Goal: Information Seeking & Learning: Learn about a topic

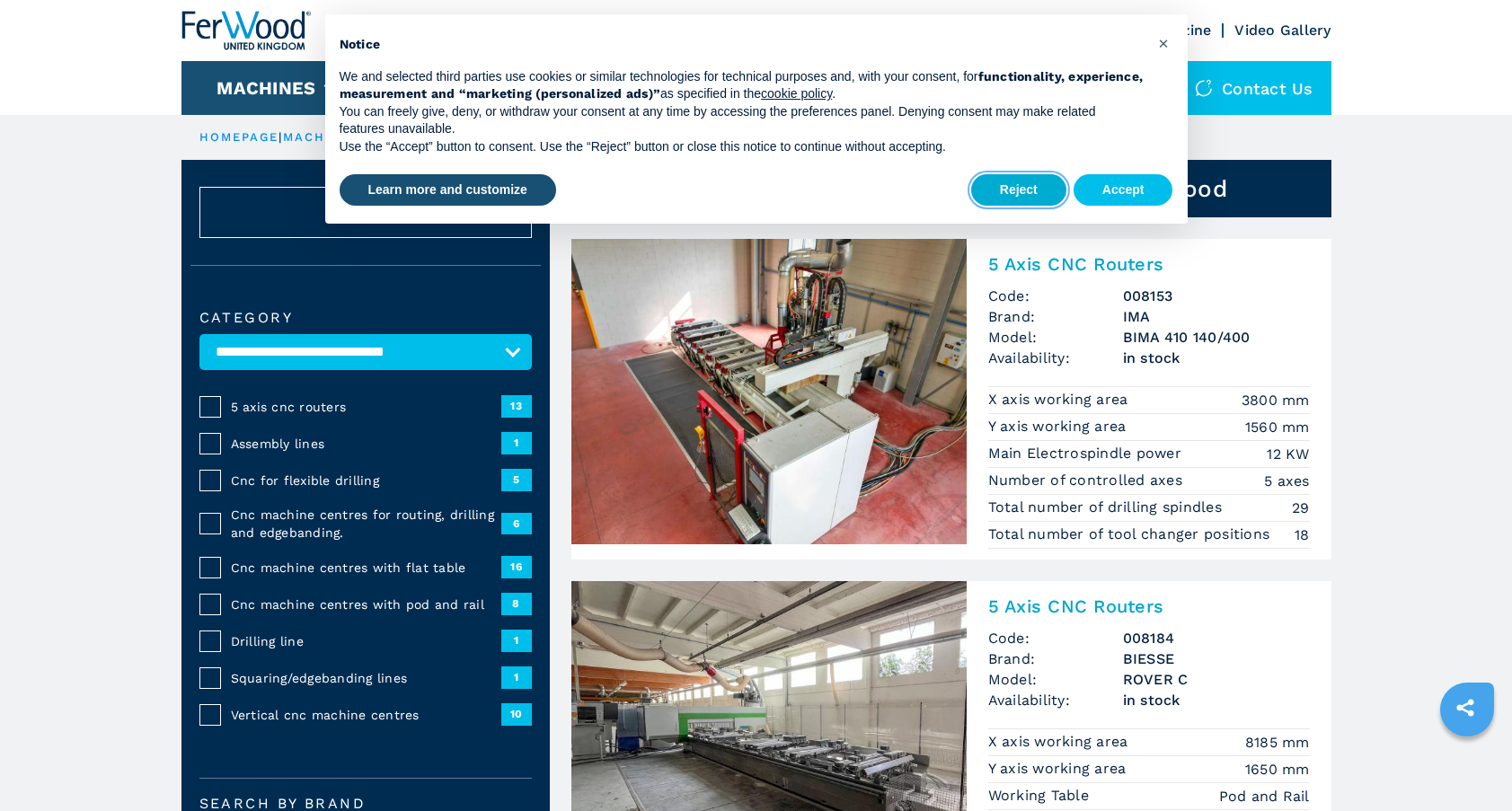
click at [1028, 193] on button "Reject" at bounding box center [1018, 190] width 95 height 32
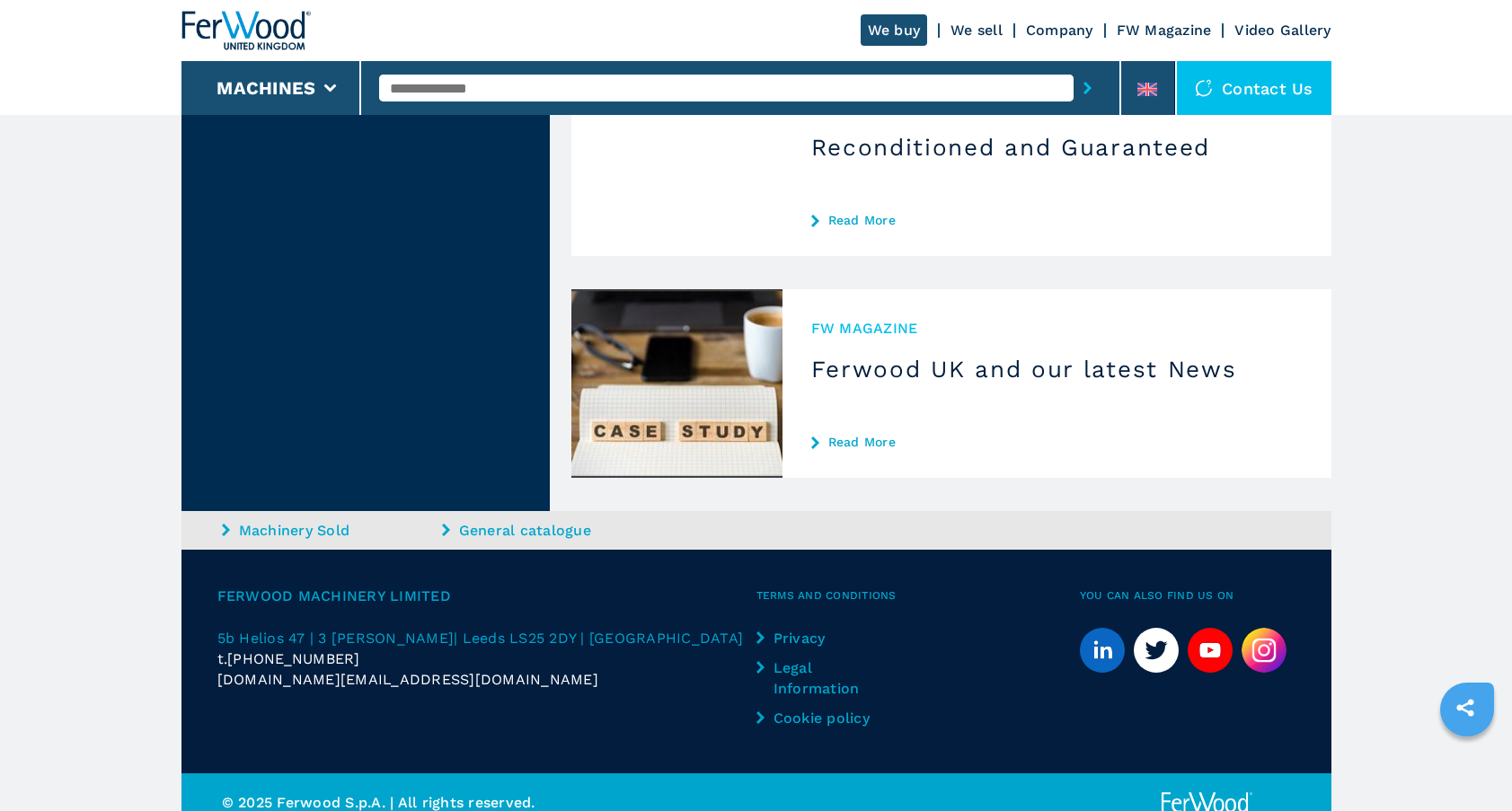
scroll to position [2975, 0]
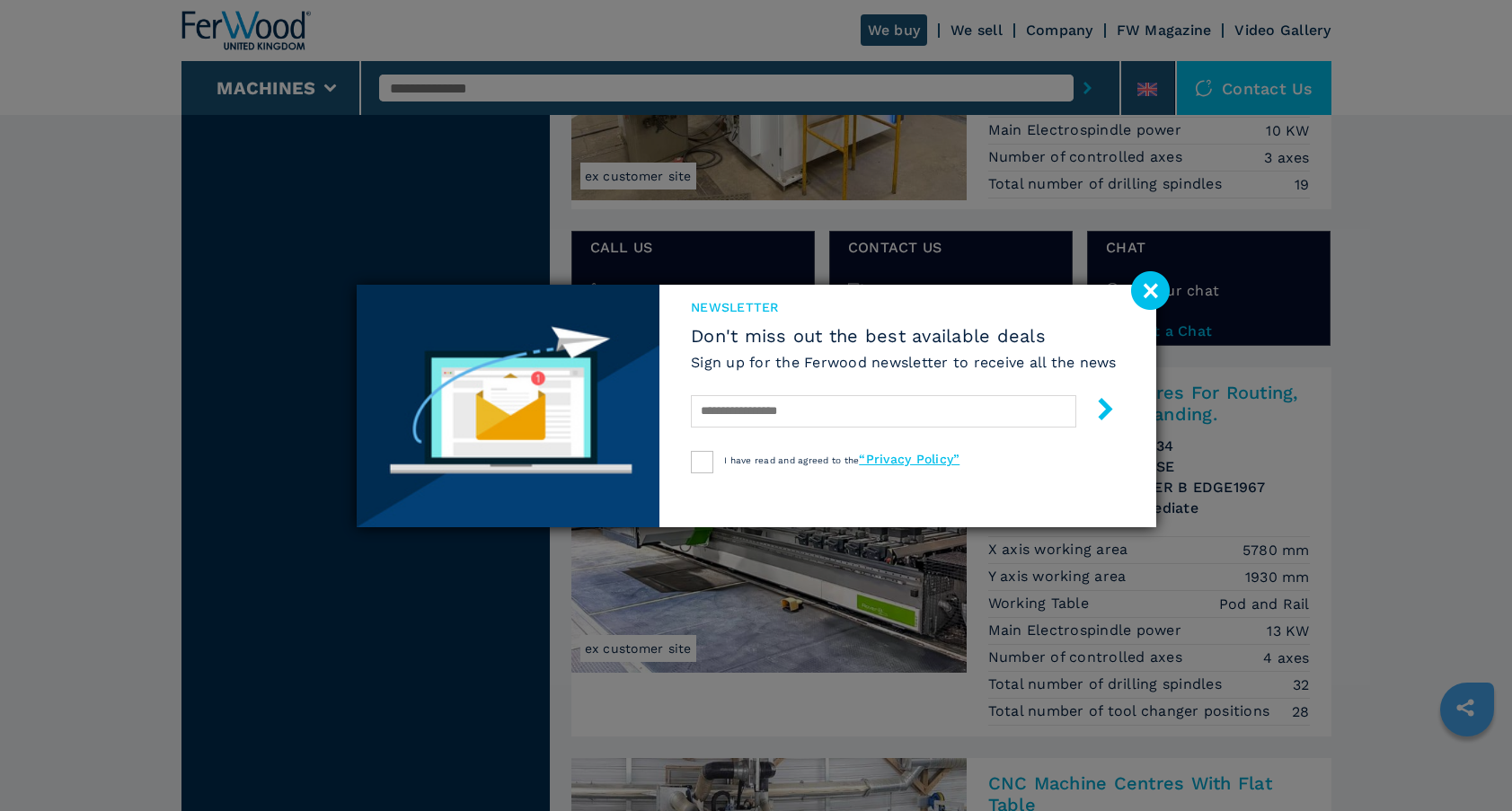
click at [1154, 292] on image at bounding box center [1150, 290] width 39 height 39
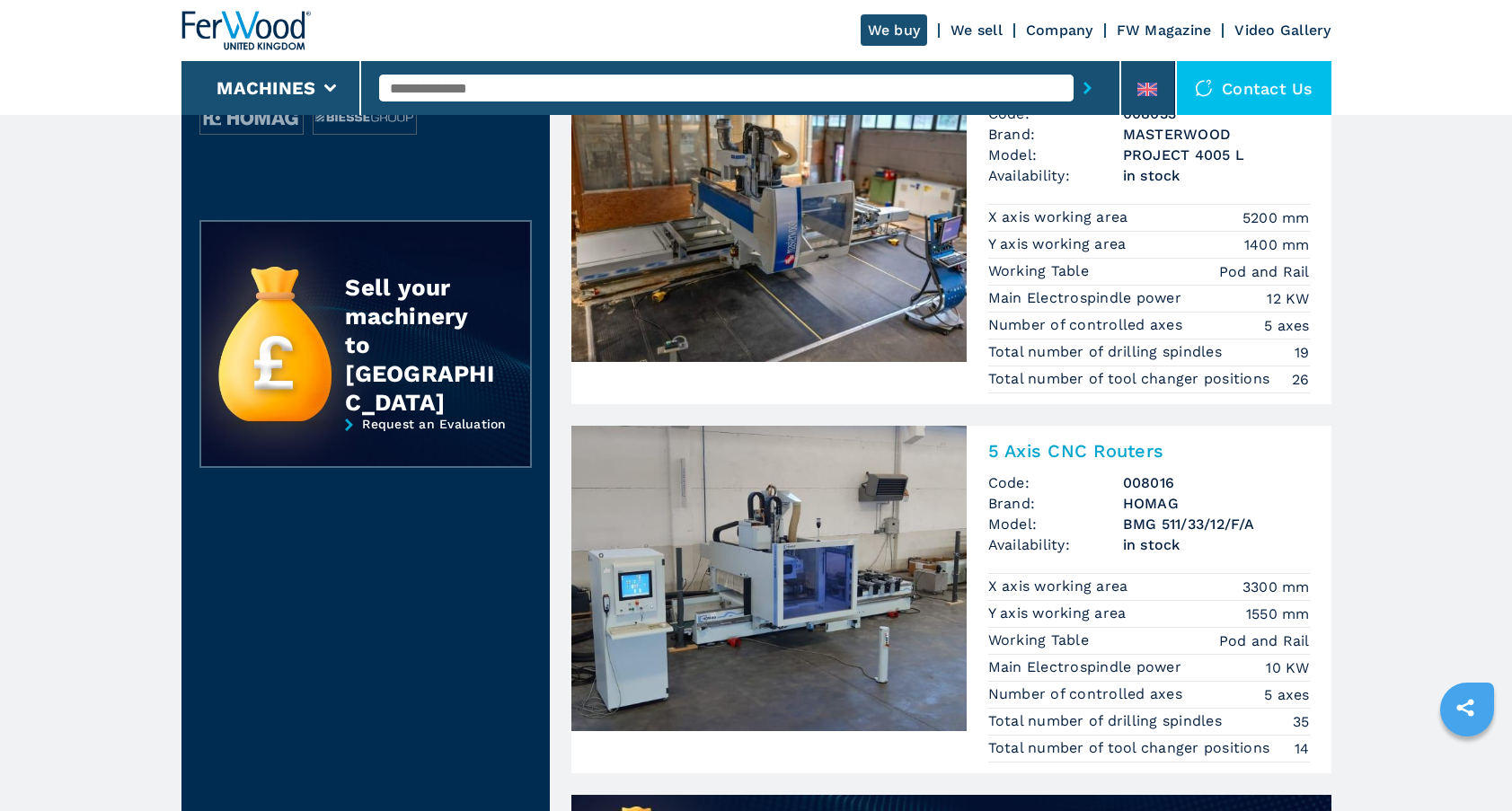
scroll to position [882, 0]
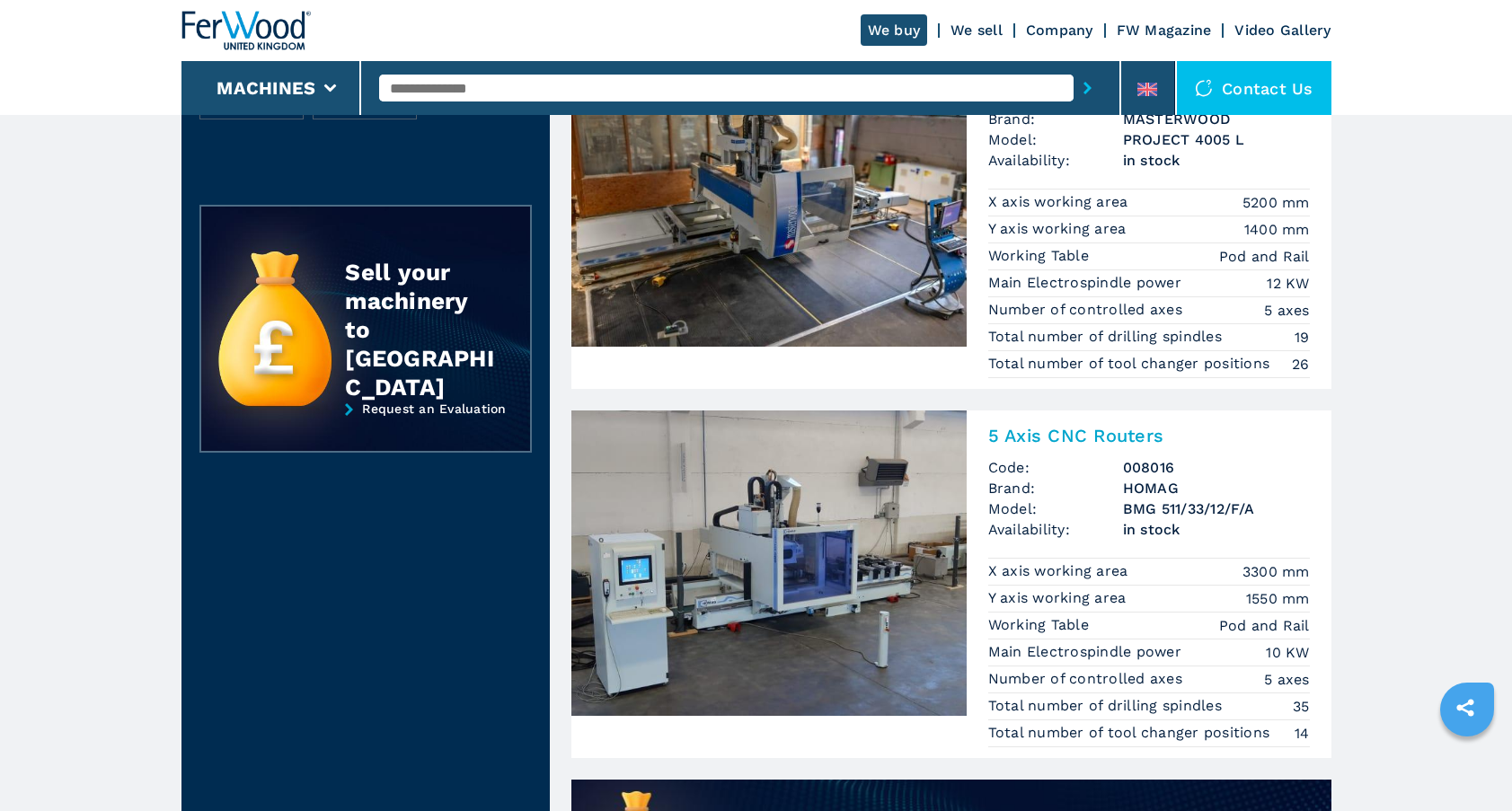
click at [774, 584] on img at bounding box center [769, 563] width 395 height 306
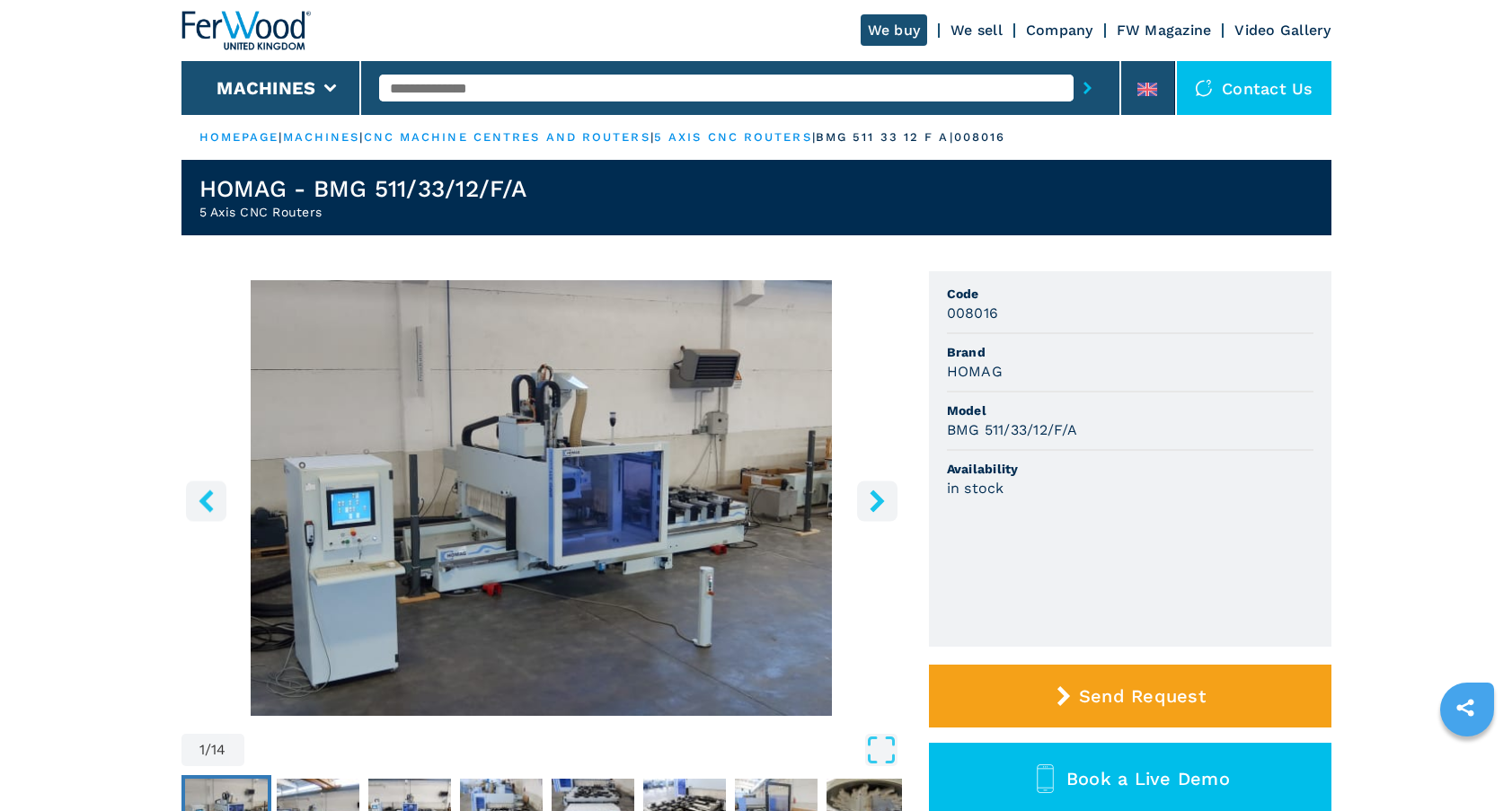
click at [871, 502] on icon "right-button" at bounding box center [876, 500] width 22 height 22
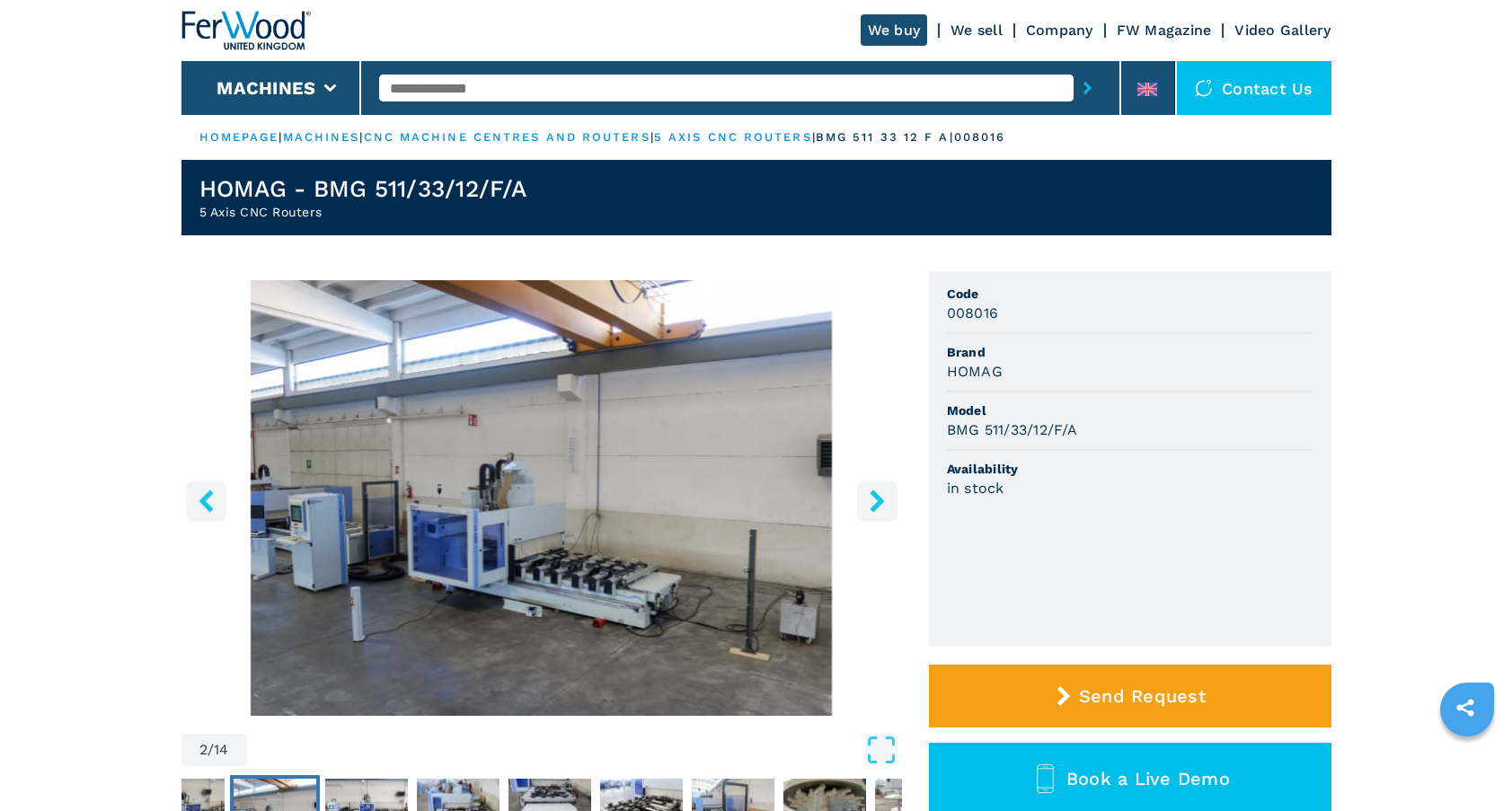
click at [873, 500] on icon "right-button" at bounding box center [876, 500] width 22 height 22
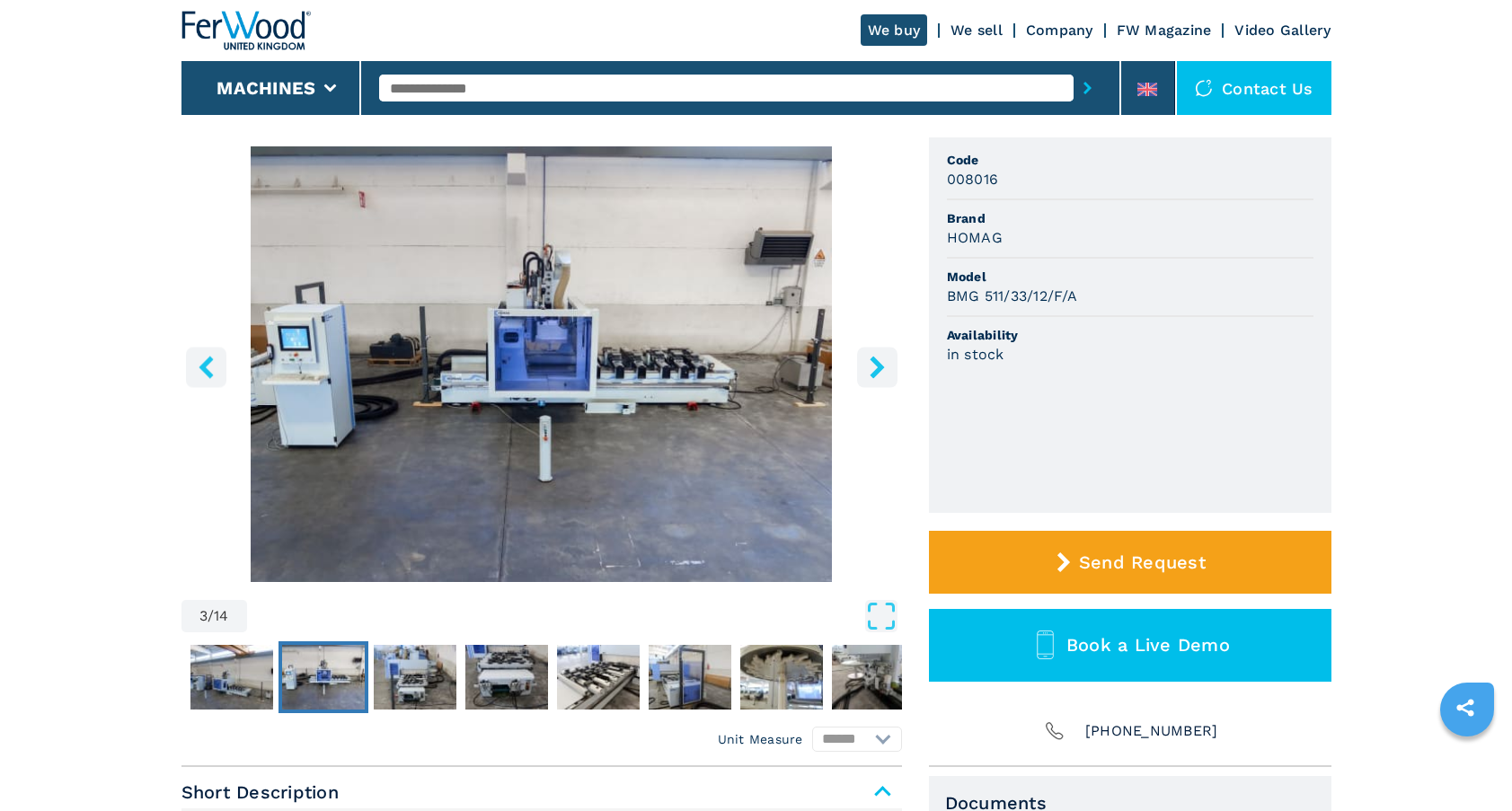
scroll to position [74, 0]
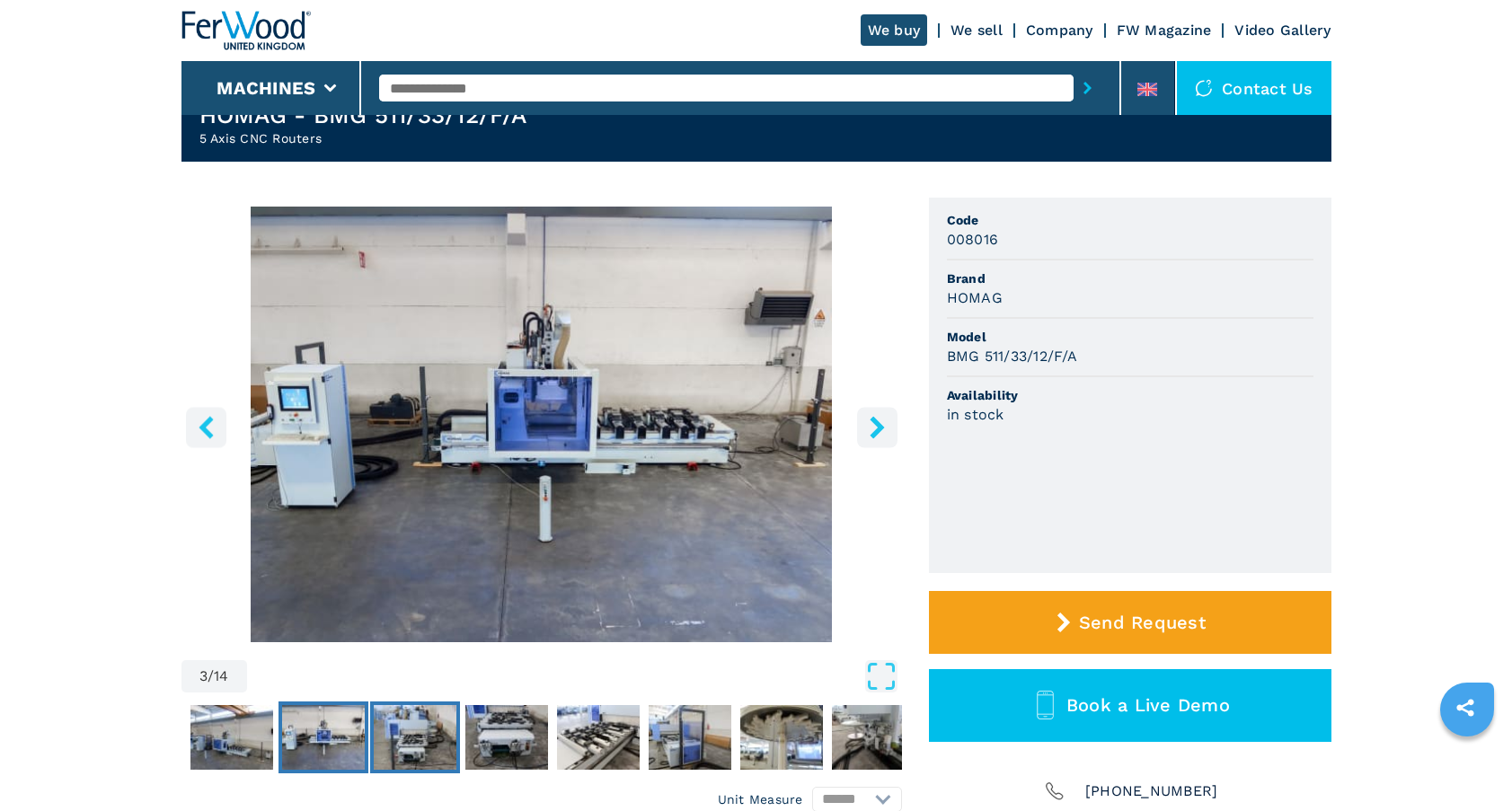
click at [430, 744] on img "Go to Slide 4" at bounding box center [414, 736] width 82 height 65
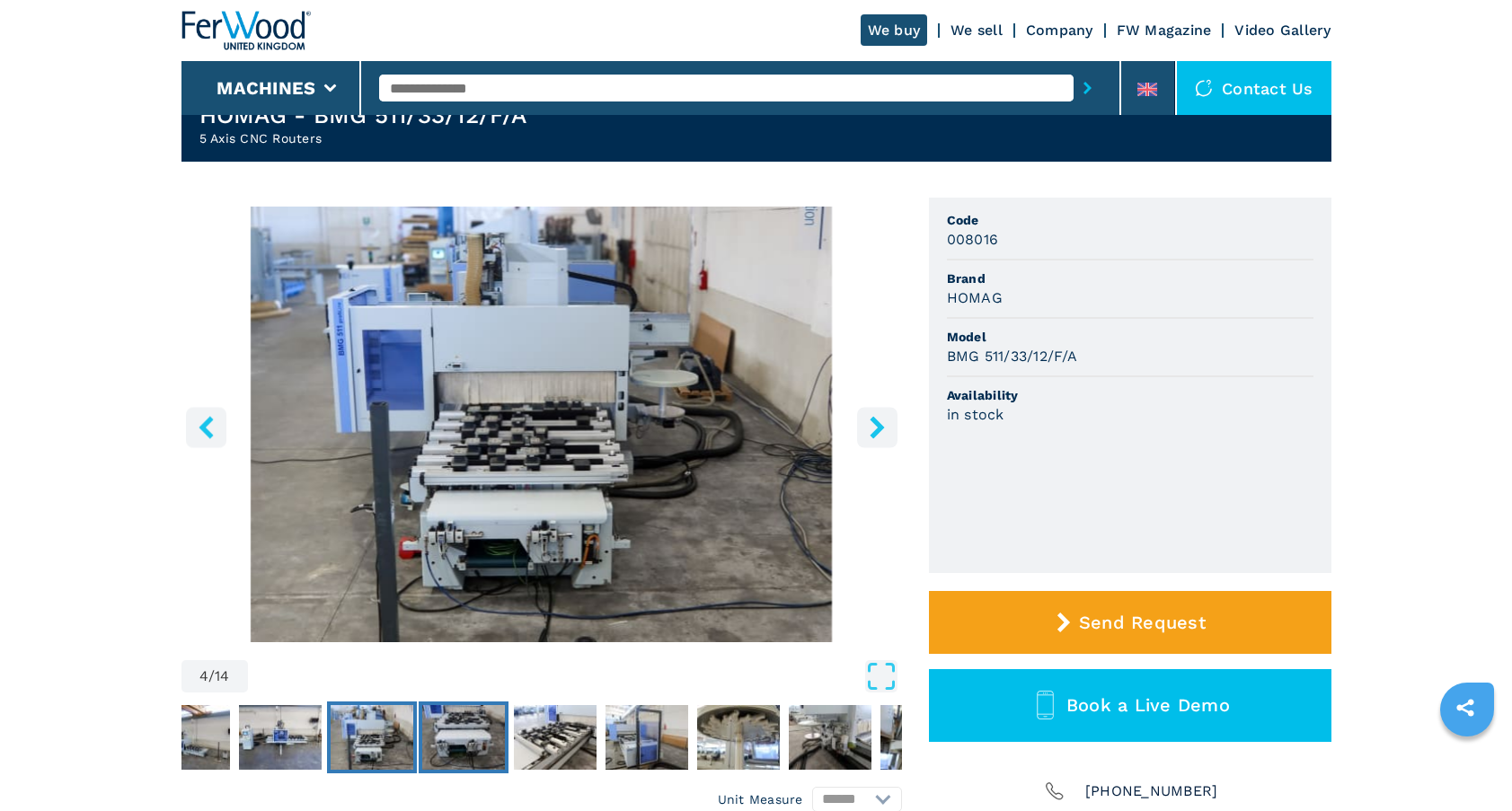
click at [482, 730] on img "Go to Slide 5" at bounding box center [463, 736] width 82 height 65
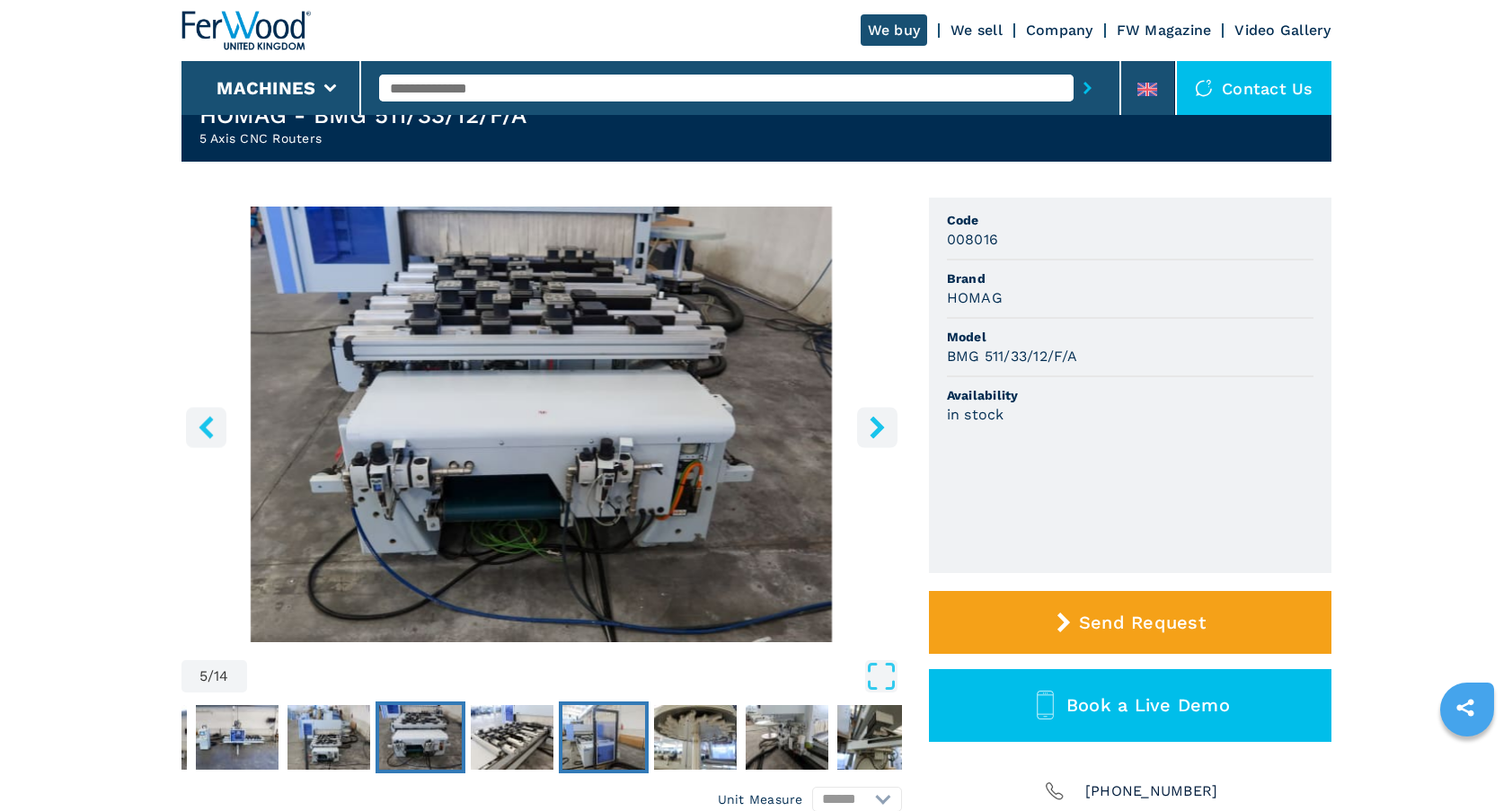
click at [592, 735] on img "Go to Slide 7" at bounding box center [603, 736] width 82 height 65
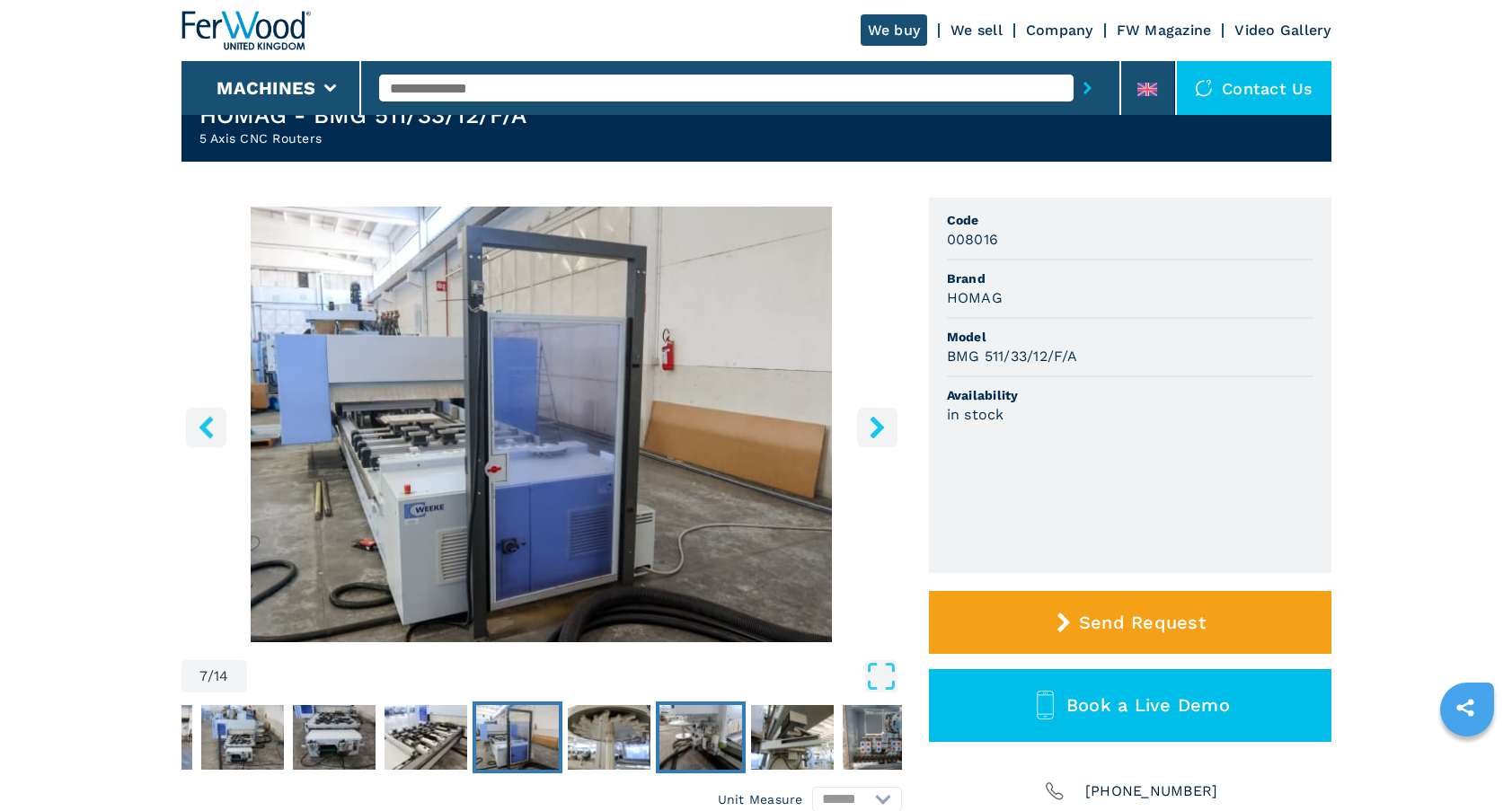
click at [678, 730] on img "Go to Slide 9" at bounding box center [700, 736] width 82 height 65
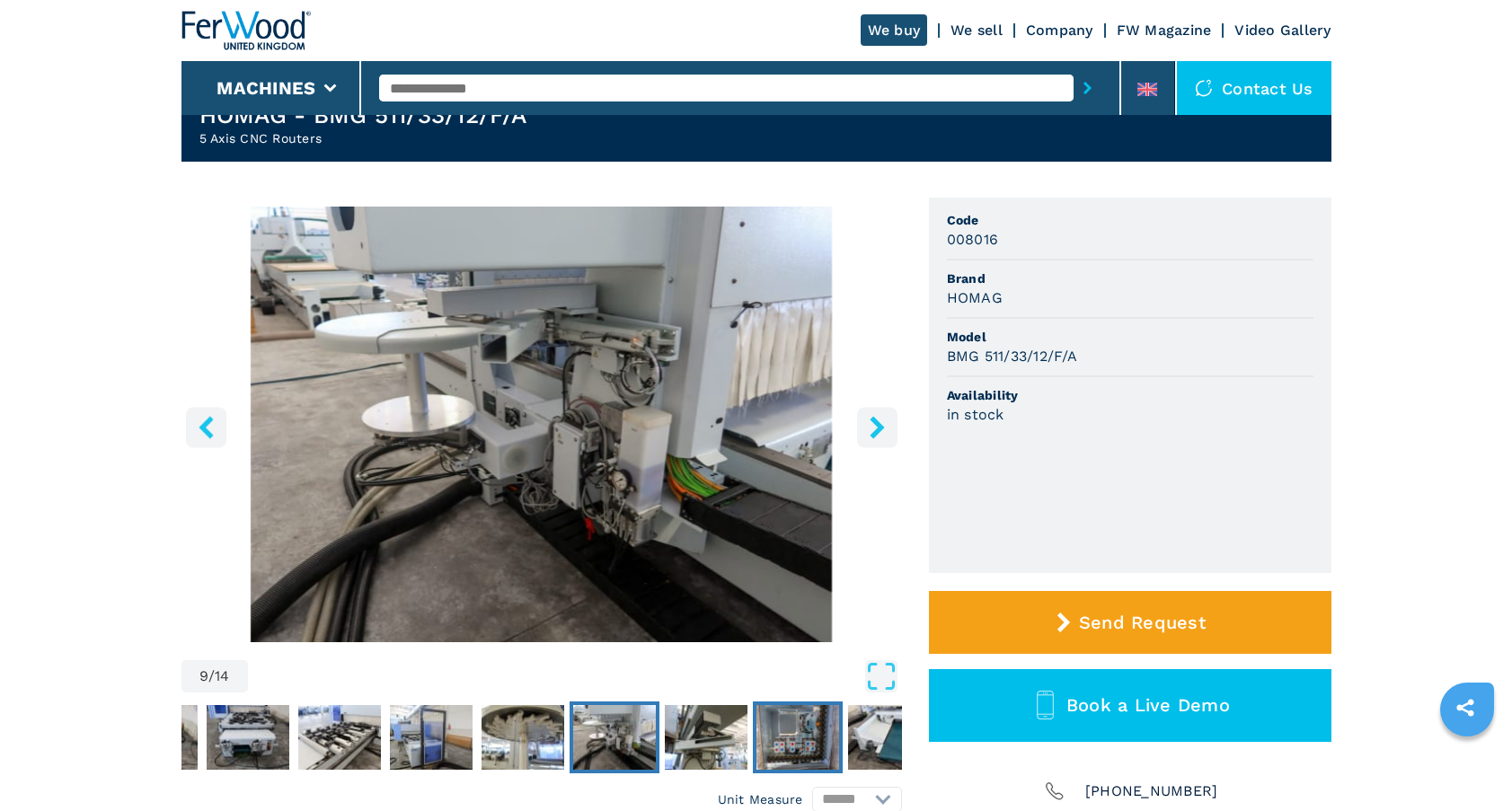
click at [777, 733] on img "Go to Slide 11" at bounding box center [797, 736] width 82 height 65
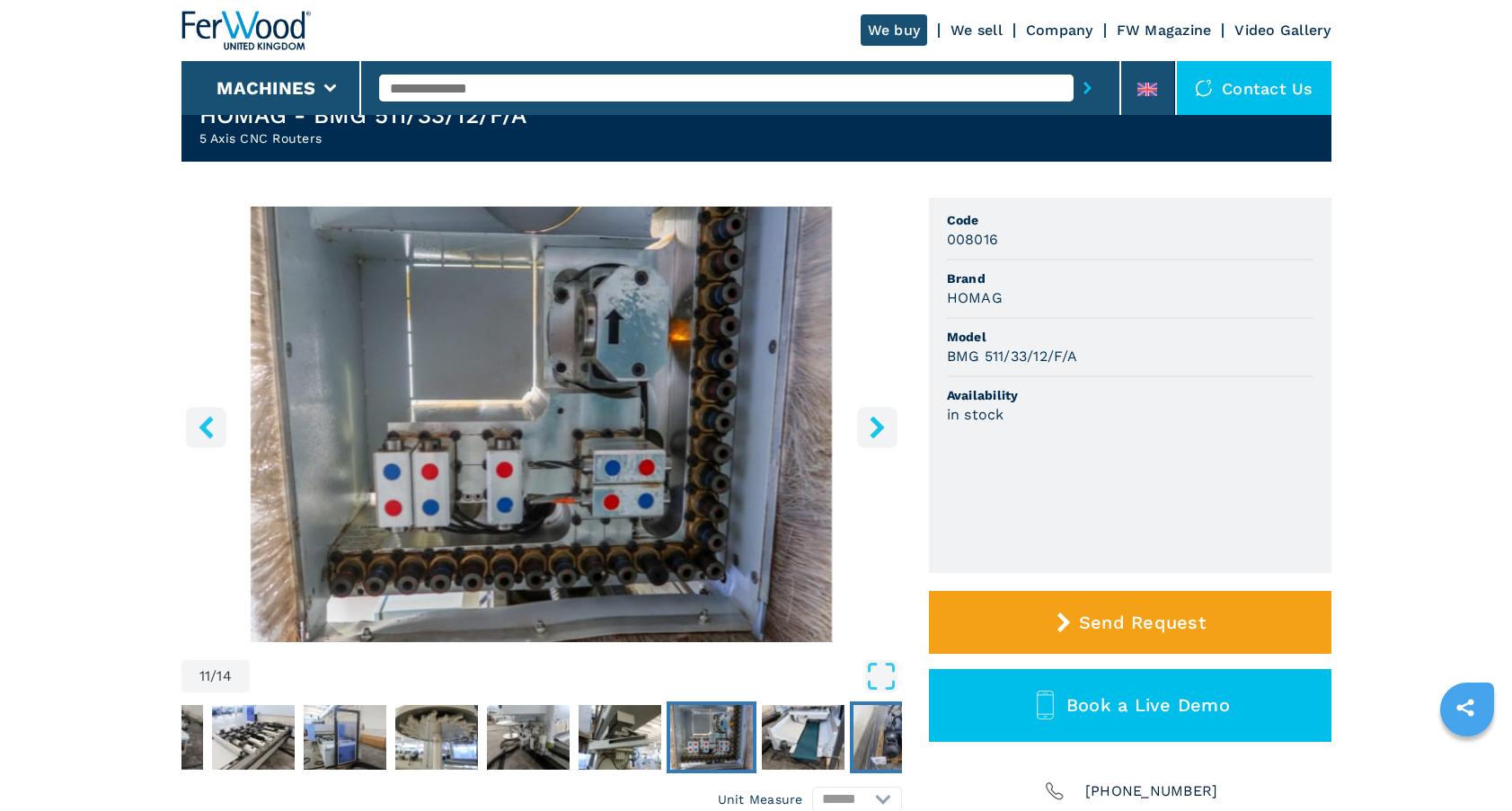
click at [878, 736] on img "Go to Slide 13" at bounding box center [894, 736] width 82 height 65
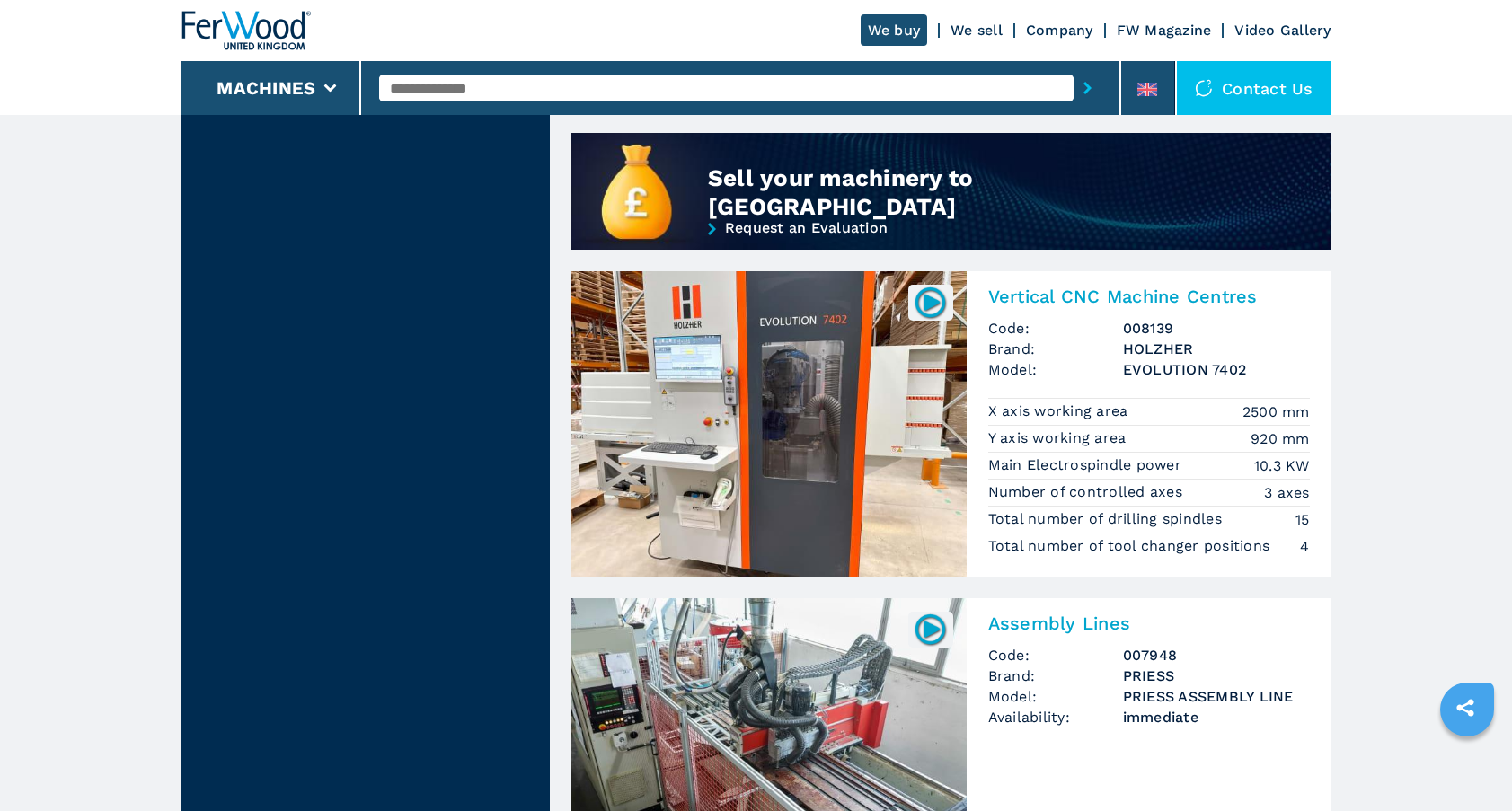
scroll to position [1521, 0]
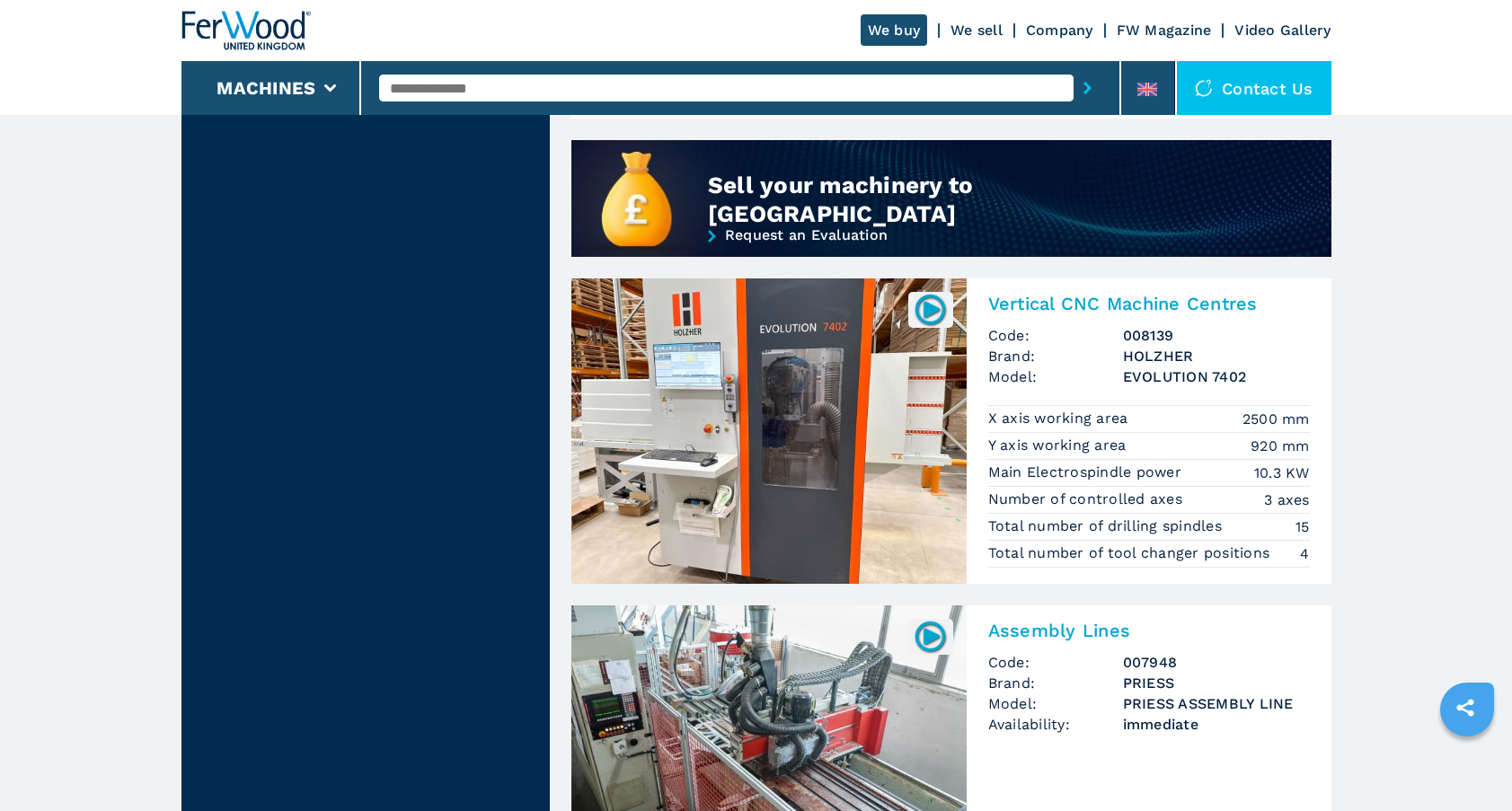
click at [1088, 304] on h2 "Vertical CNC Machine Centres" at bounding box center [1148, 304] width 321 height 21
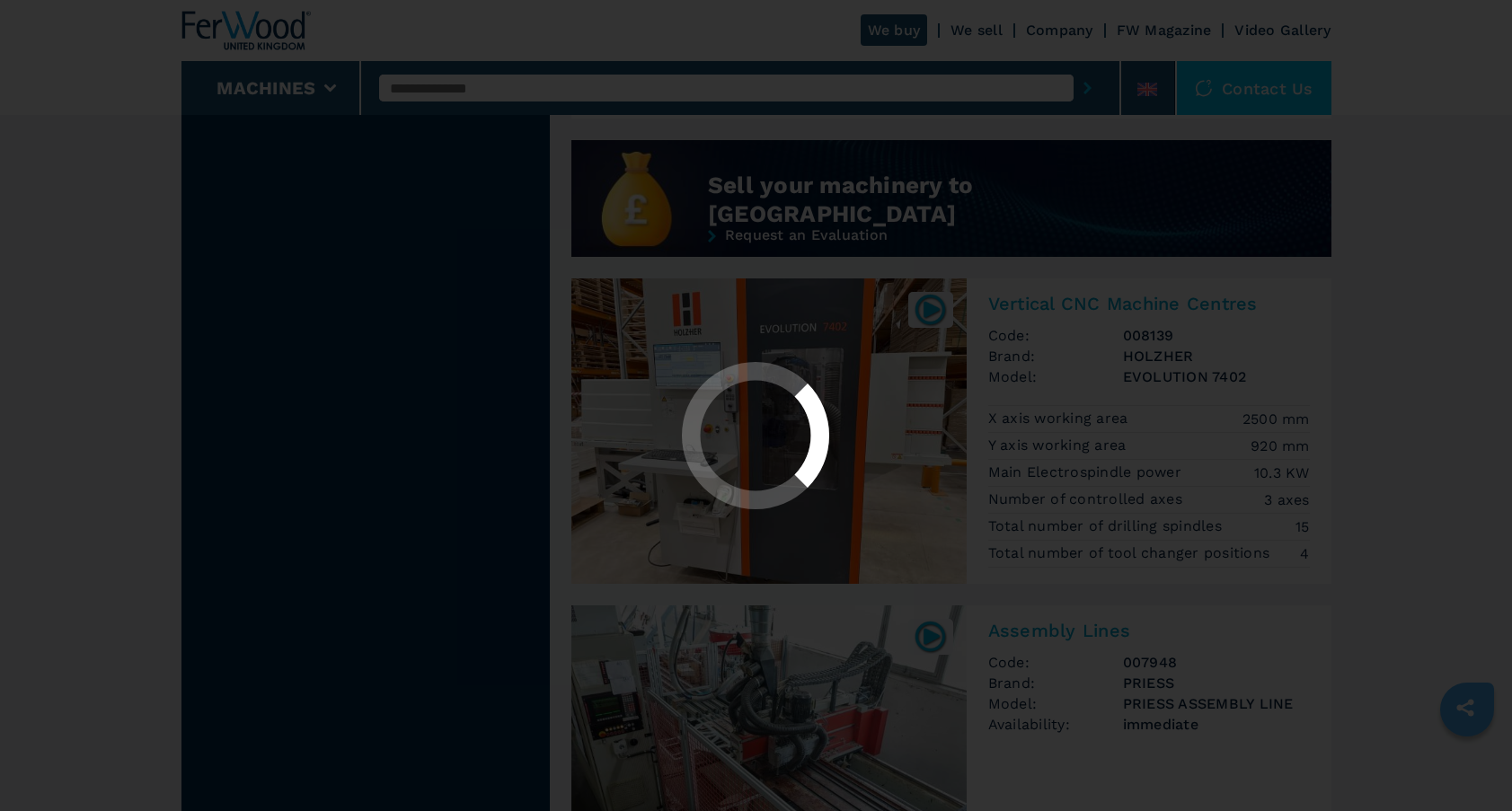
select select "**********"
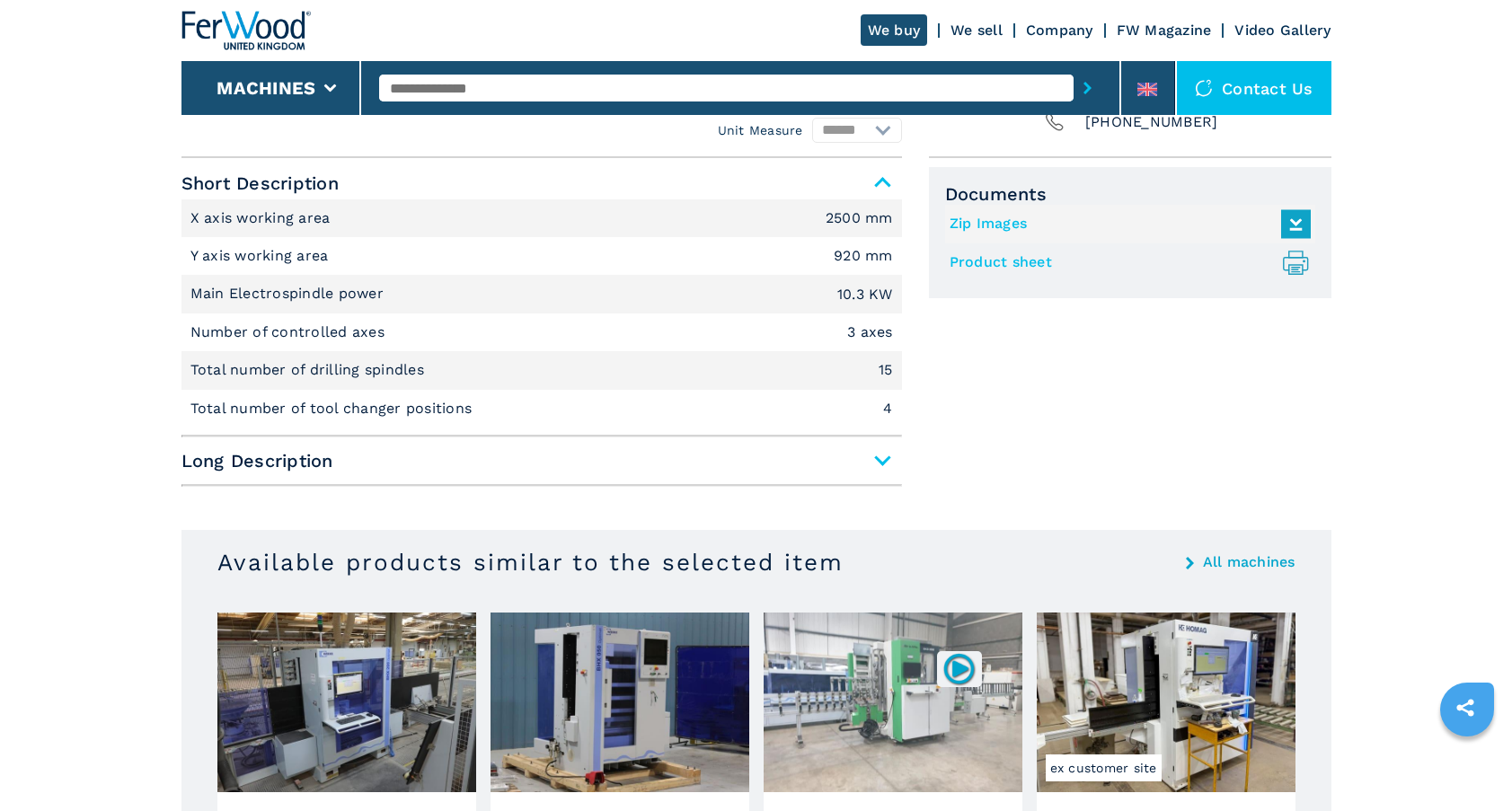
scroll to position [749, 0]
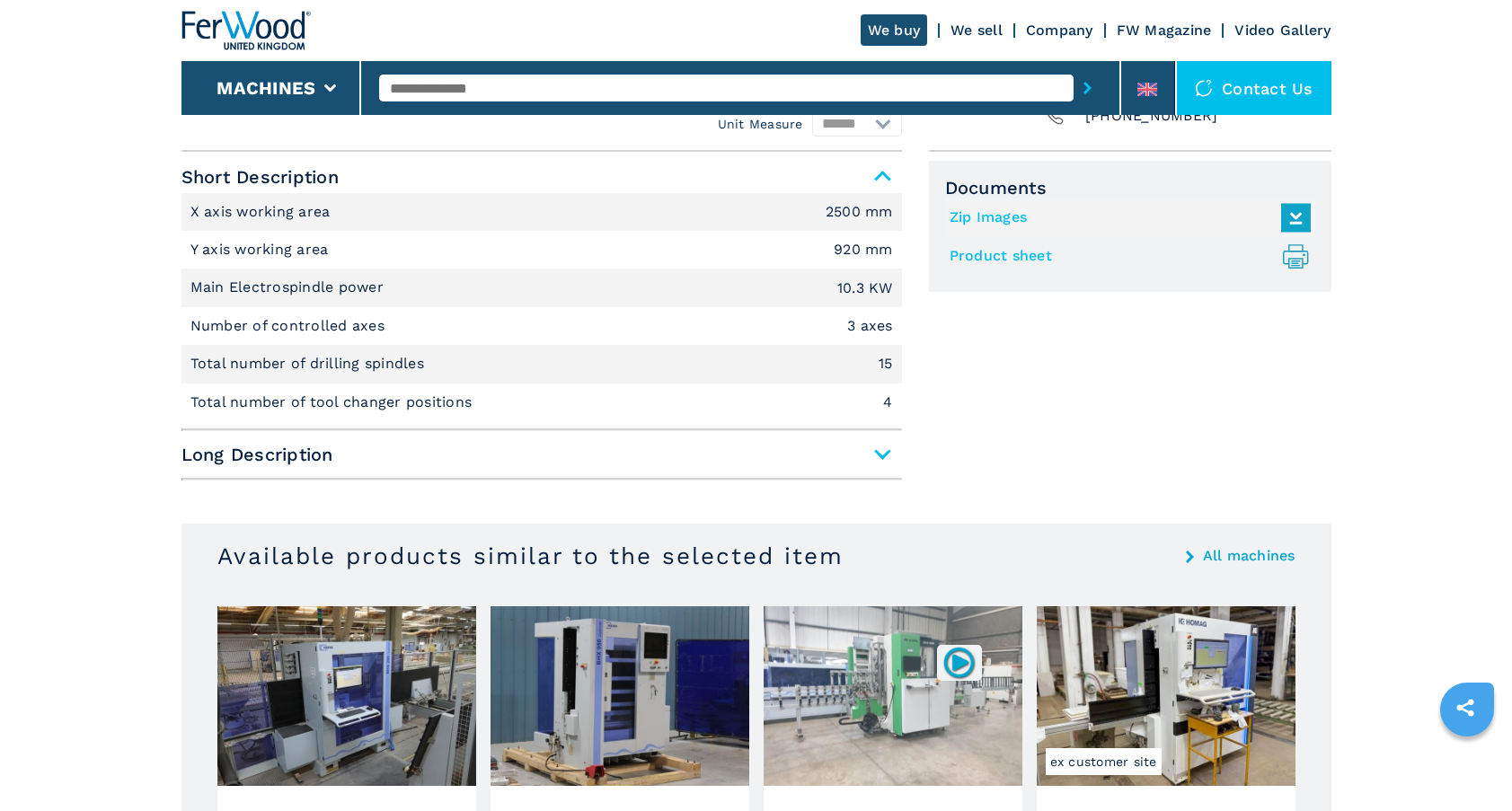
click at [878, 450] on span "Long Description" at bounding box center [542, 454] width 720 height 32
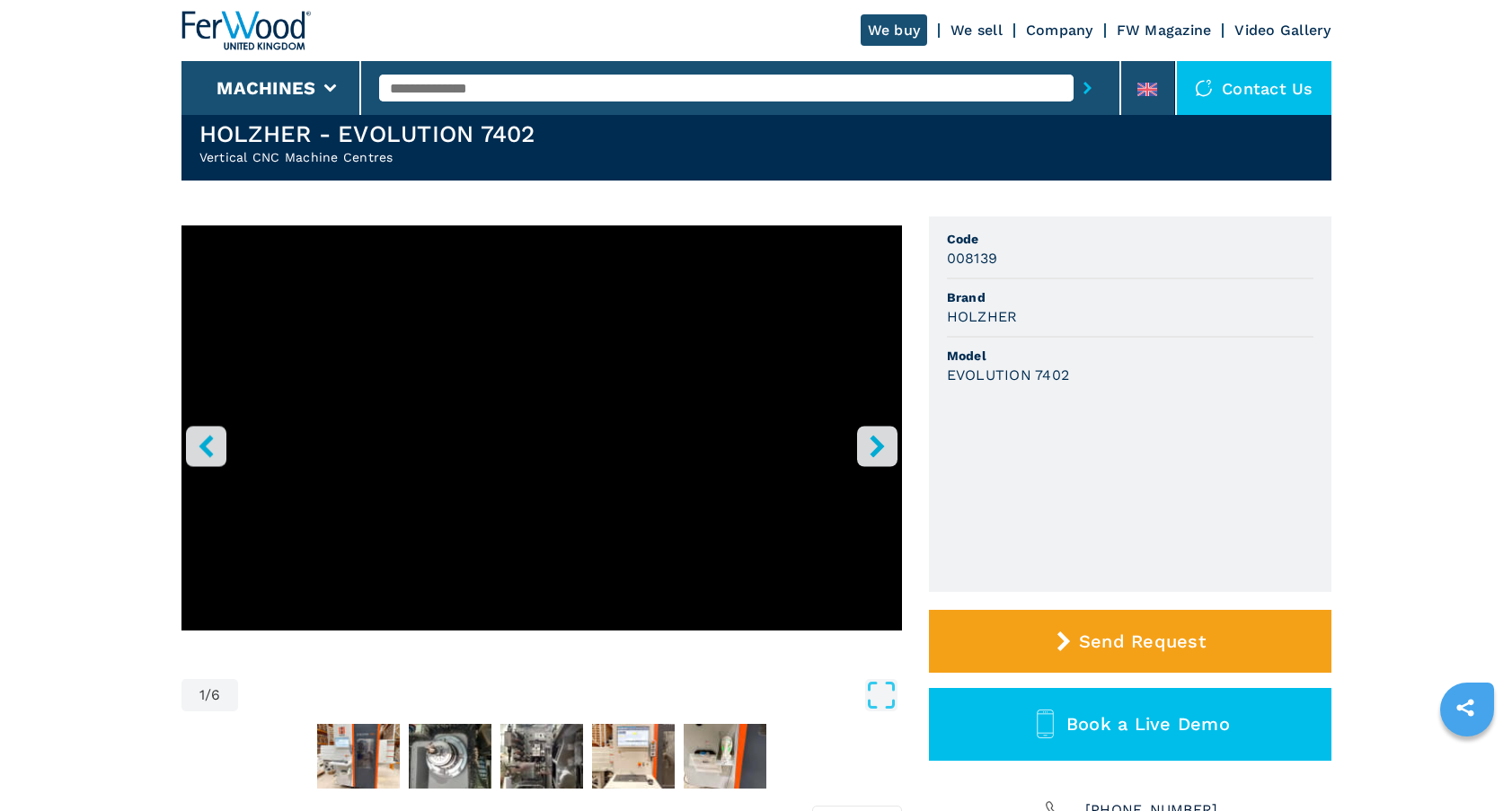
scroll to position [38, 0]
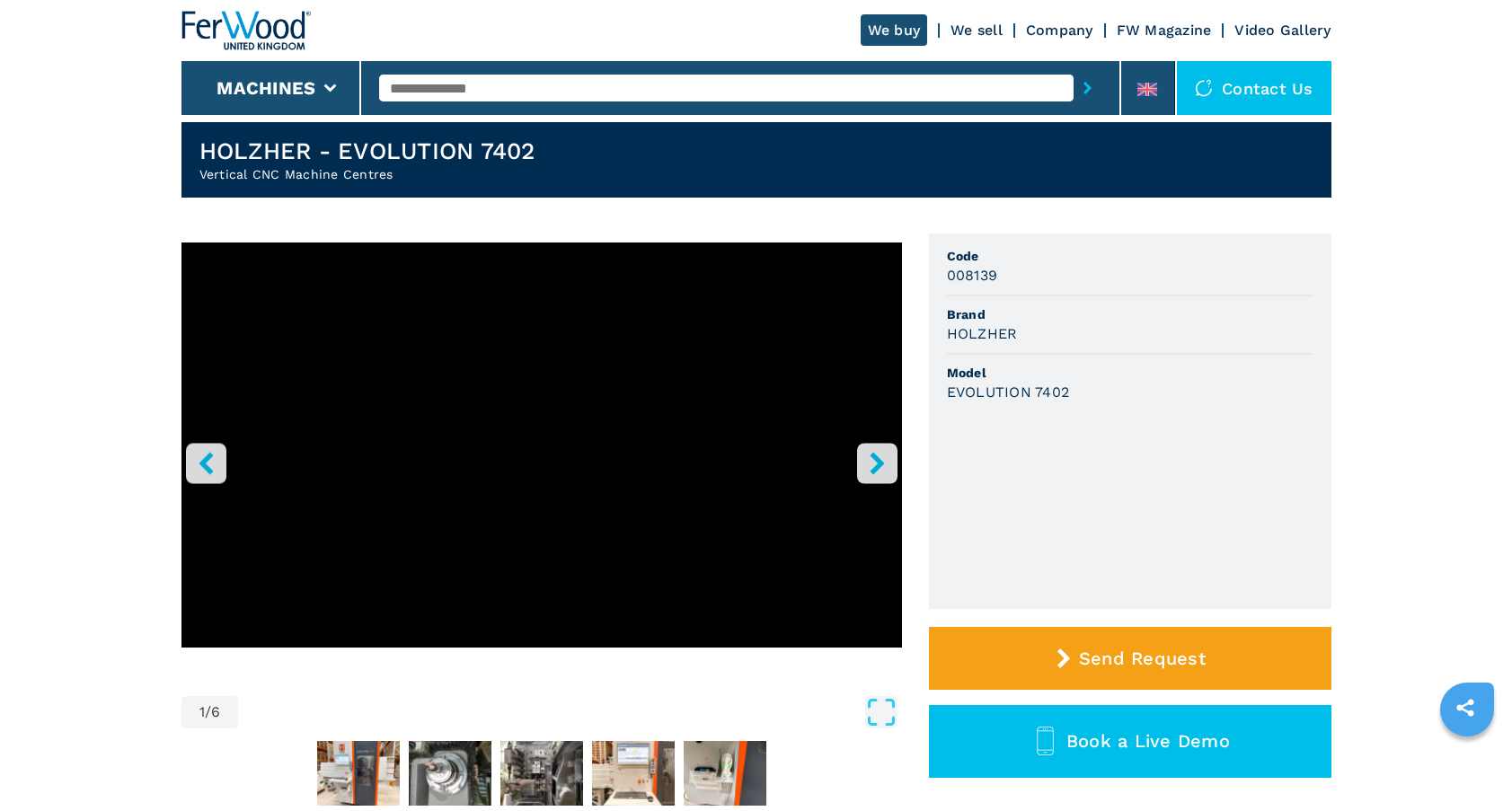
select select "**********"
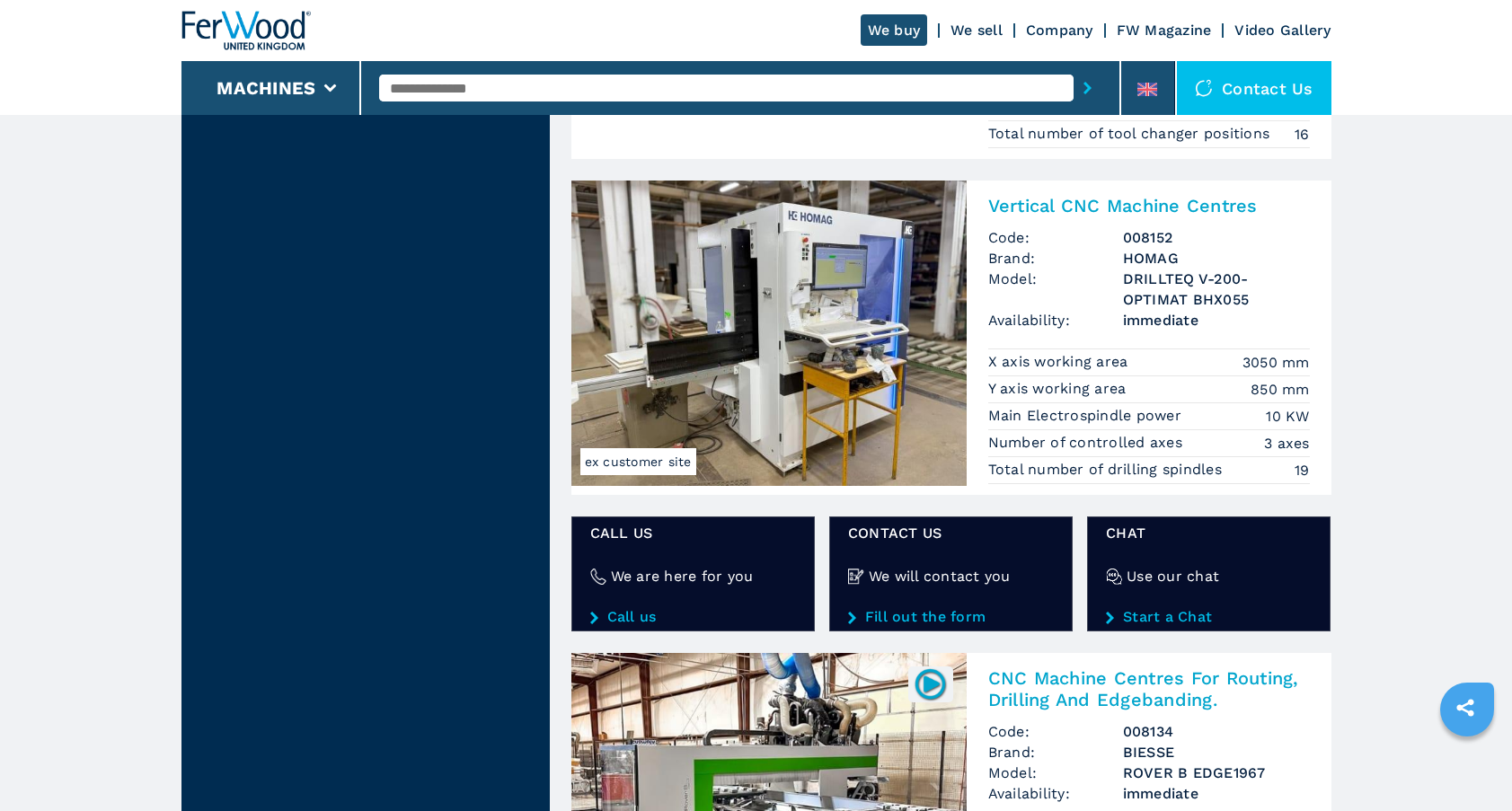
scroll to position [2668, 0]
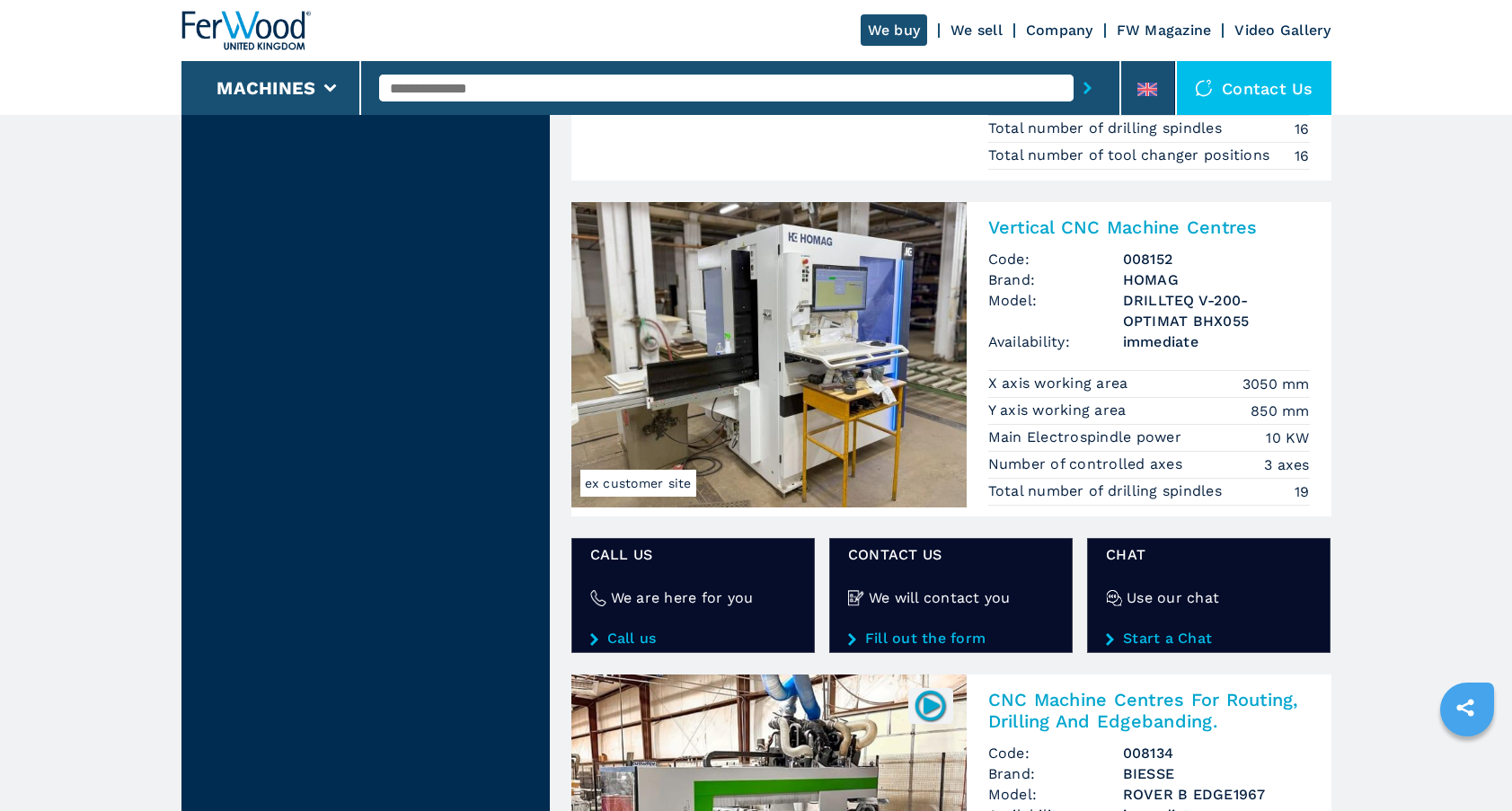
click at [1087, 227] on h2 "Vertical CNC Machine Centres" at bounding box center [1148, 227] width 321 height 21
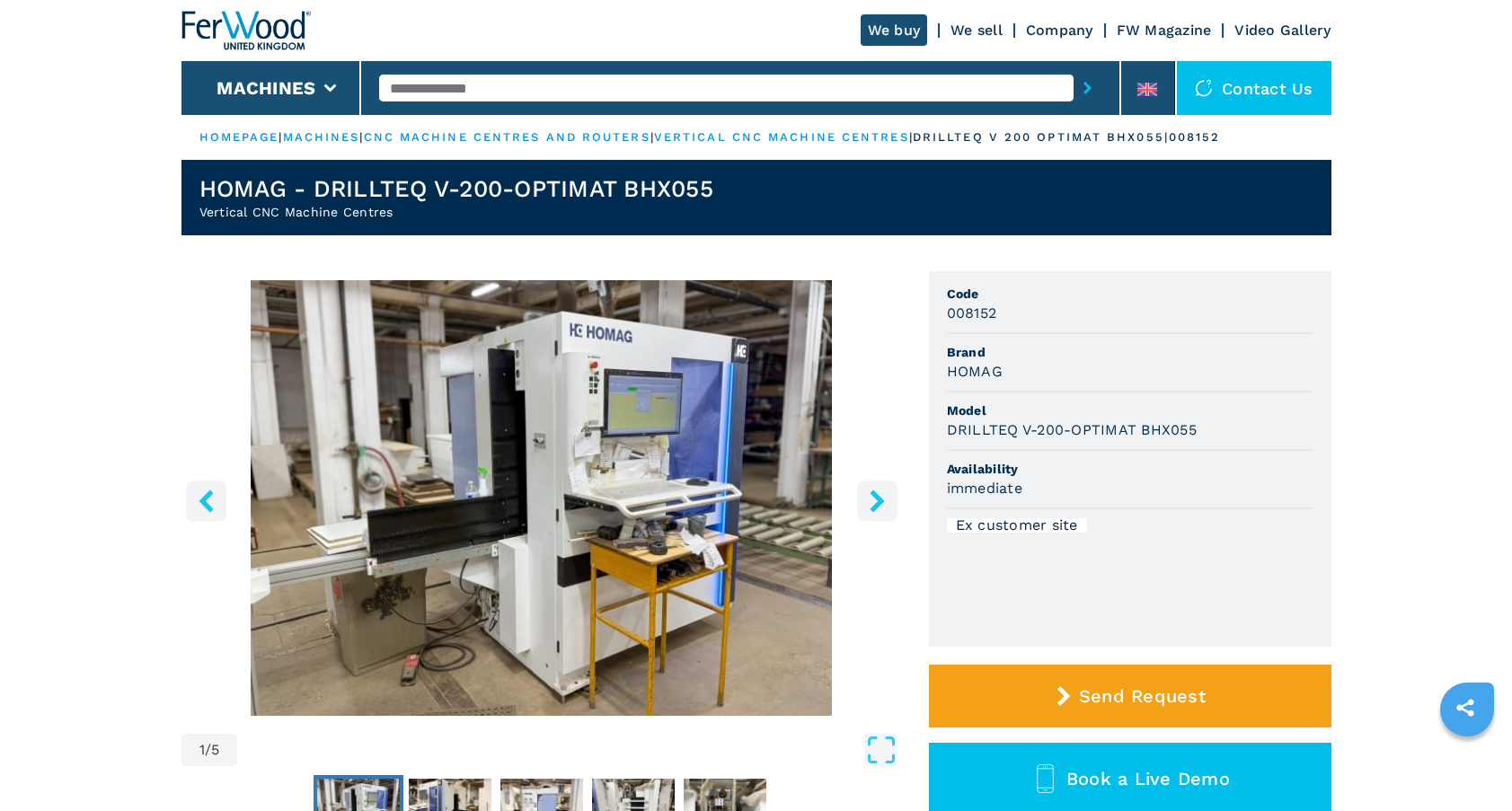
click at [879, 501] on icon "right-button" at bounding box center [876, 500] width 15 height 22
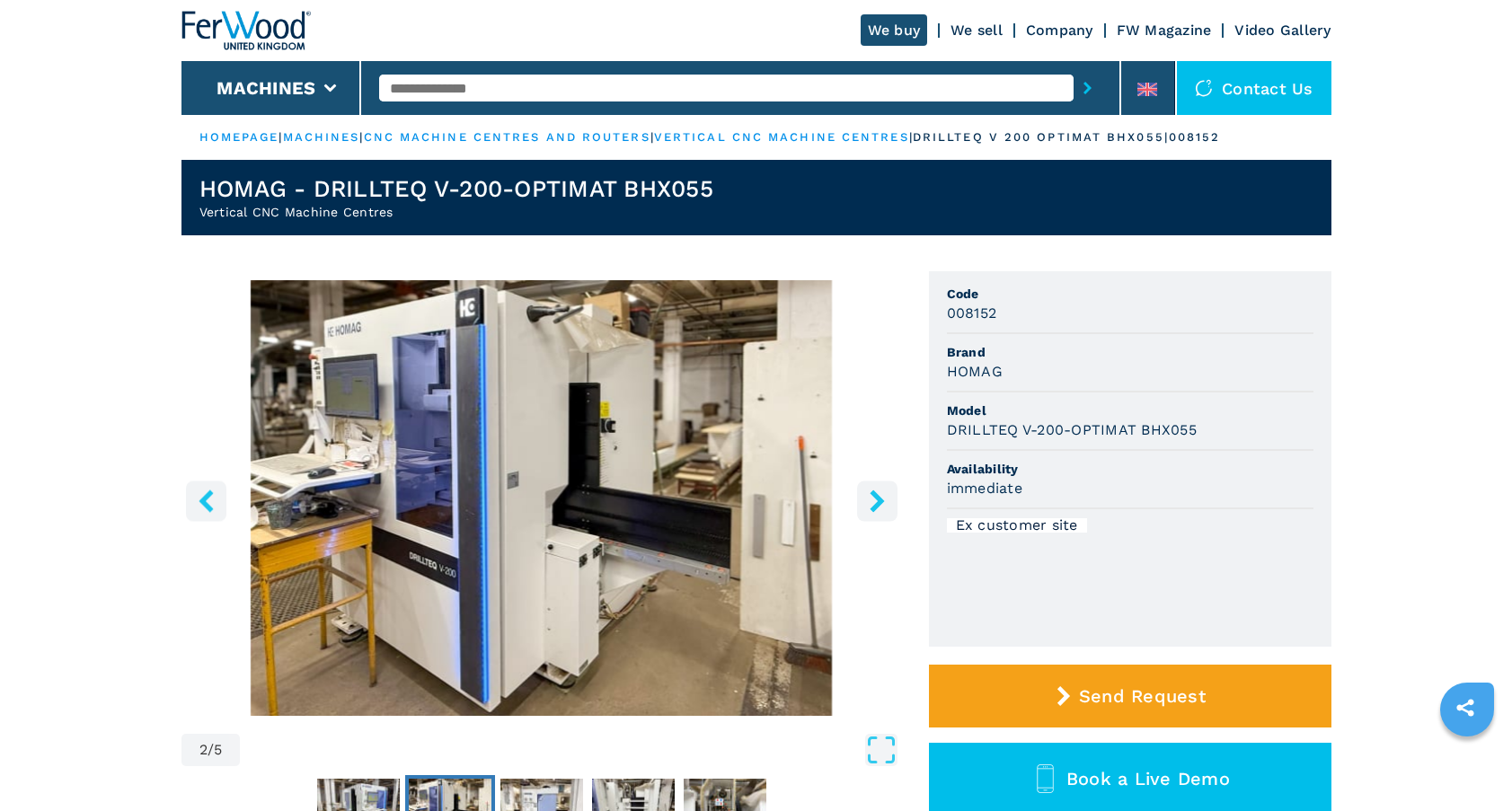
click at [879, 501] on icon "right-button" at bounding box center [876, 500] width 15 height 22
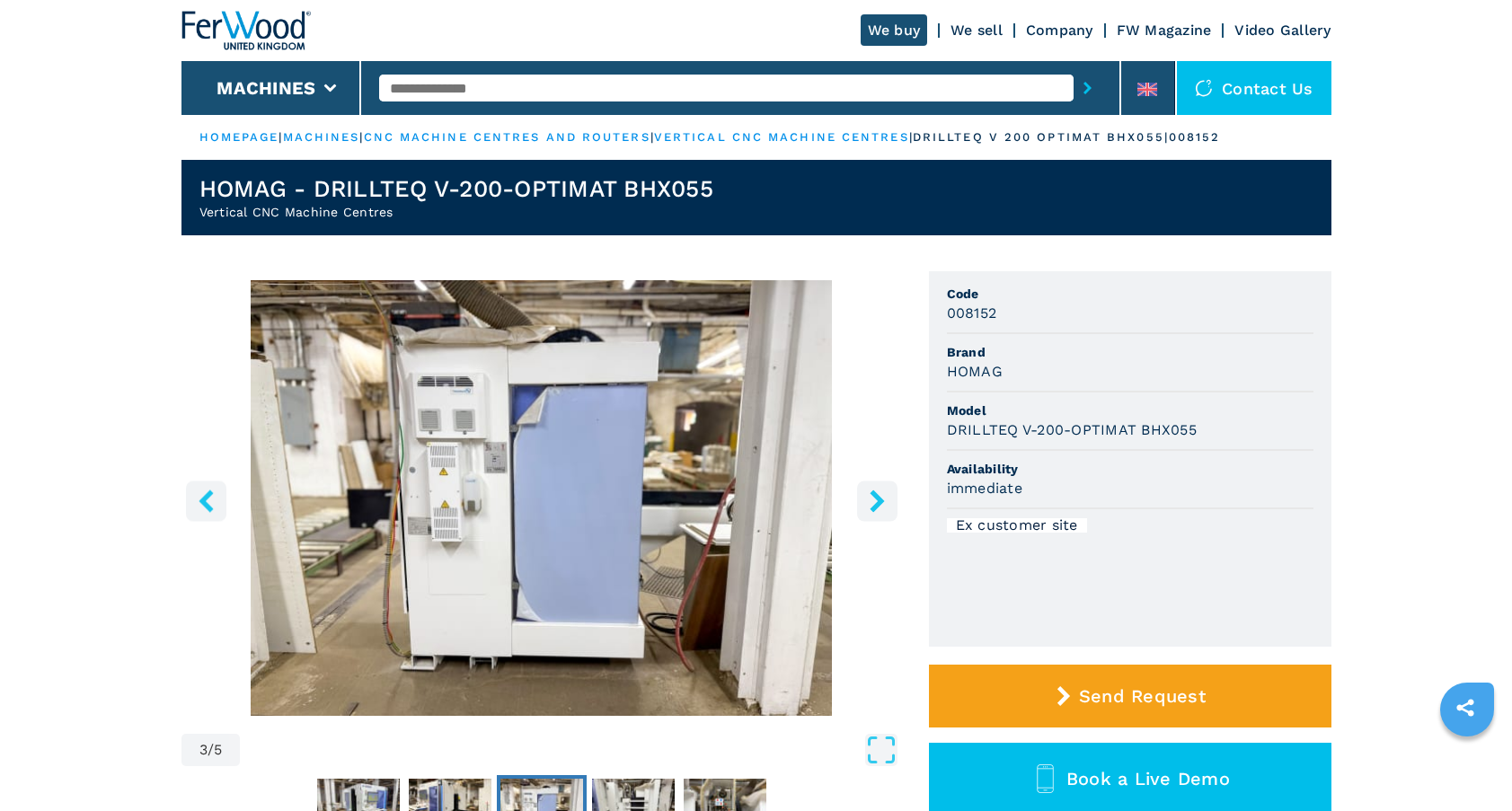
click at [879, 501] on icon "right-button" at bounding box center [876, 500] width 15 height 22
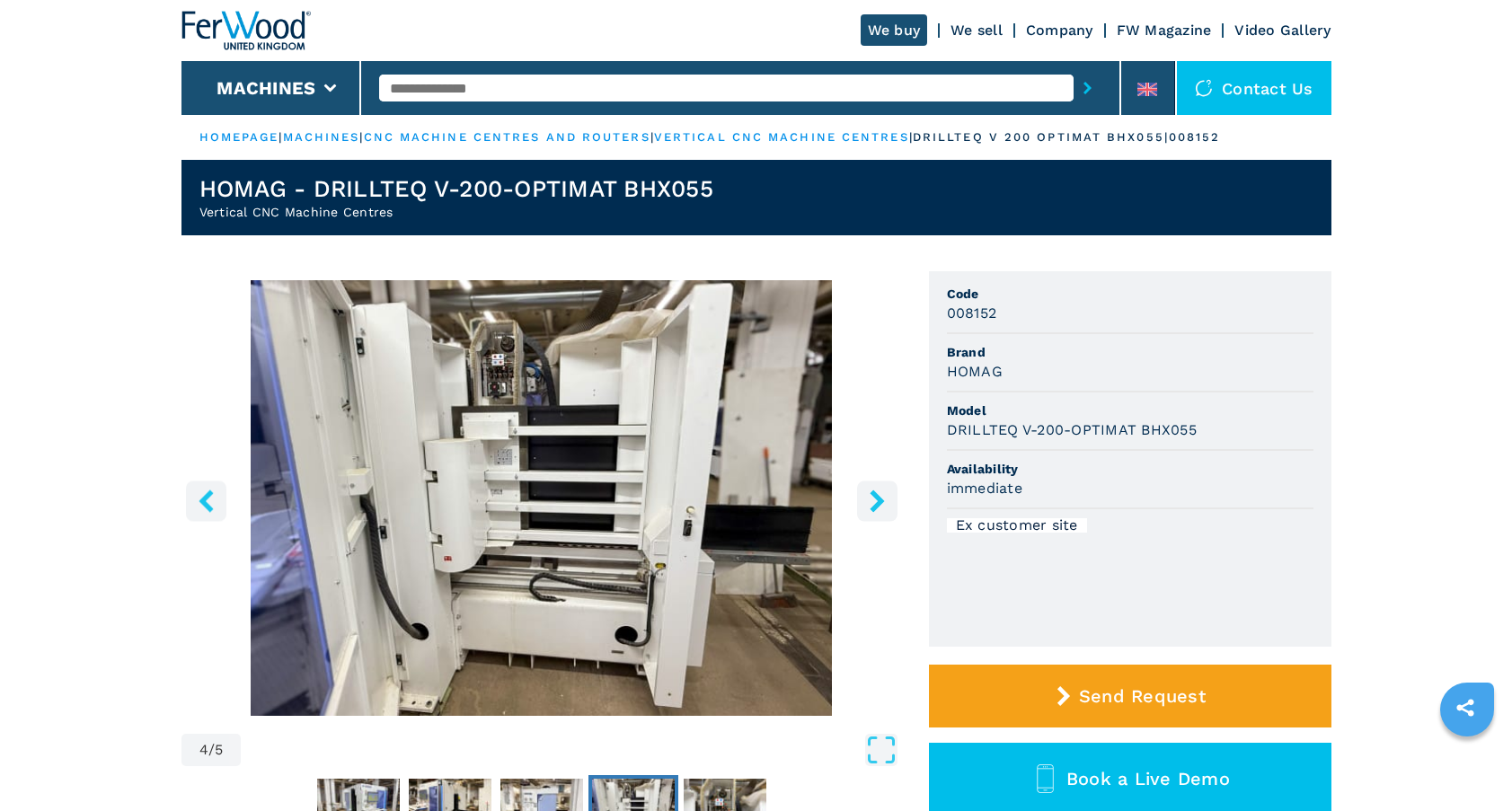
click at [879, 501] on icon "right-button" at bounding box center [876, 500] width 15 height 22
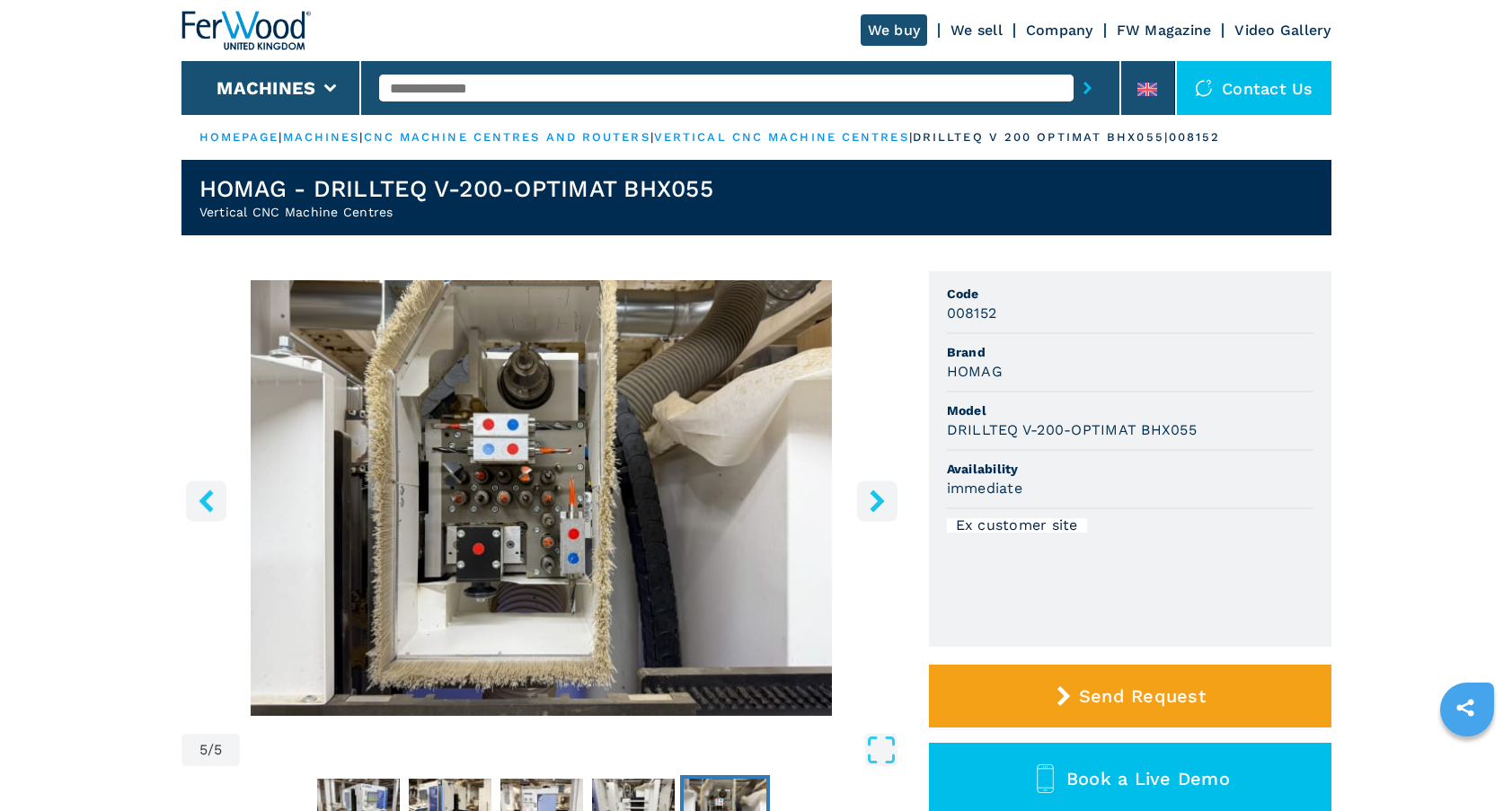
click at [879, 501] on icon "right-button" at bounding box center [876, 500] width 15 height 22
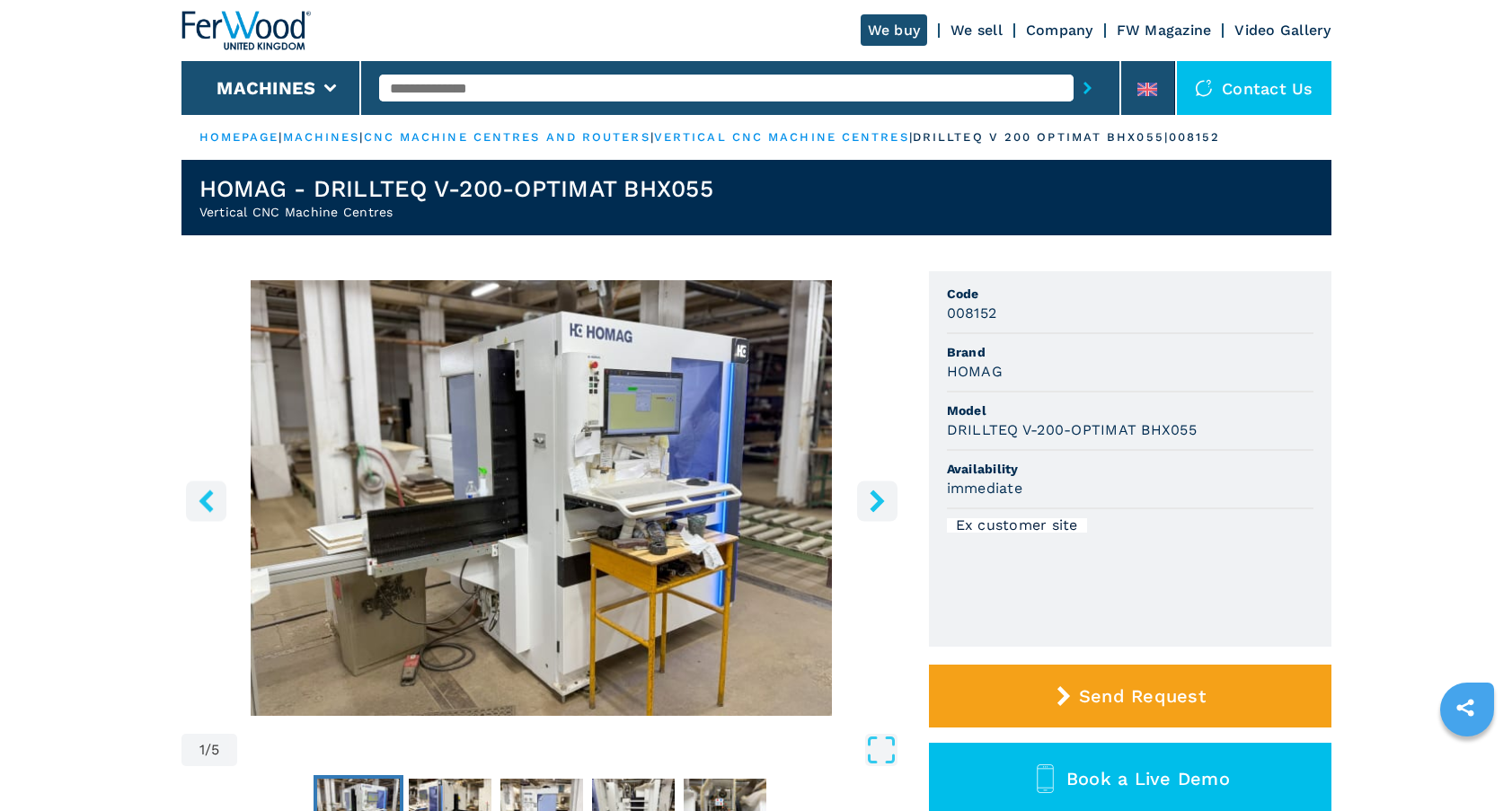
click at [879, 501] on icon "right-button" at bounding box center [876, 500] width 15 height 22
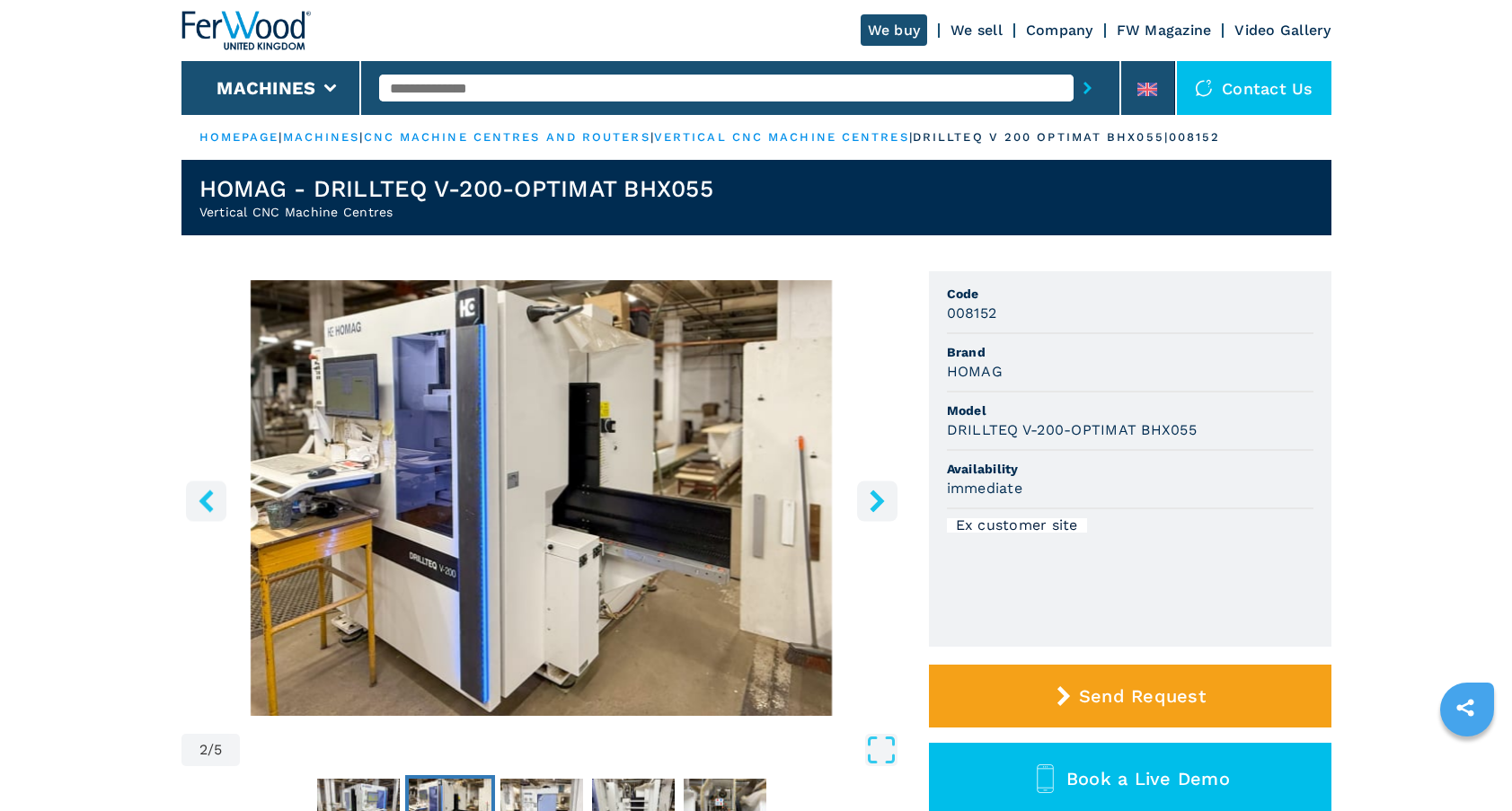
click at [879, 501] on icon "right-button" at bounding box center [876, 500] width 15 height 22
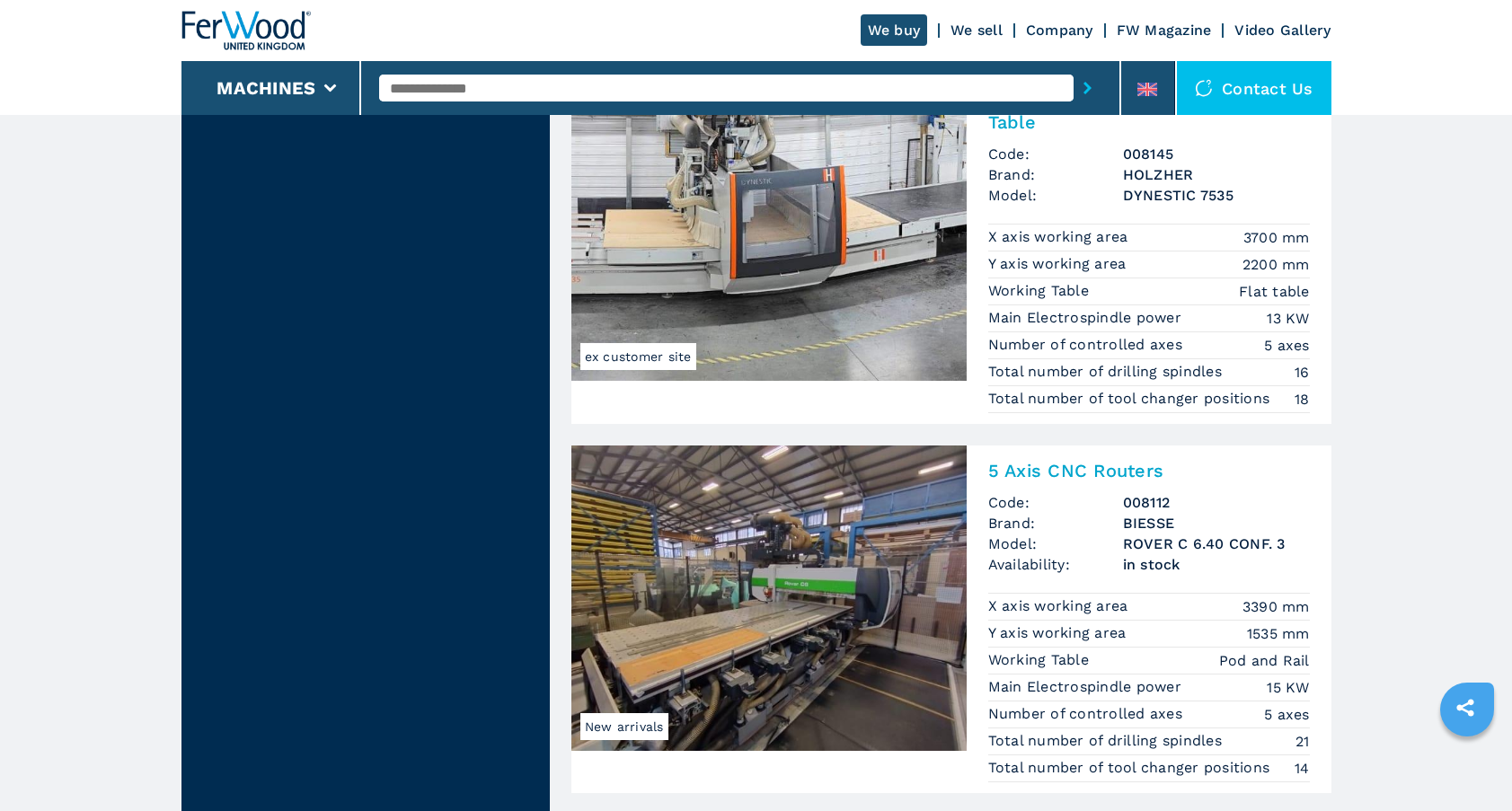
scroll to position [3643, 0]
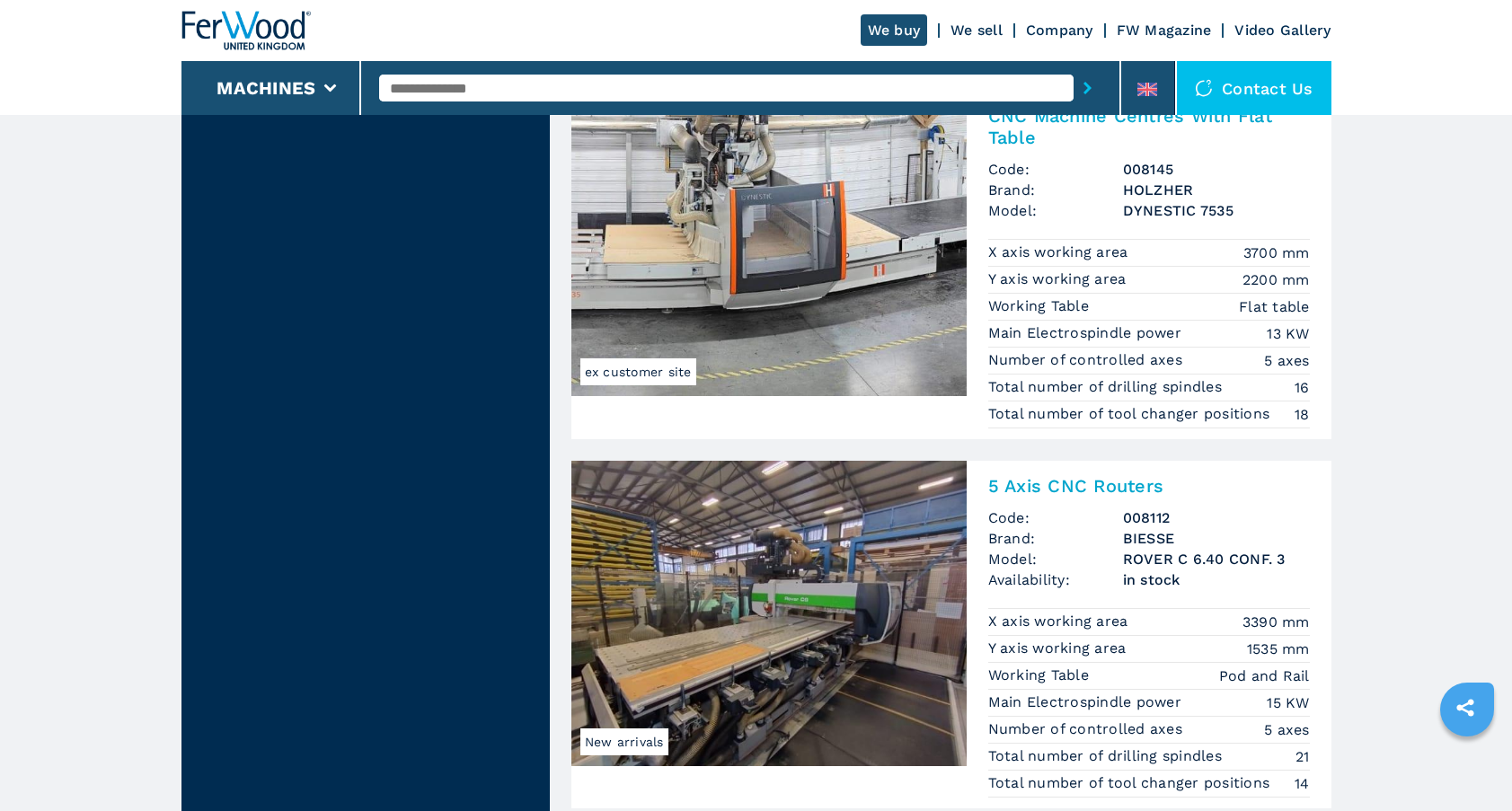
drag, startPoint x: 1521, startPoint y: 119, endPoint x: 1490, endPoint y: 489, distance: 371.3
click at [1089, 486] on h2 "5 Axis CNC Routers" at bounding box center [1148, 486] width 321 height 21
select select "**********"
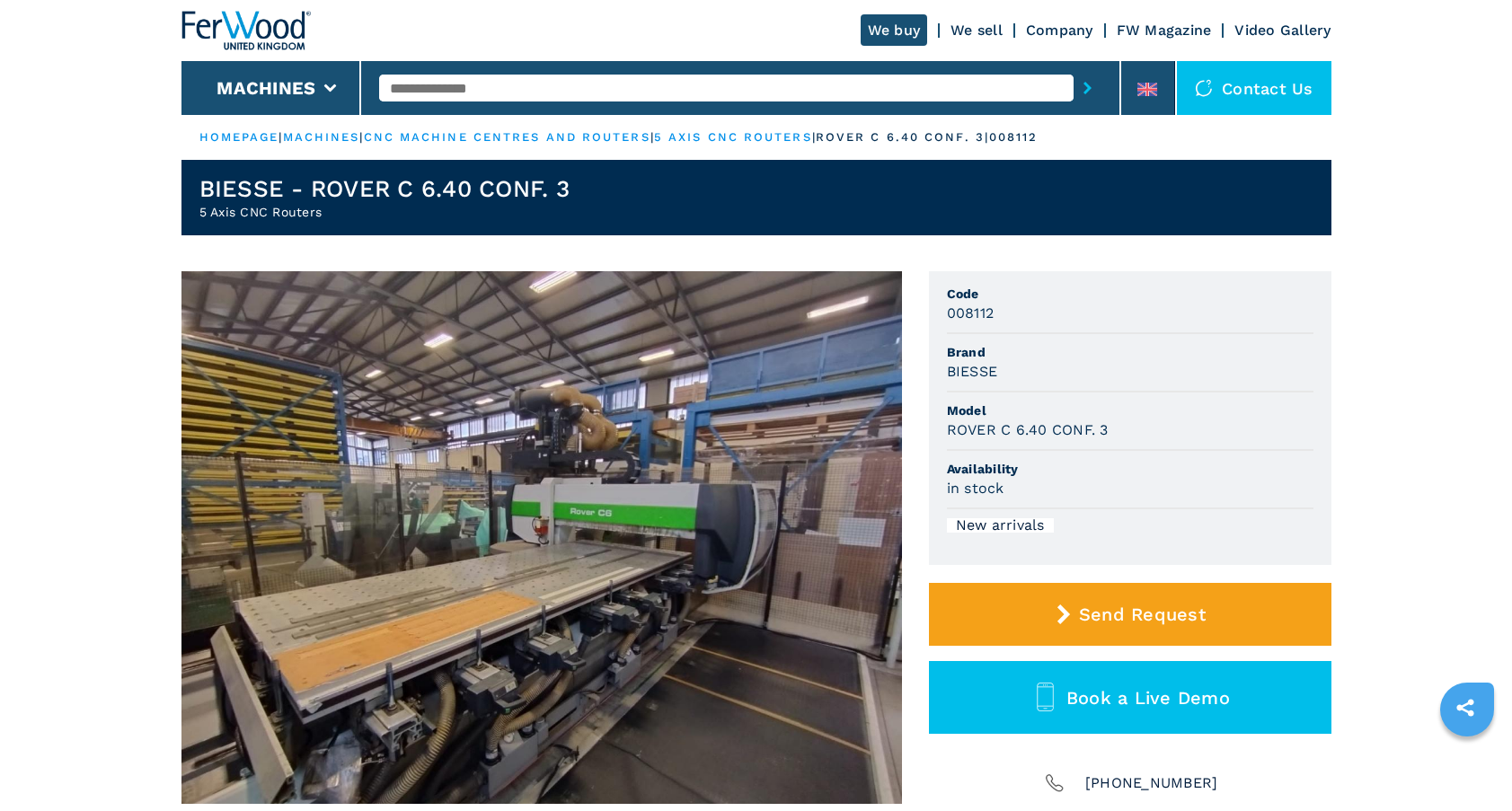
click at [661, 568] on img at bounding box center [542, 536] width 720 height 533
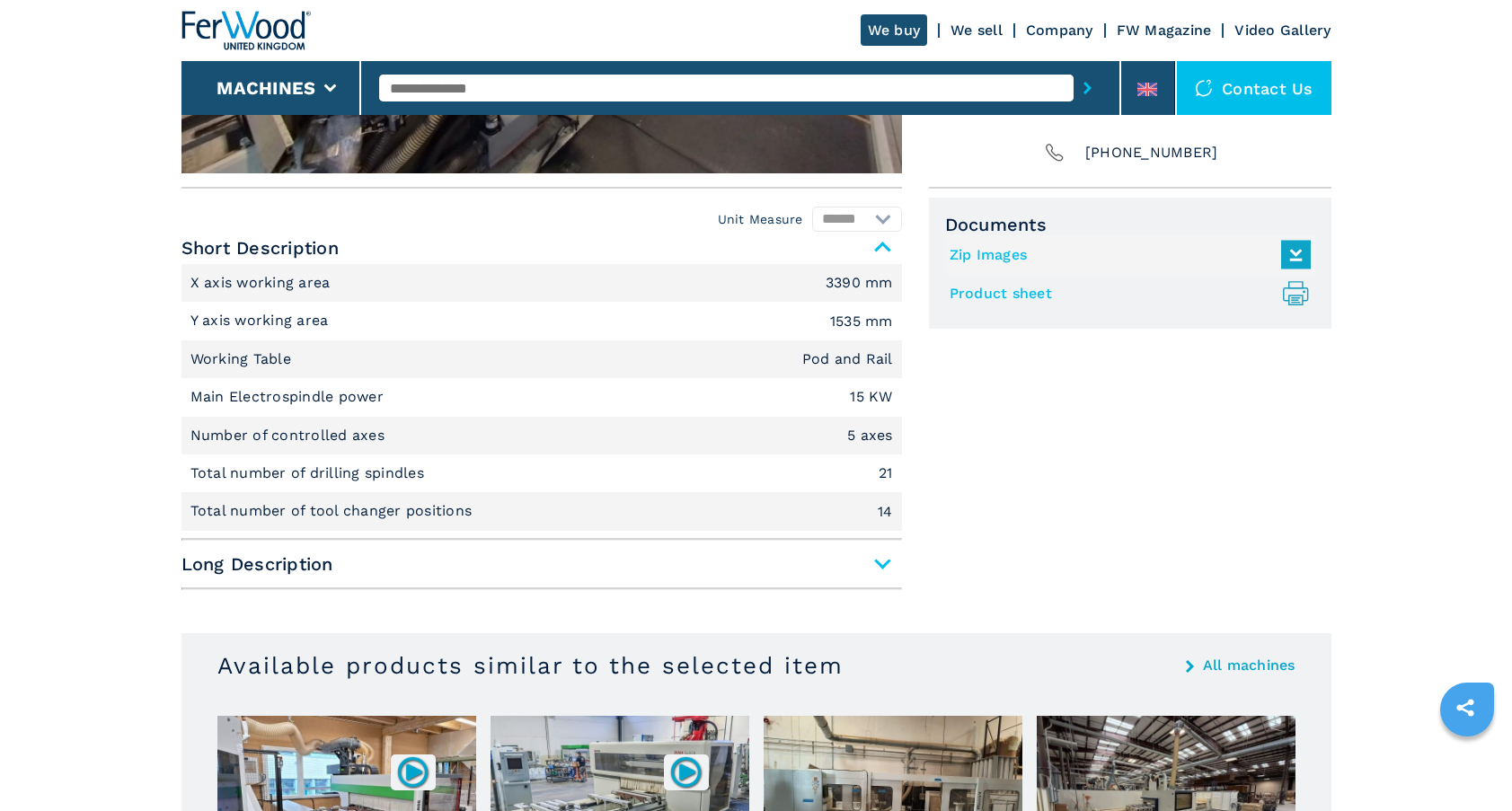
scroll to position [646, 0]
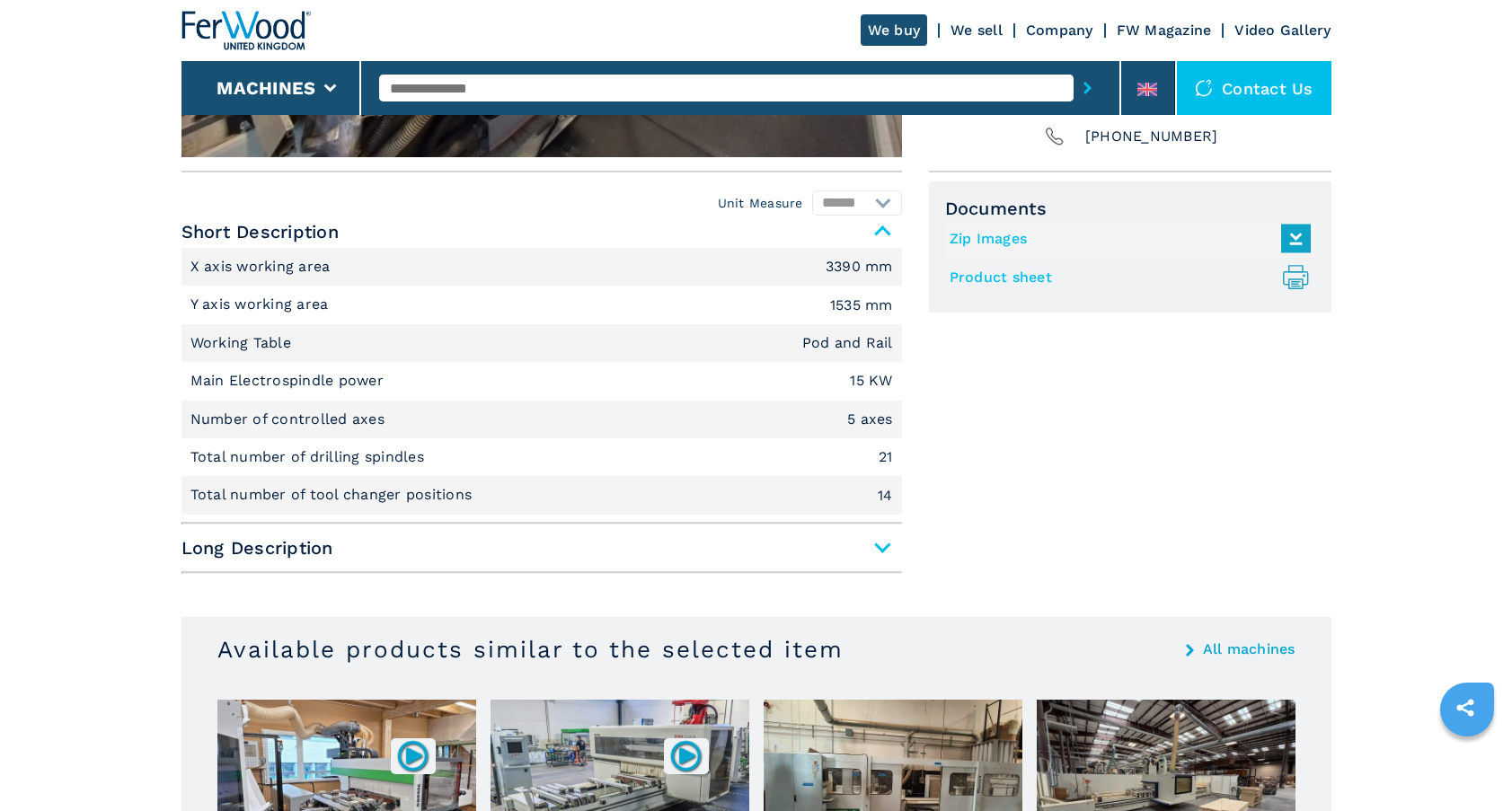
click at [873, 545] on span "Long Description" at bounding box center [542, 547] width 720 height 32
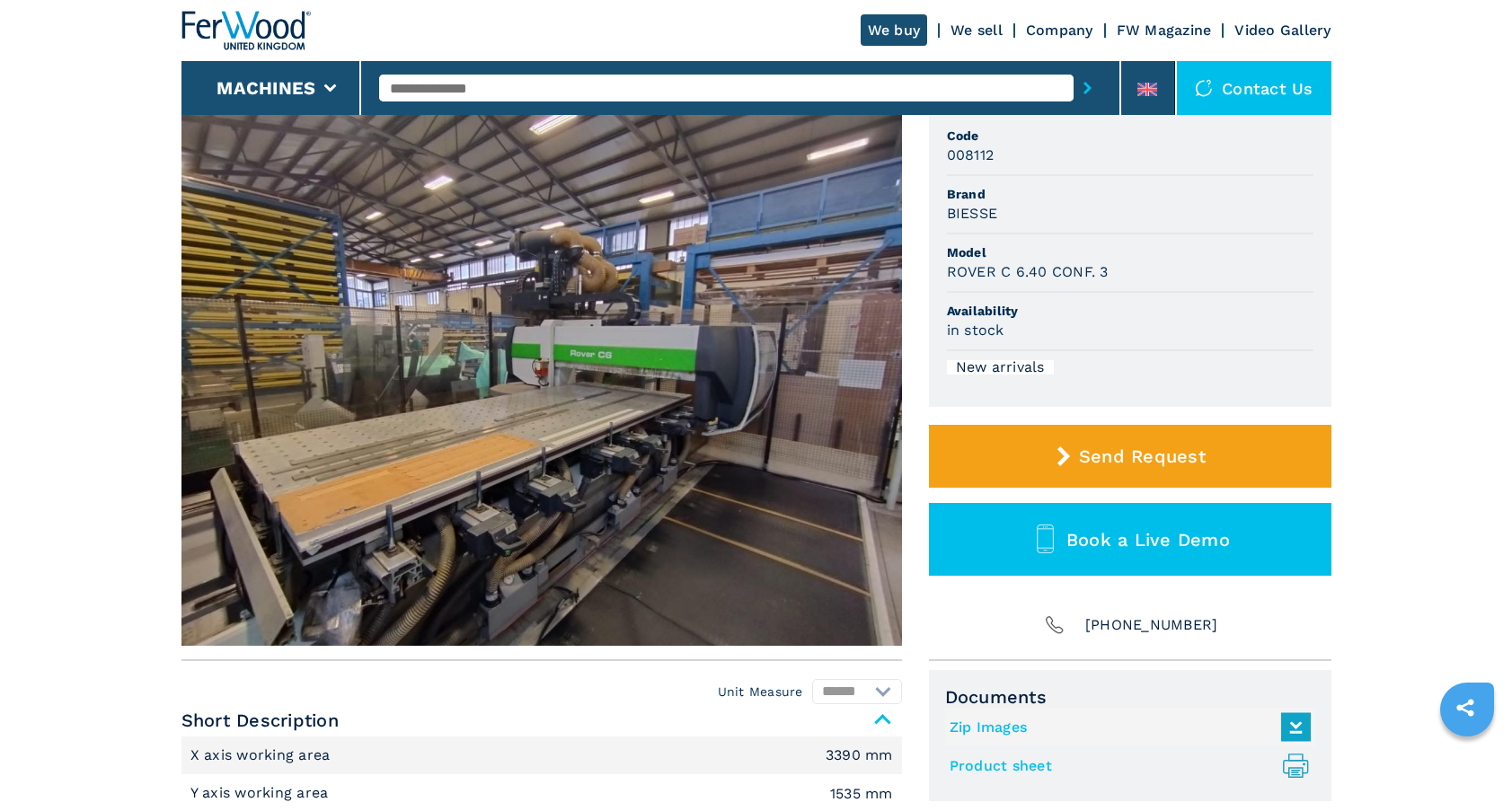
scroll to position [162, 0]
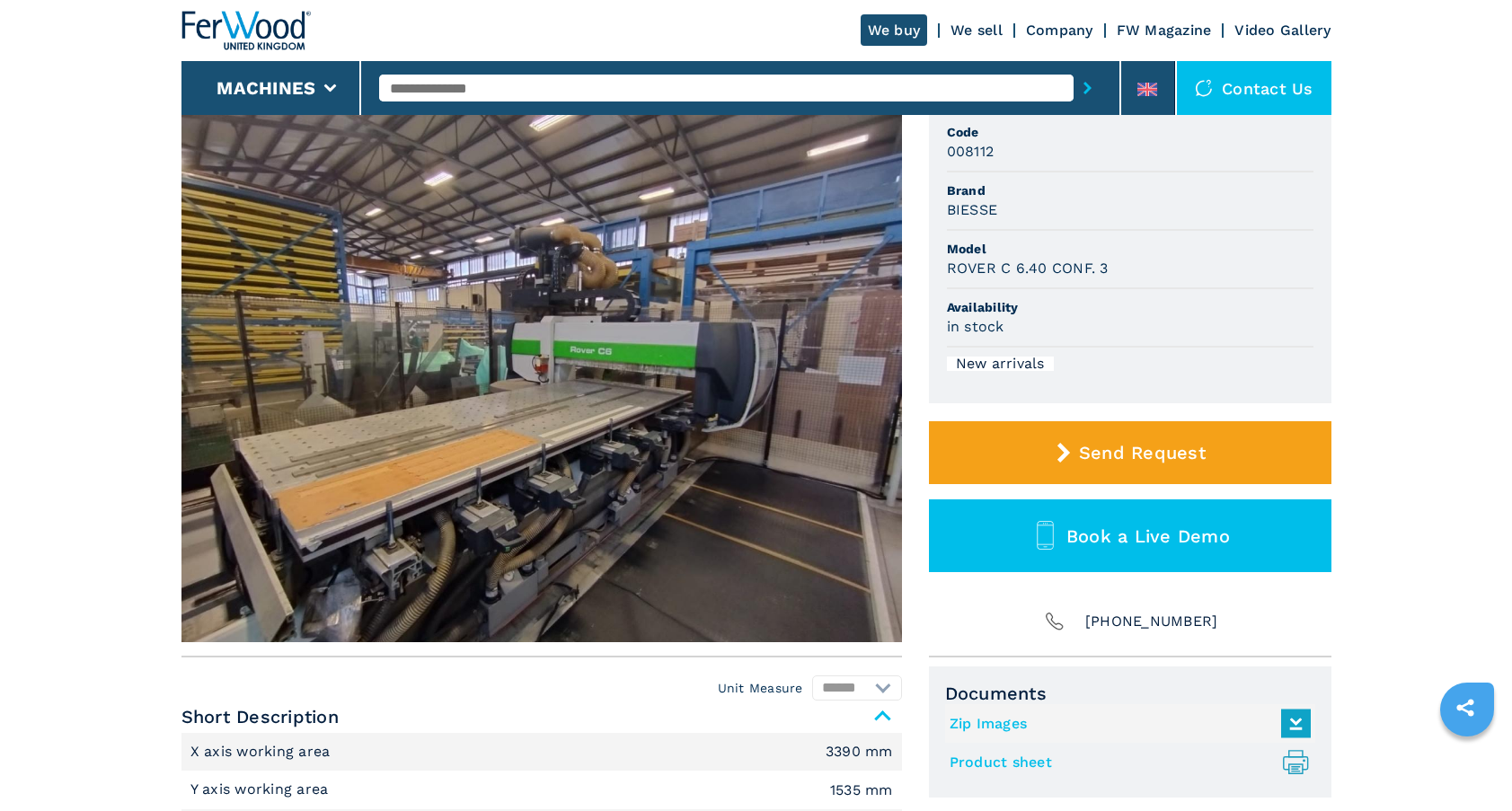
select select "**********"
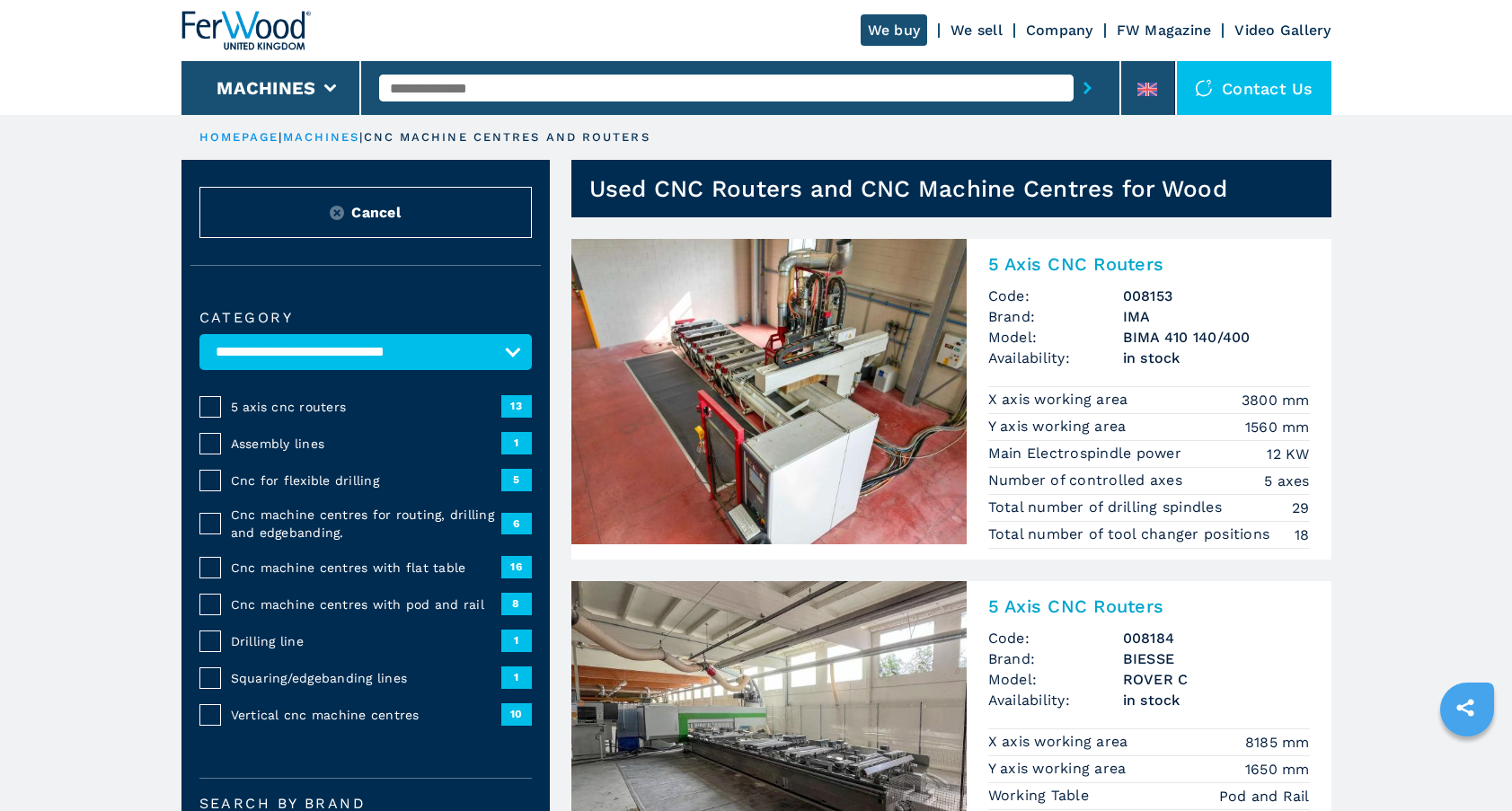
scroll to position [66, 0]
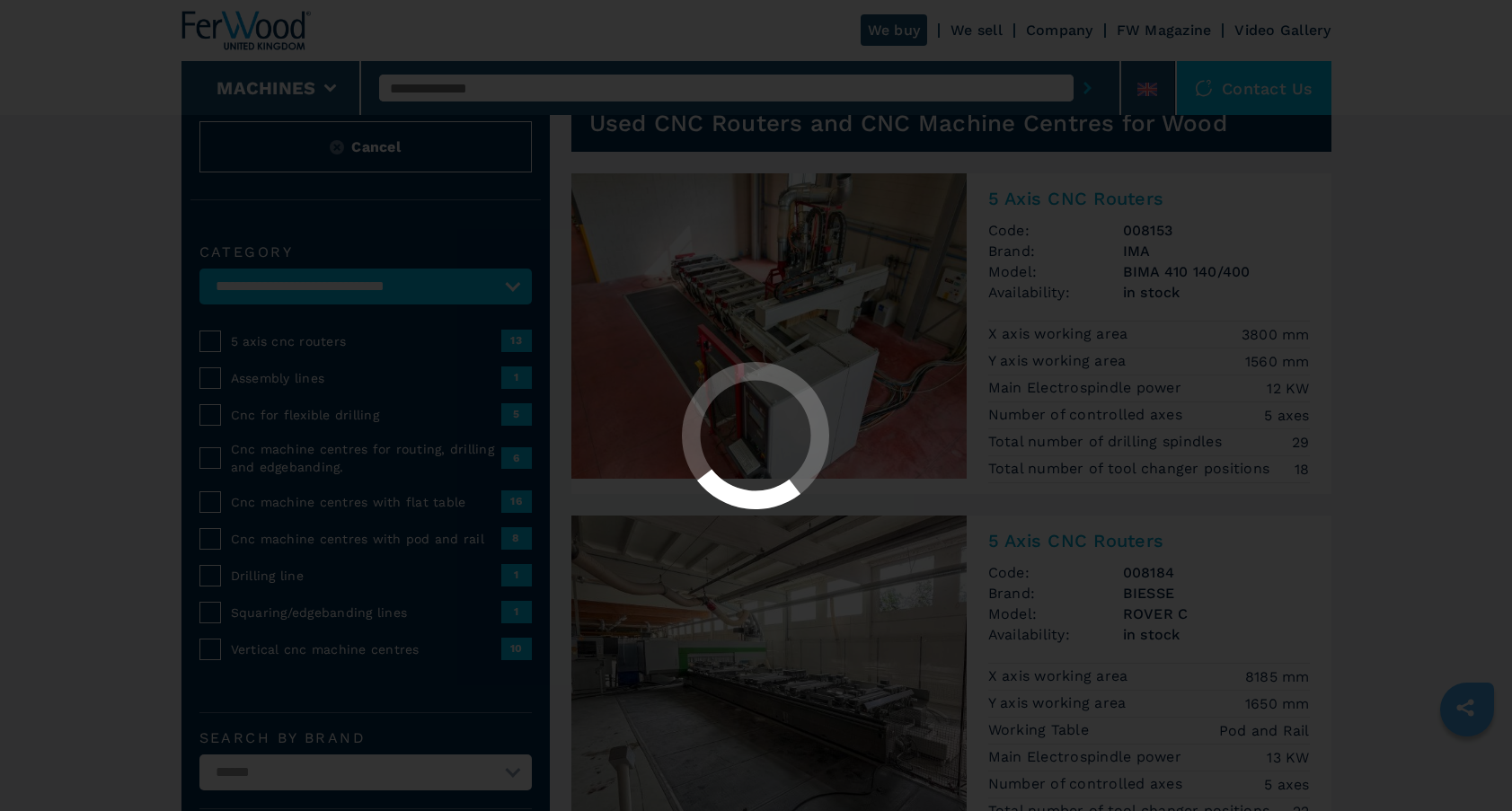
select select "**********"
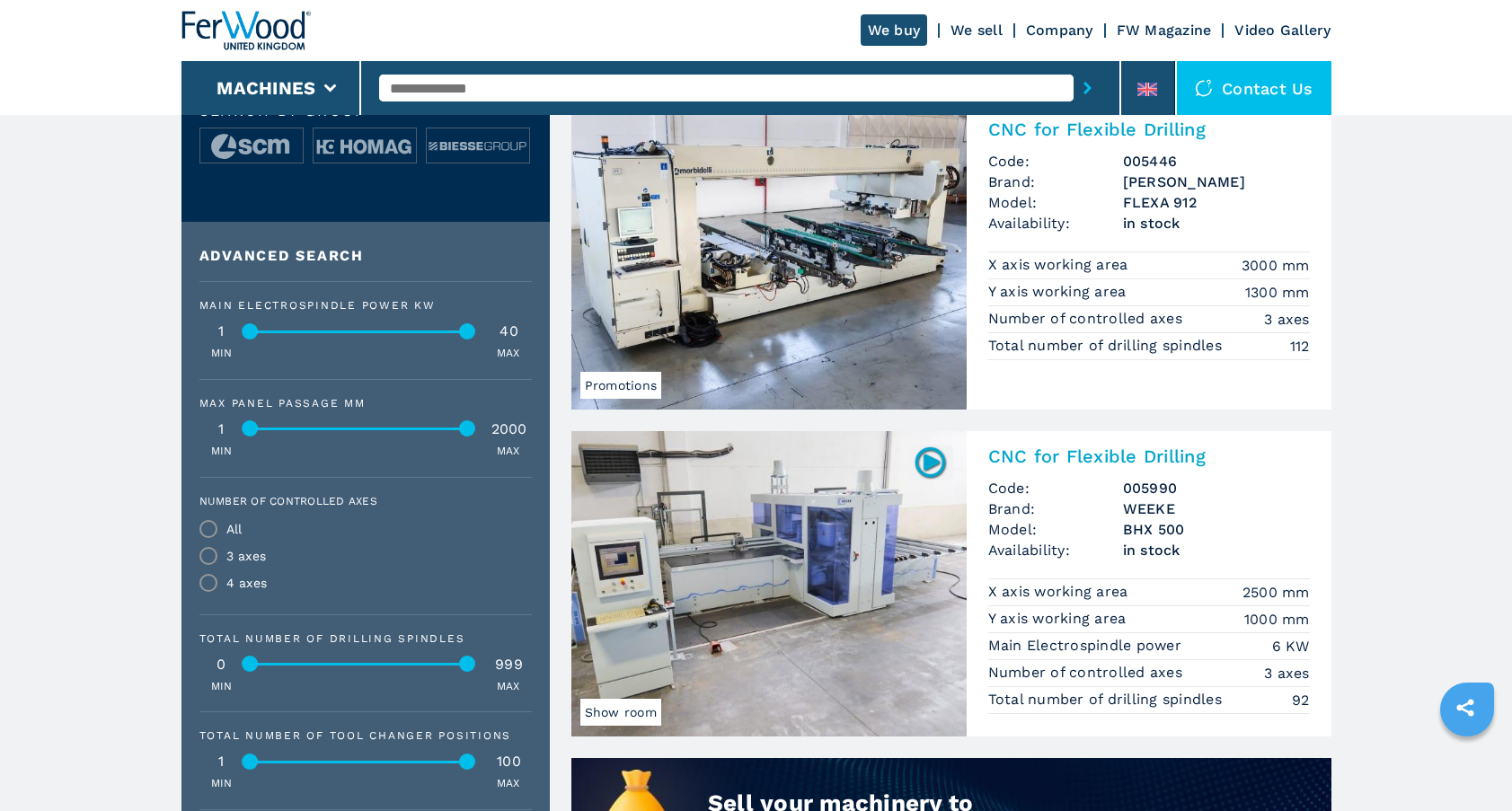
scroll to position [832, 0]
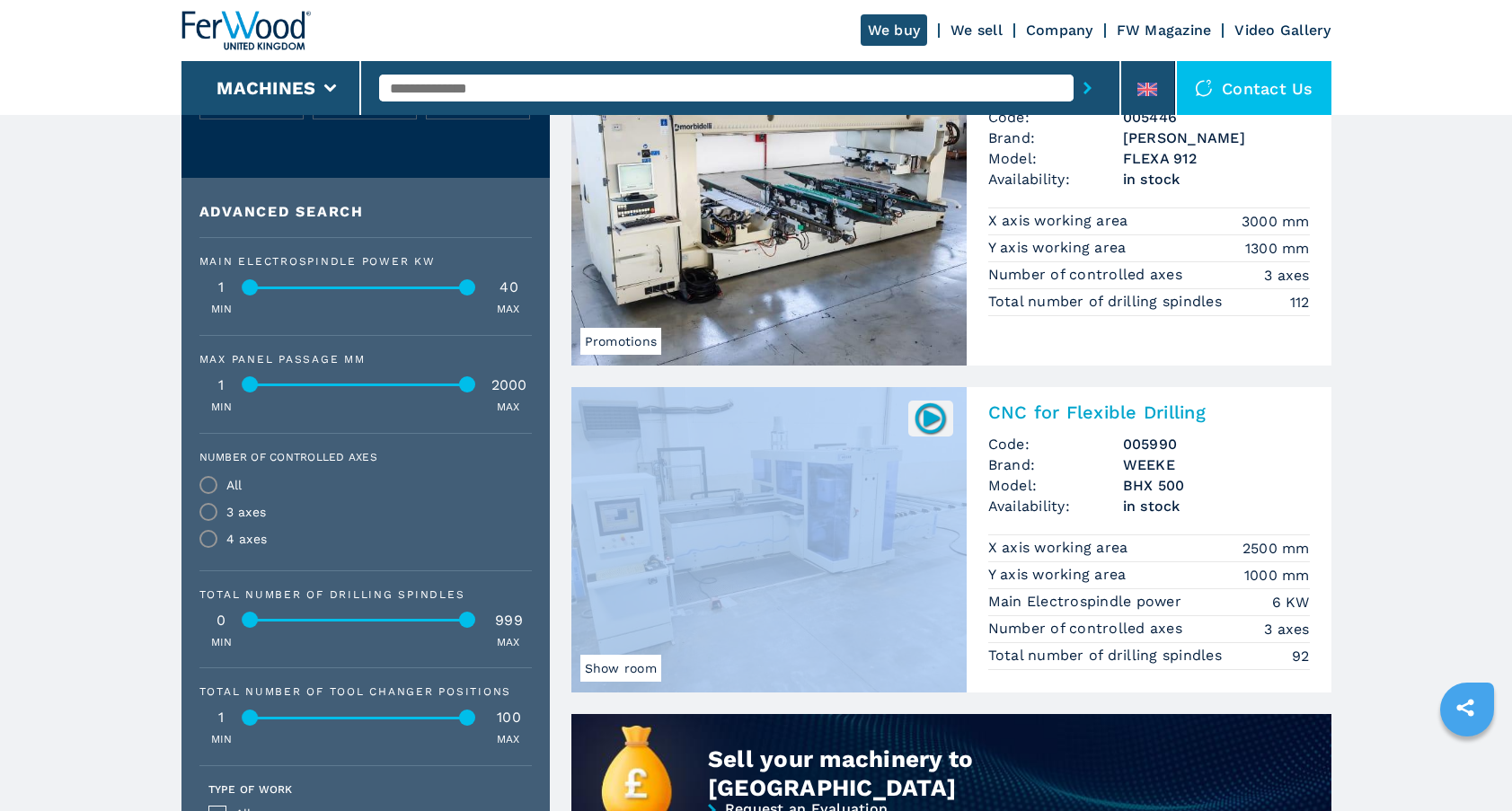
drag, startPoint x: 1519, startPoint y: 140, endPoint x: 1492, endPoint y: 330, distance: 191.9
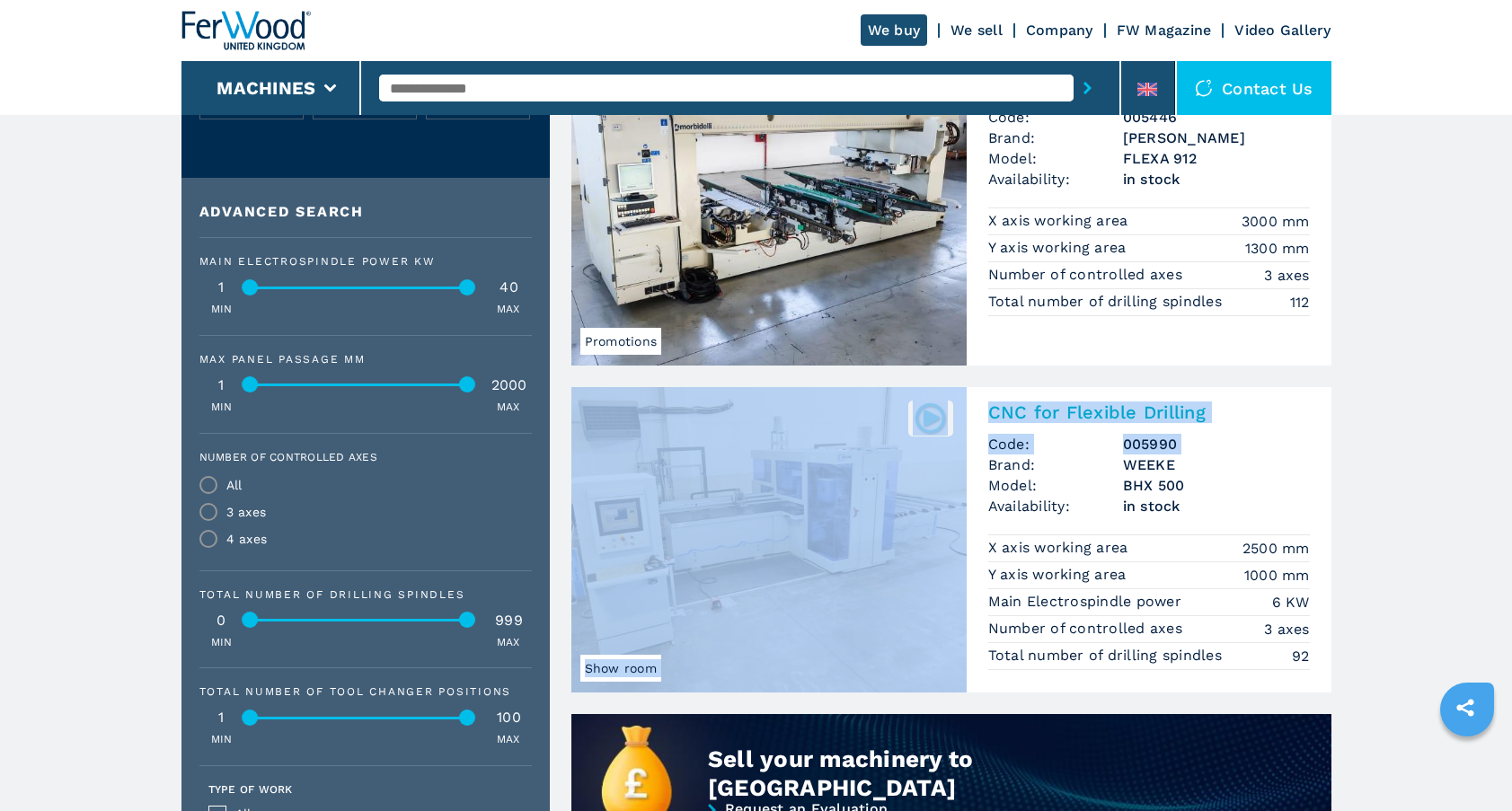
drag, startPoint x: 1492, startPoint y: 330, endPoint x: 1496, endPoint y: 448, distance: 118.1
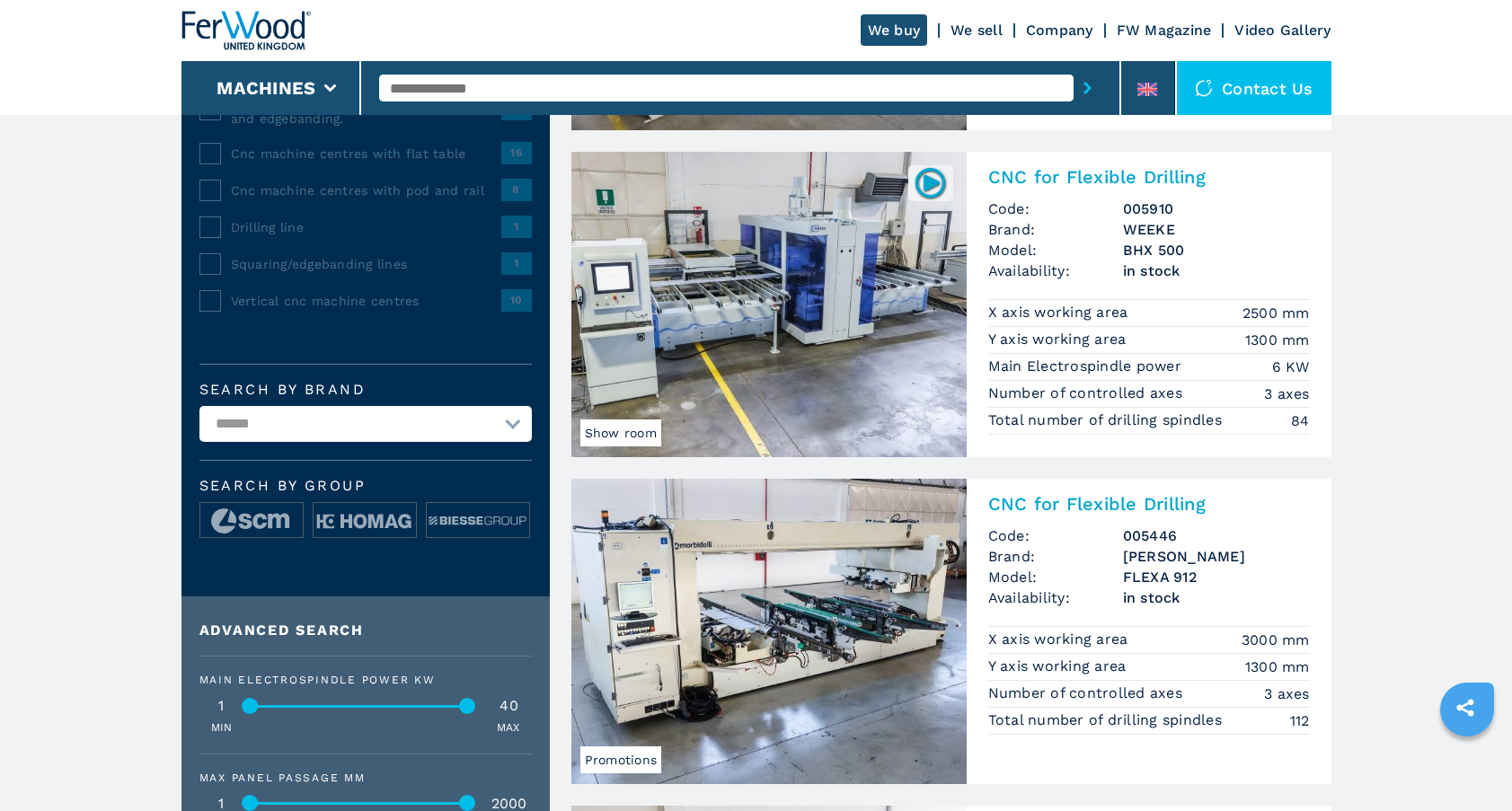
scroll to position [289, 0]
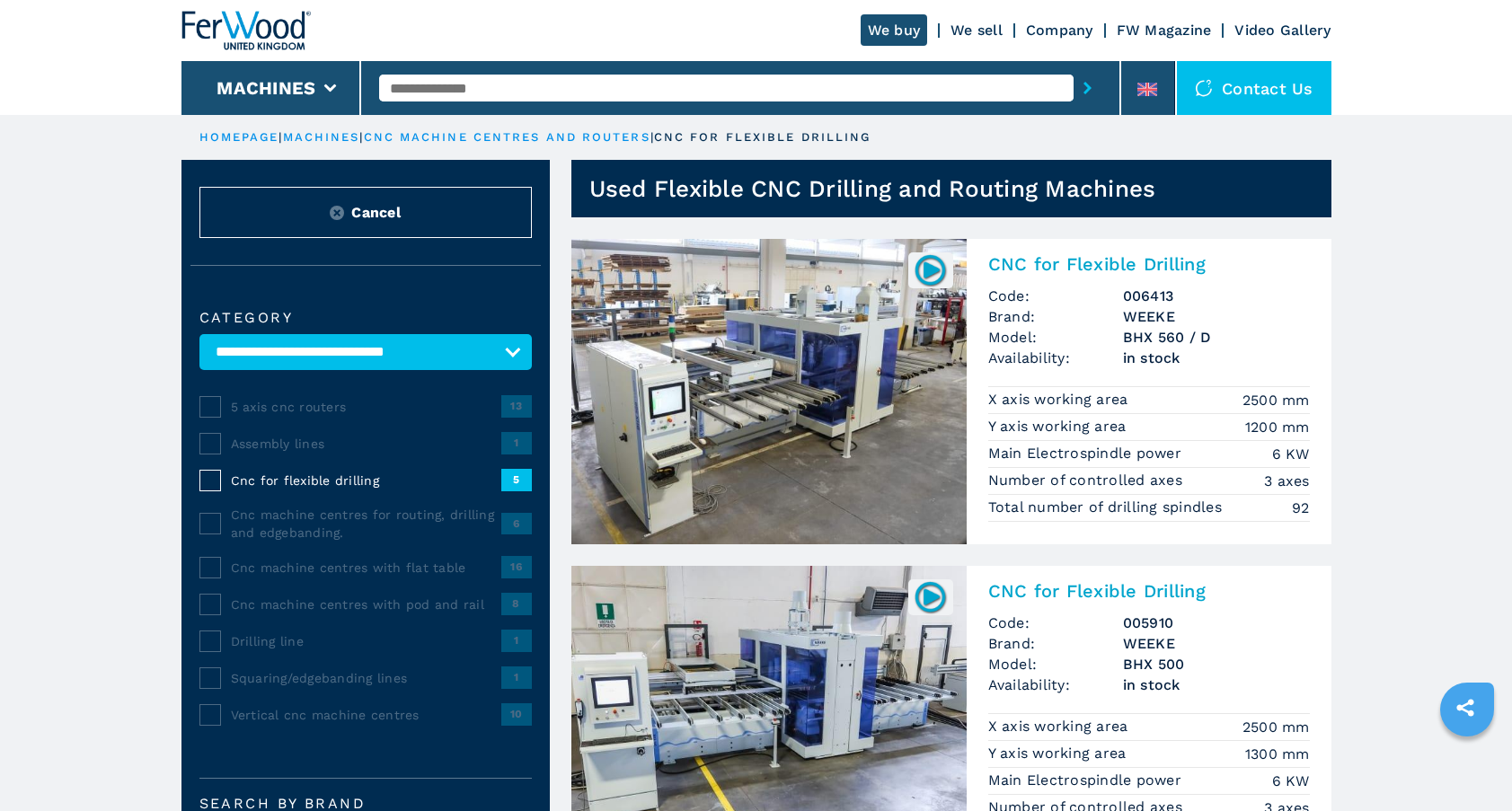
click at [499, 351] on select "**********" at bounding box center [365, 351] width 332 height 36
click at [341, 213] on img at bounding box center [337, 212] width 15 height 15
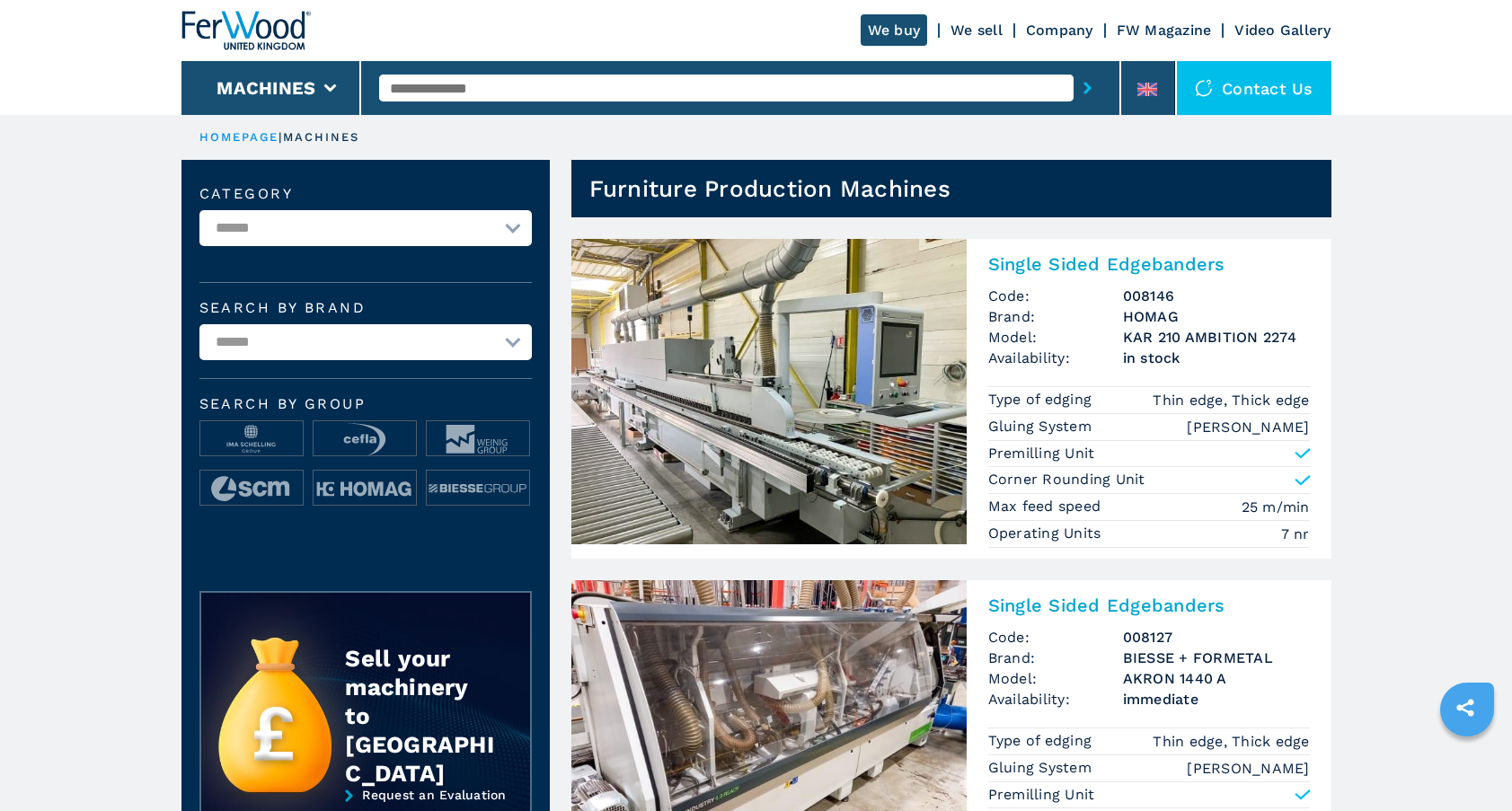
click at [490, 230] on select "**********" at bounding box center [365, 228] width 332 height 36
select select "**********"
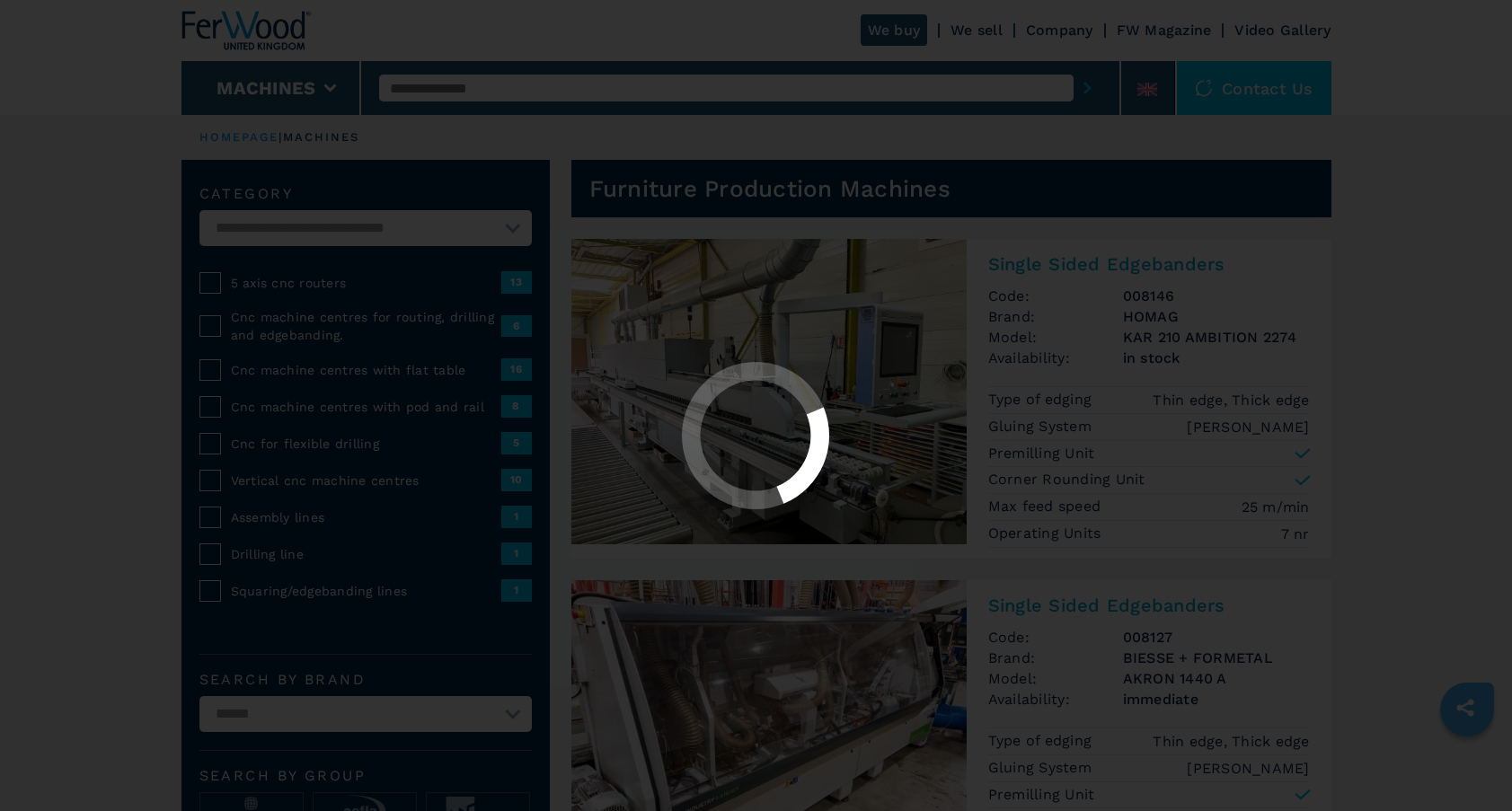
select select "**********"
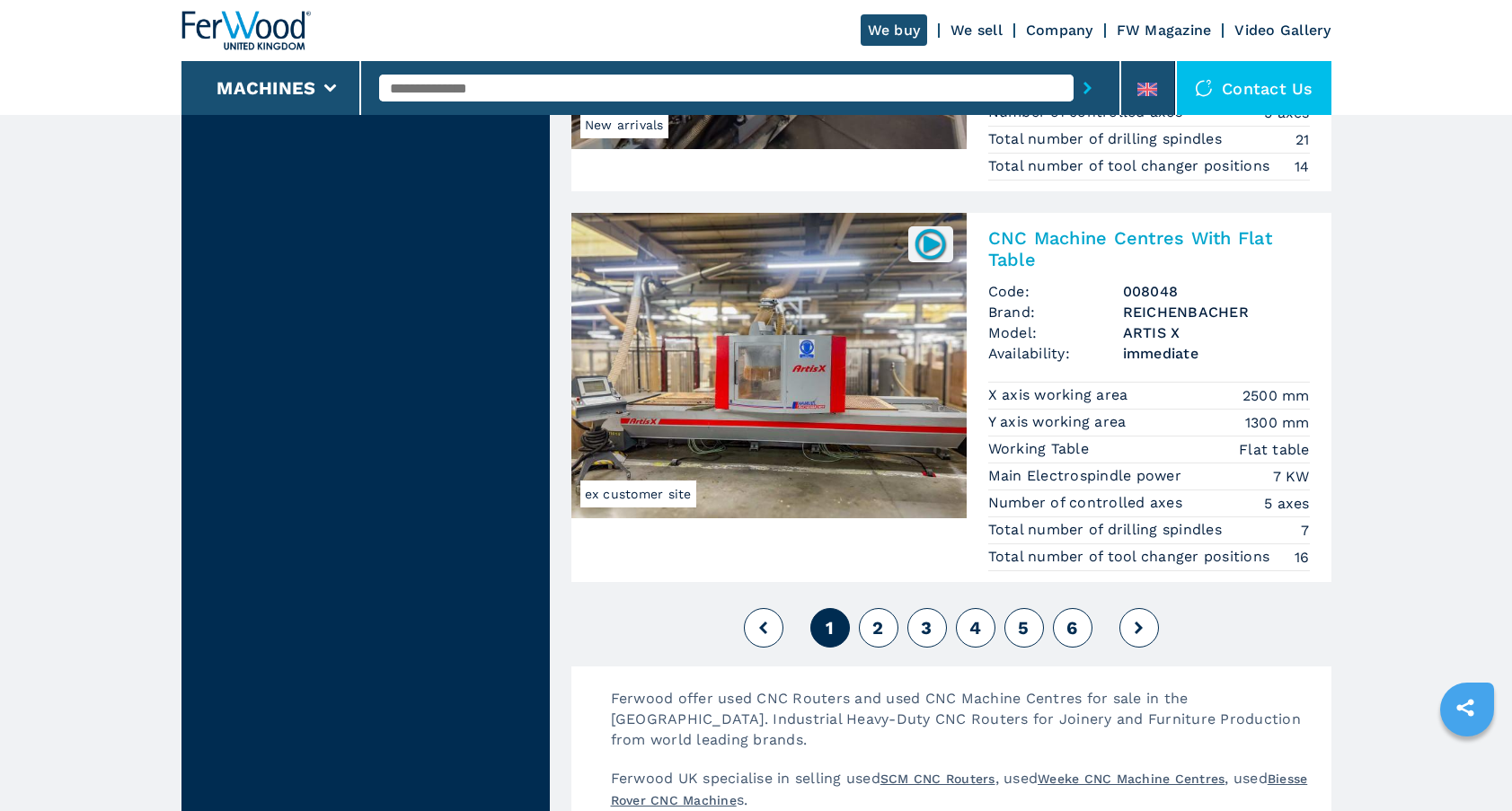
scroll to position [4267, 0]
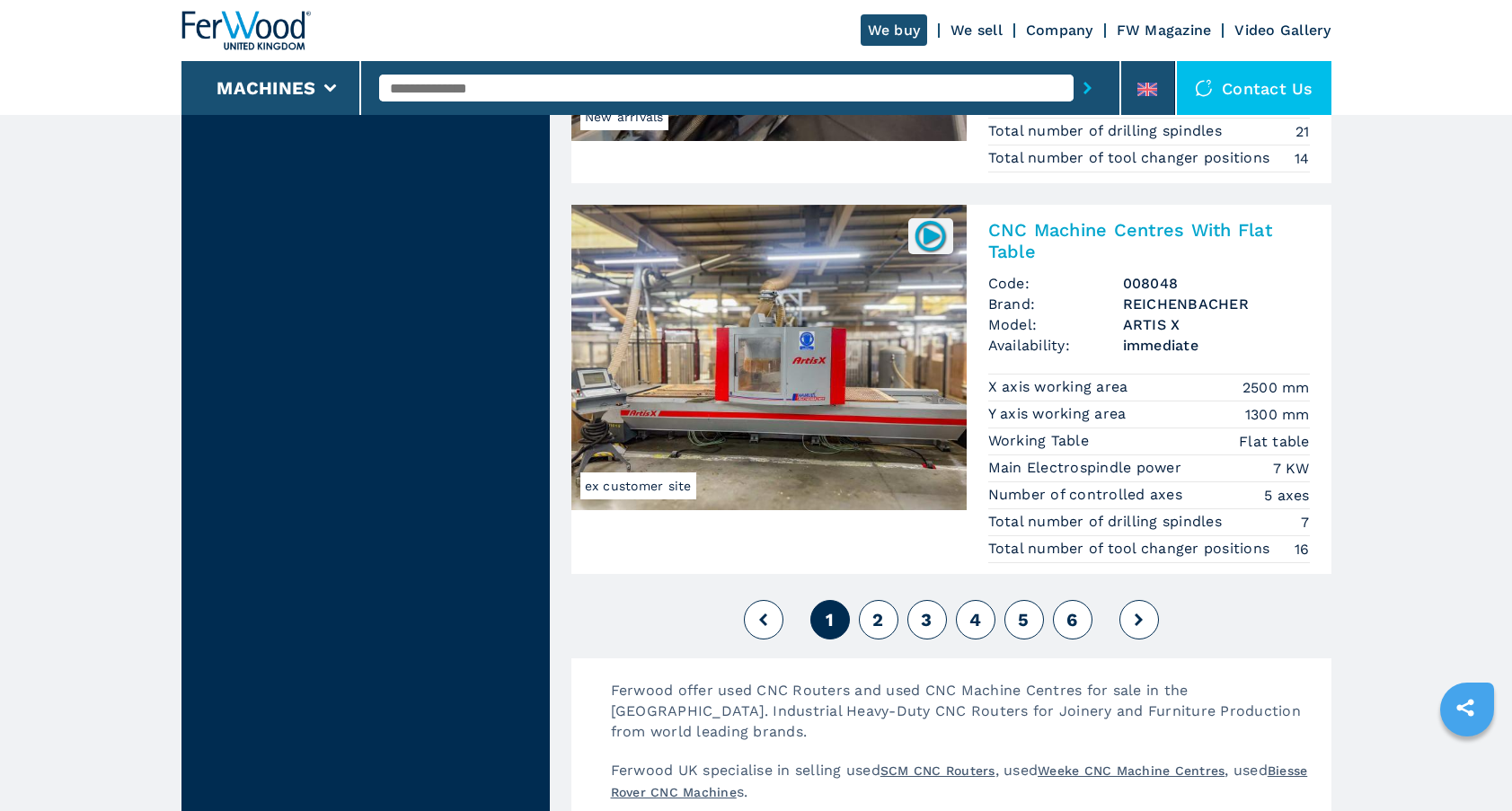
click at [1069, 625] on span "6" at bounding box center [1071, 619] width 11 height 21
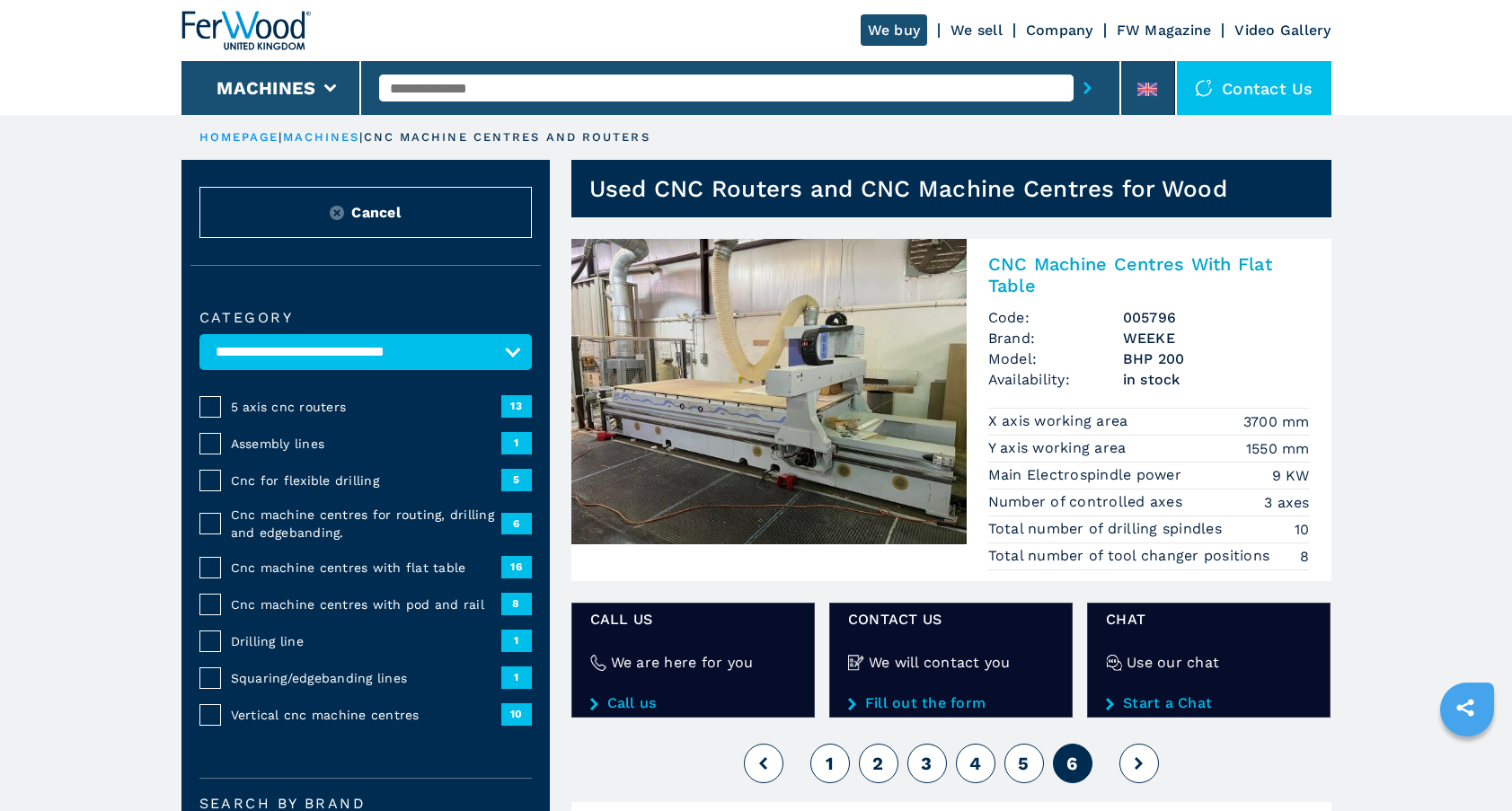
click at [800, 434] on img at bounding box center [769, 391] width 395 height 306
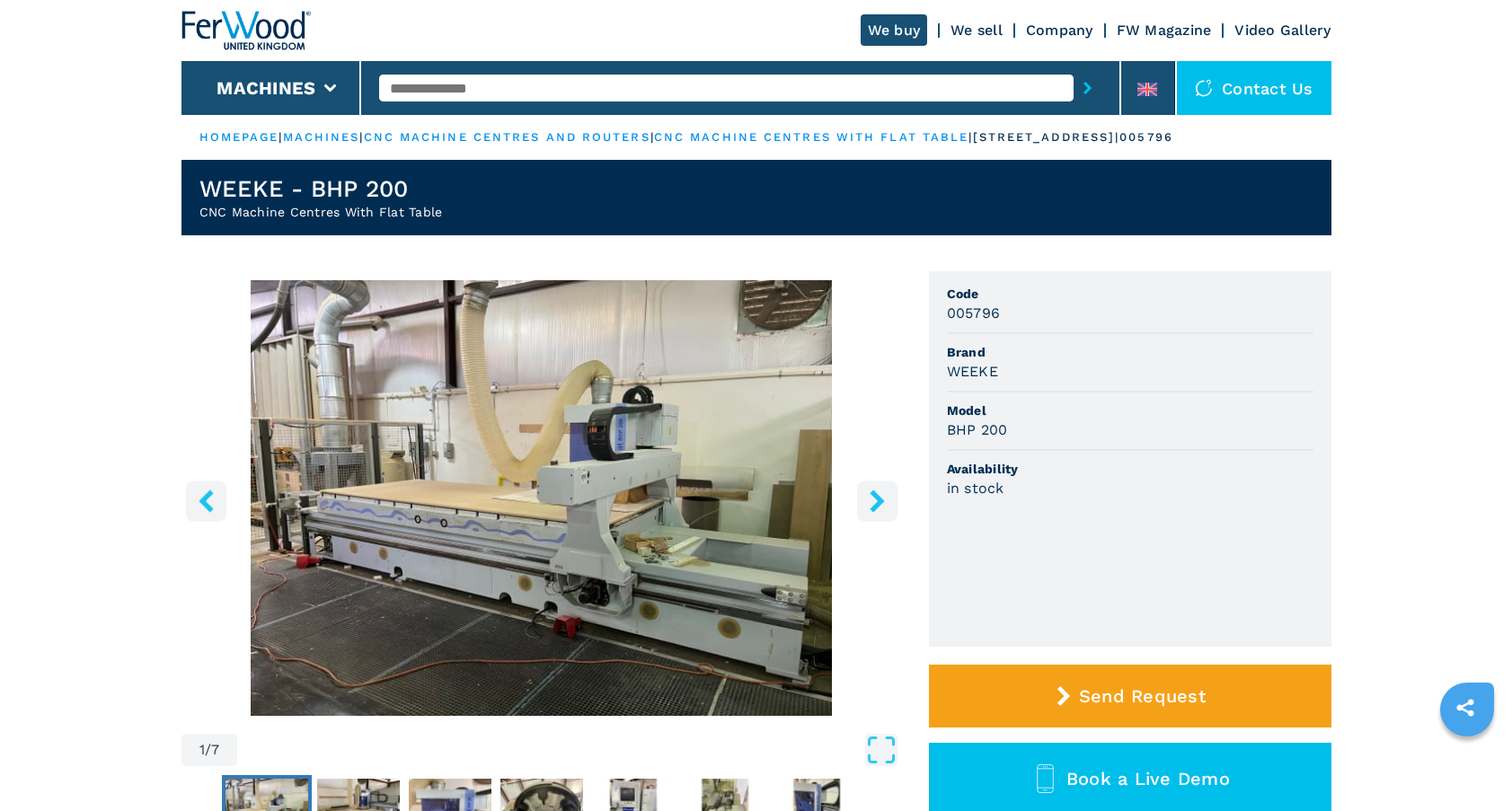
click at [872, 501] on icon "right-button" at bounding box center [876, 500] width 22 height 22
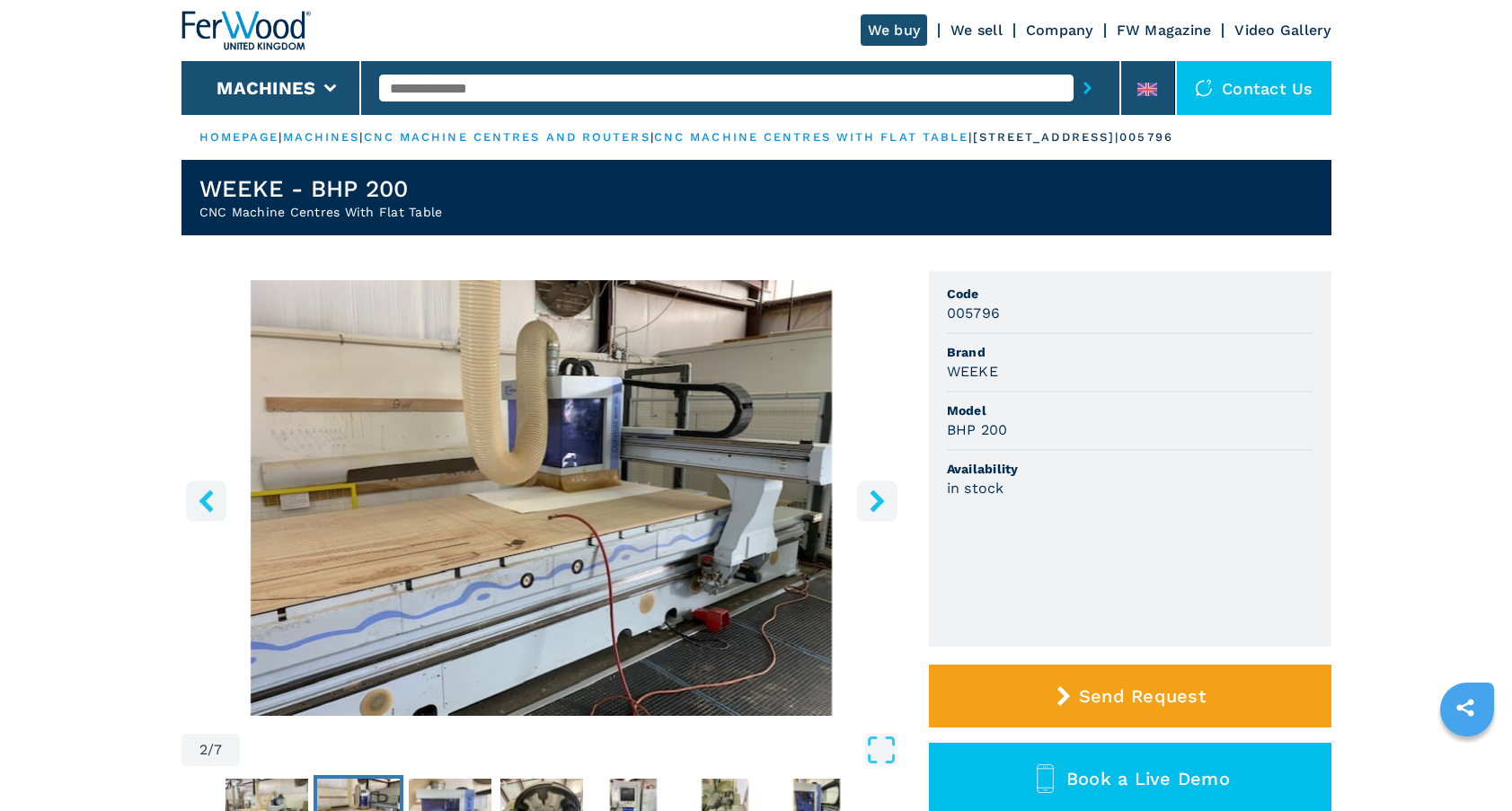
click at [872, 500] on icon "right-button" at bounding box center [876, 500] width 22 height 22
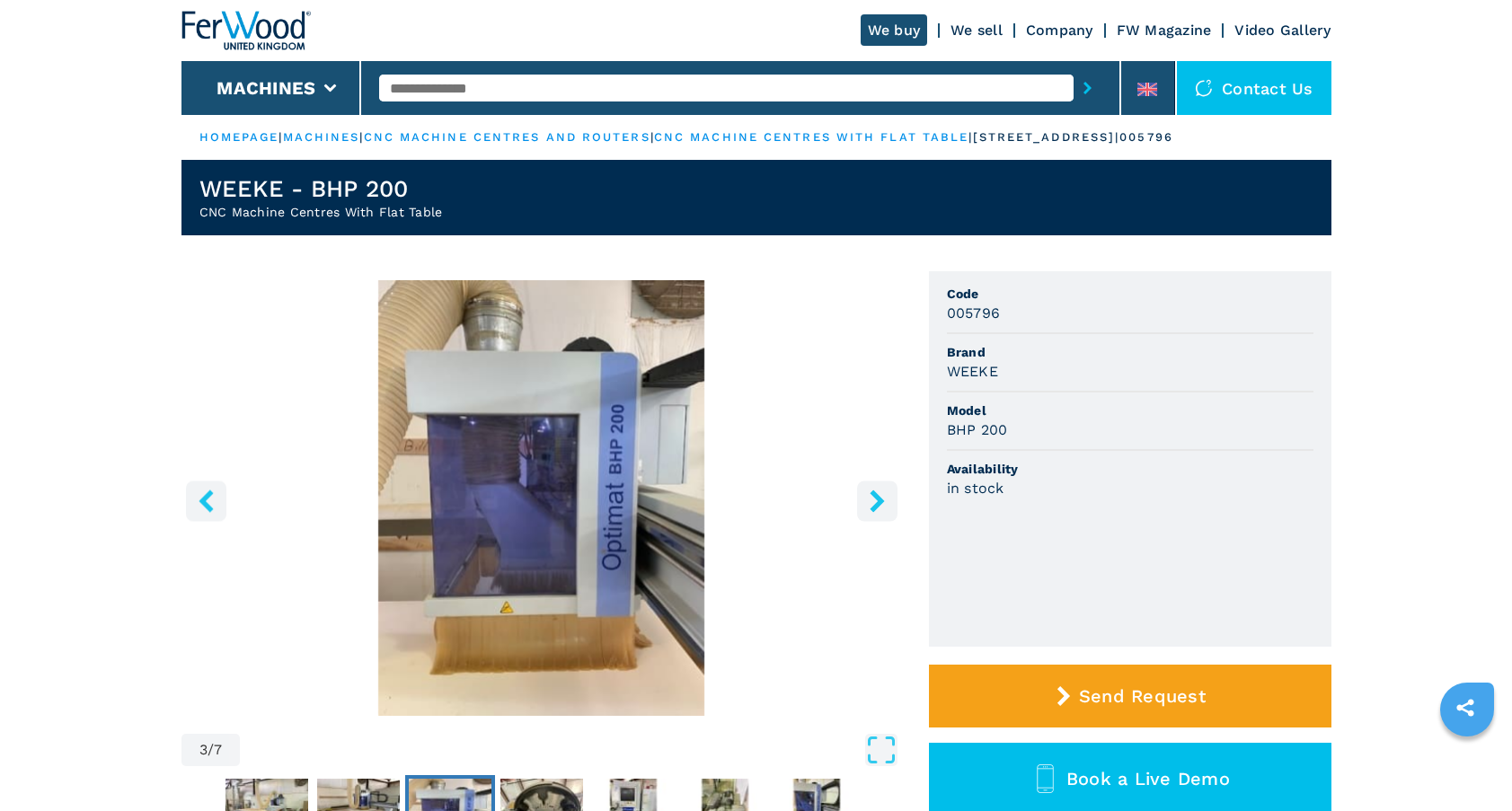
click at [872, 500] on icon "right-button" at bounding box center [876, 500] width 22 height 22
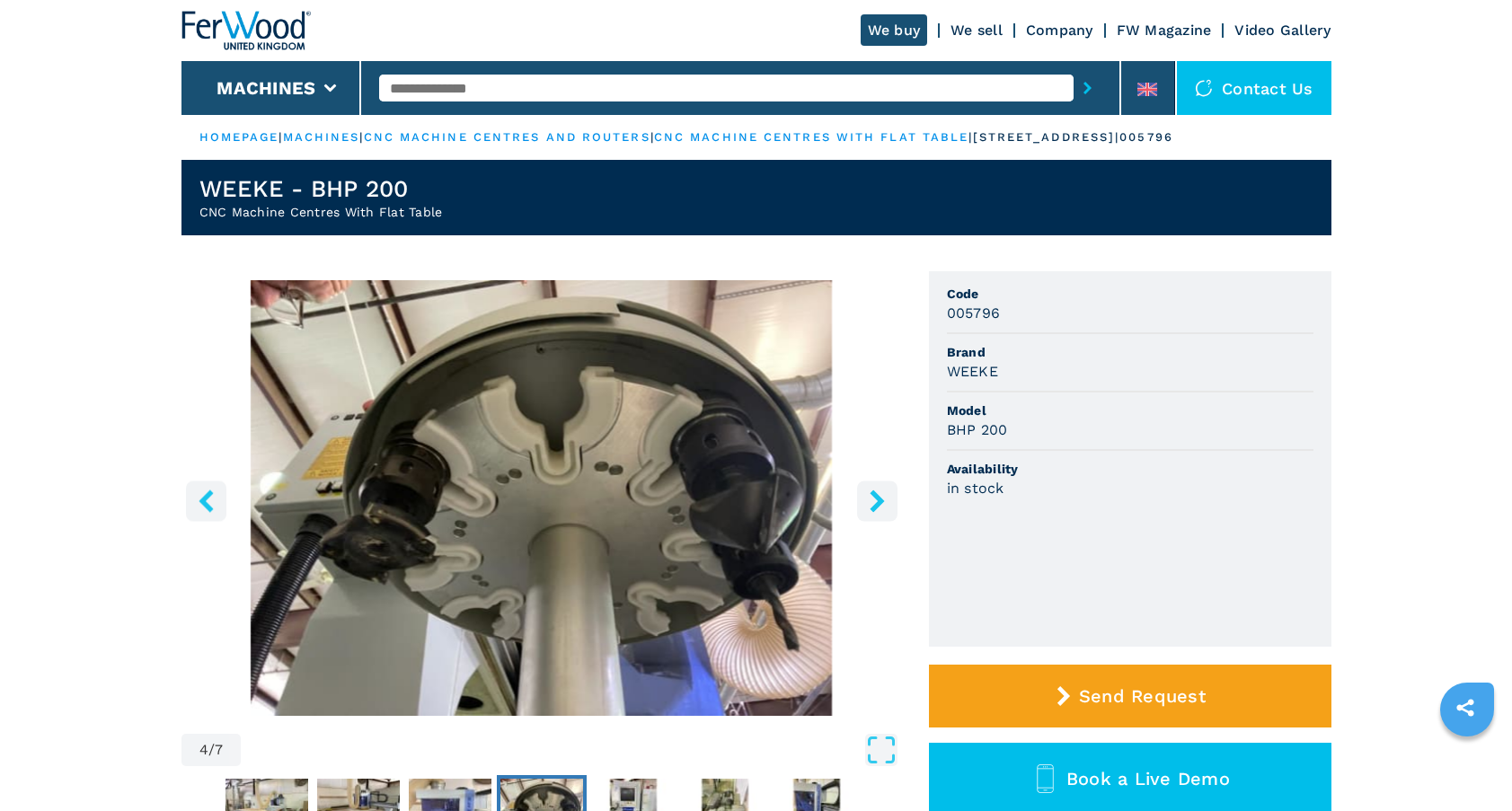
click at [872, 500] on icon "right-button" at bounding box center [876, 500] width 22 height 22
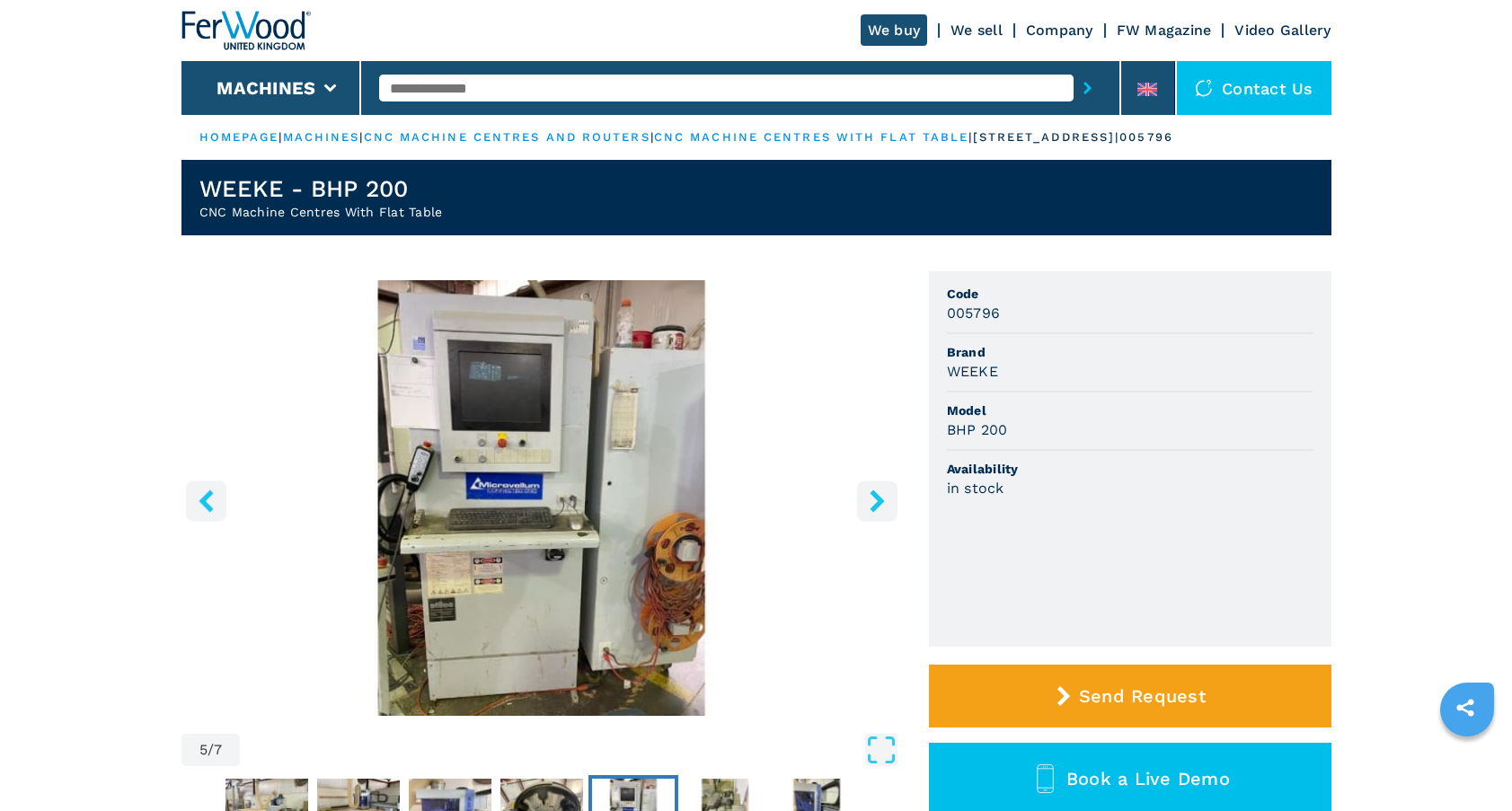
click at [872, 500] on icon "right-button" at bounding box center [876, 500] width 22 height 22
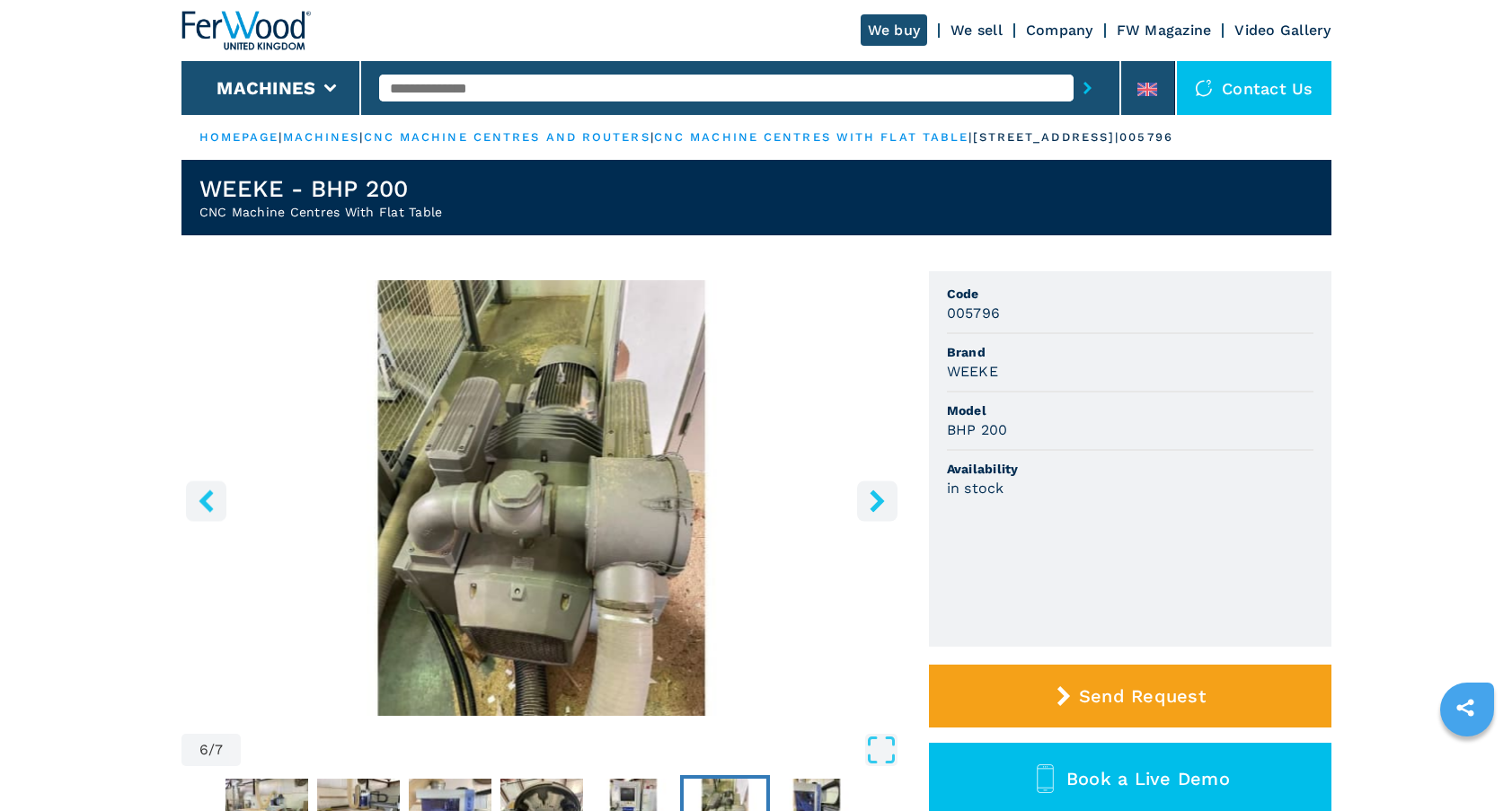
click at [872, 500] on icon "right-button" at bounding box center [876, 500] width 22 height 22
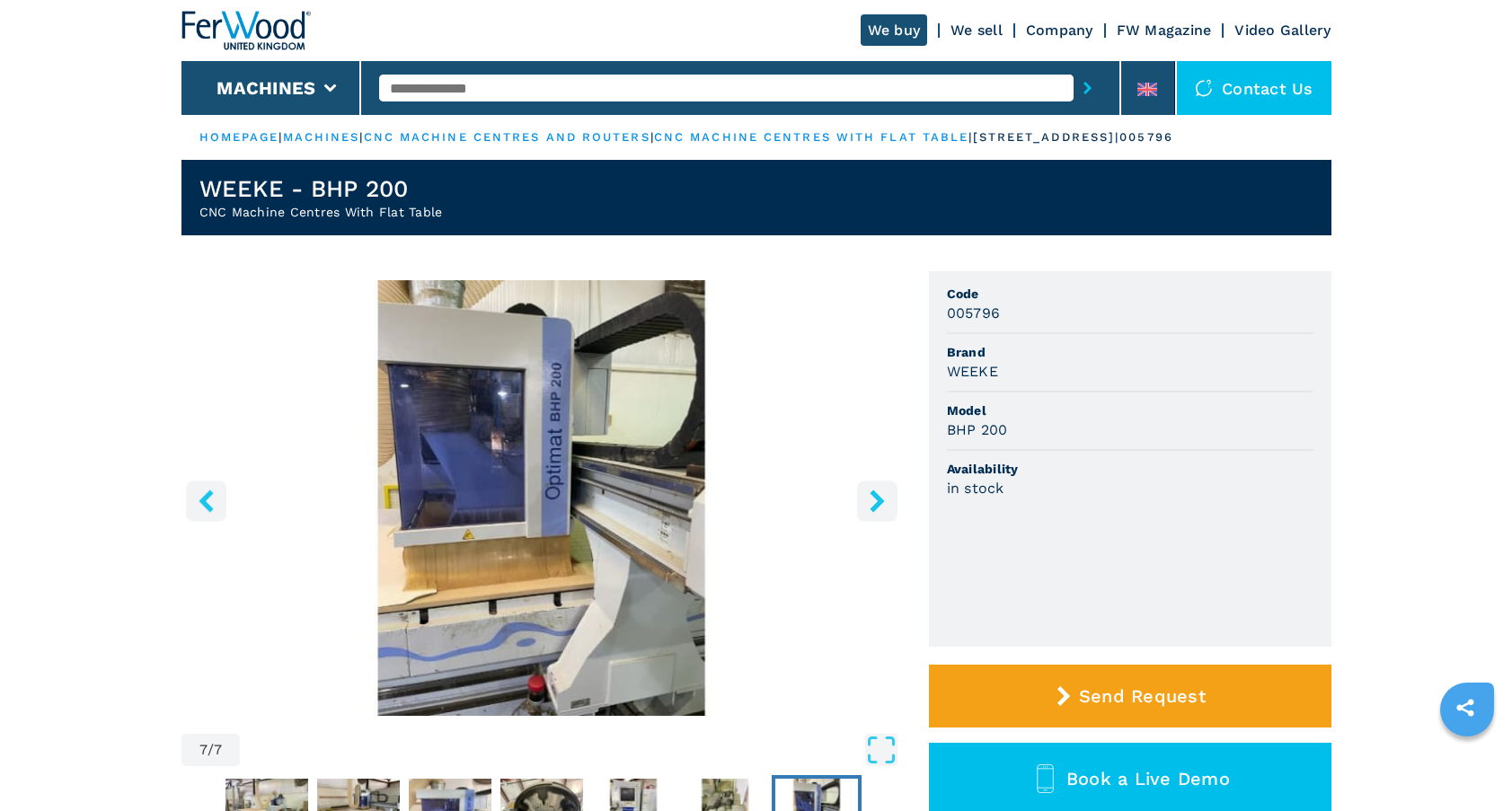
click at [872, 500] on icon "right-button" at bounding box center [876, 500] width 22 height 22
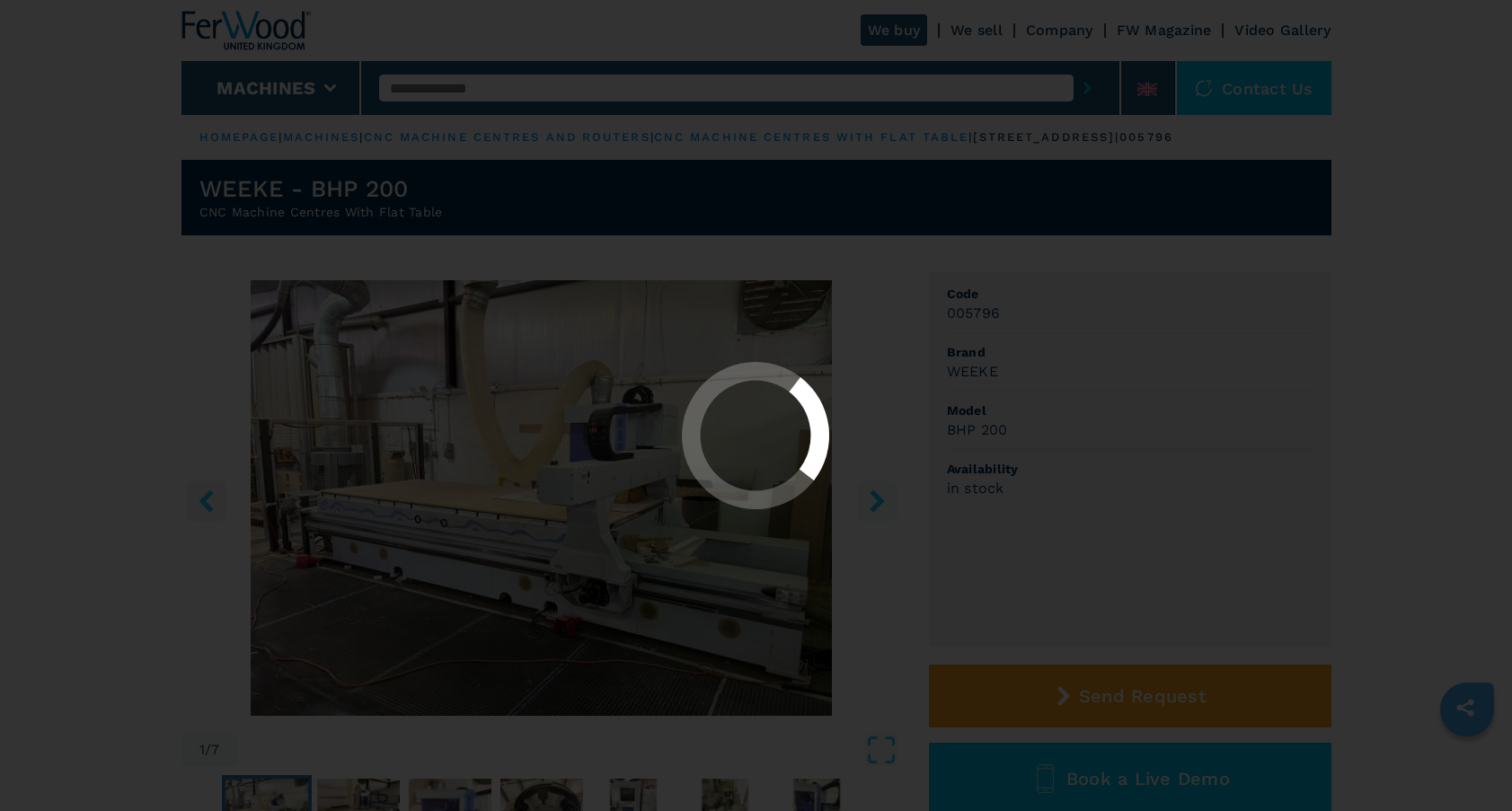
select select "**********"
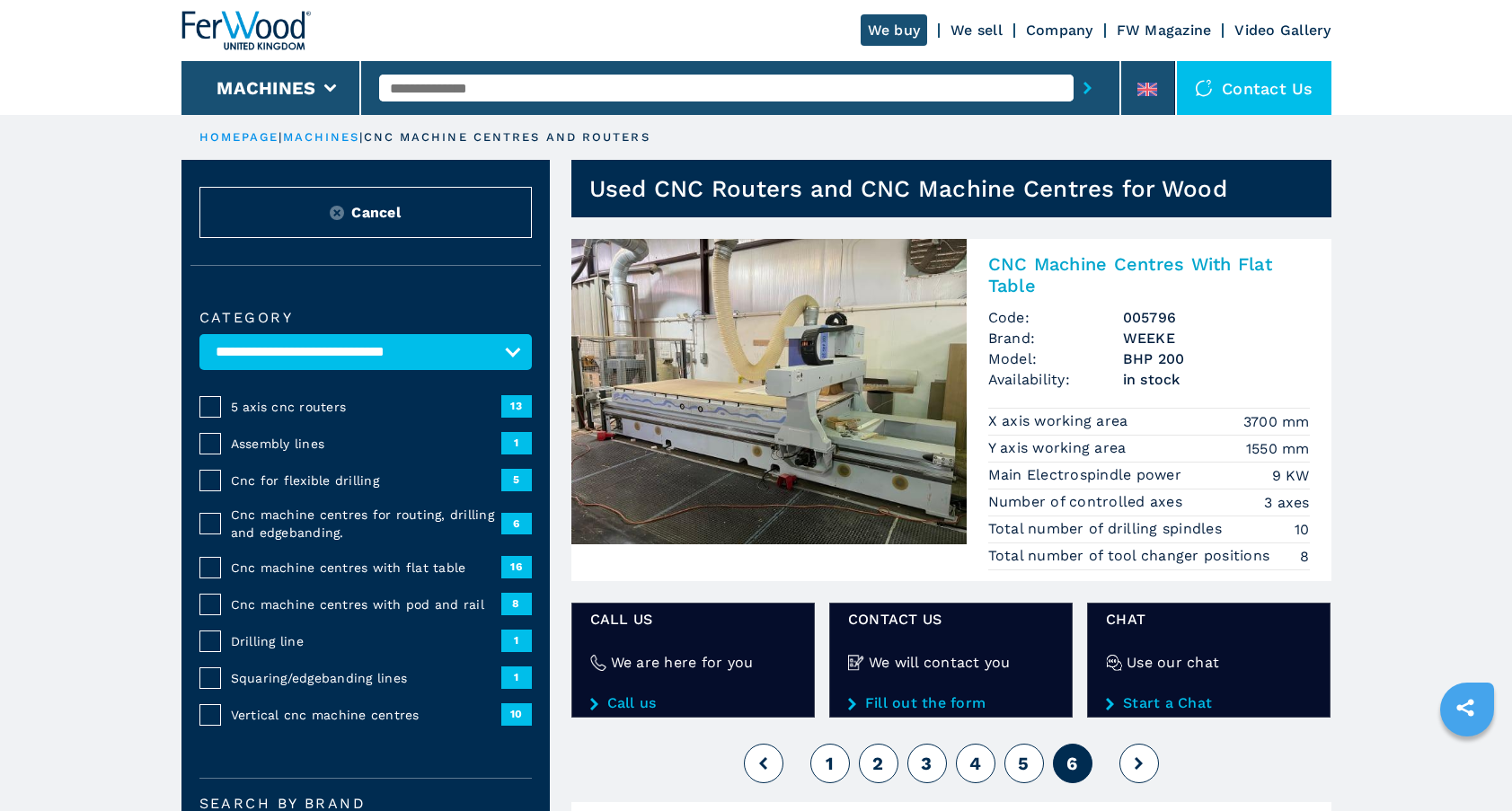
scroll to position [250, 0]
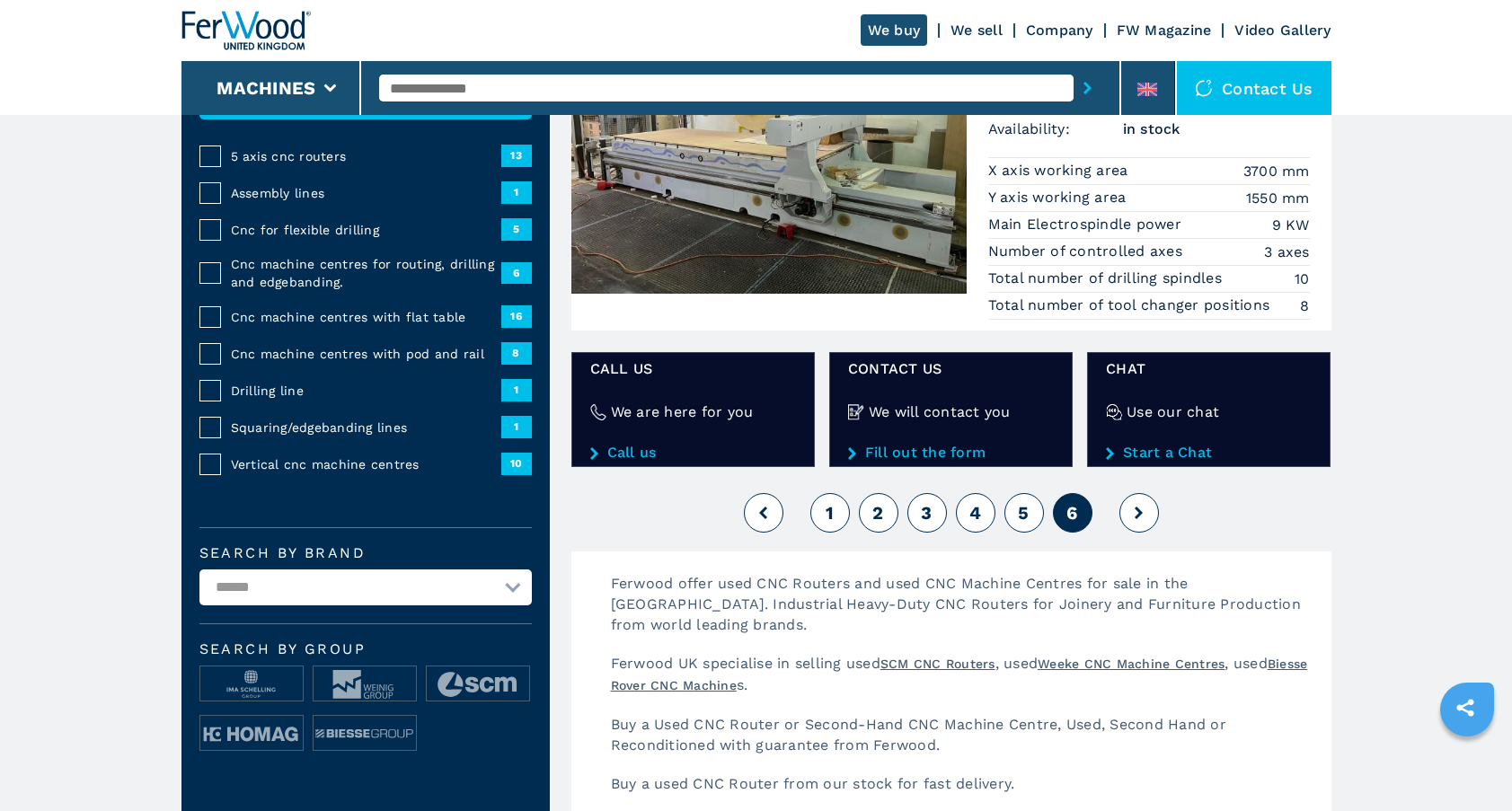
click at [1018, 512] on span "5" at bounding box center [1023, 512] width 11 height 21
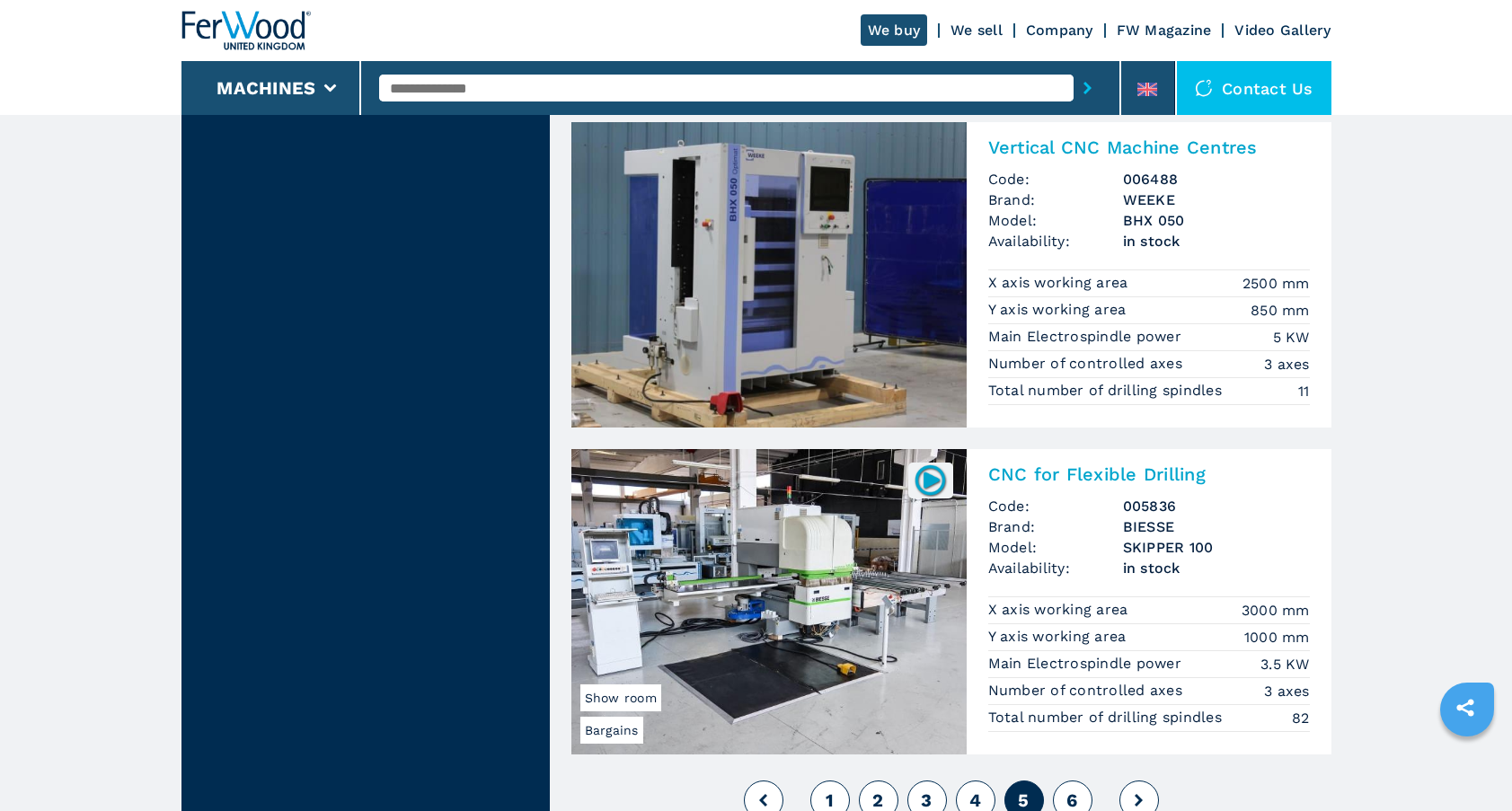
scroll to position [3967, 0]
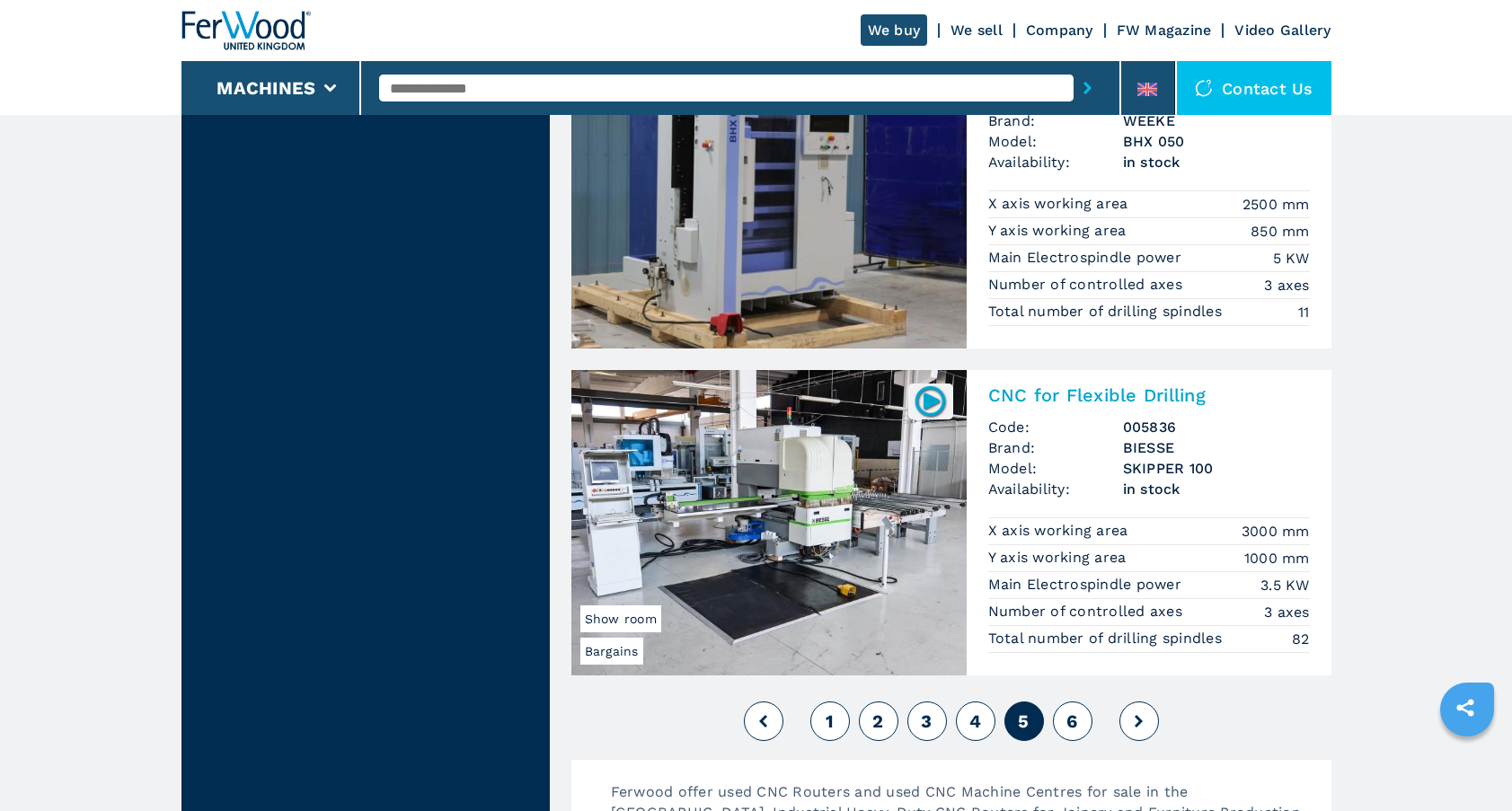
click at [976, 722] on span "4" at bounding box center [975, 721] width 12 height 21
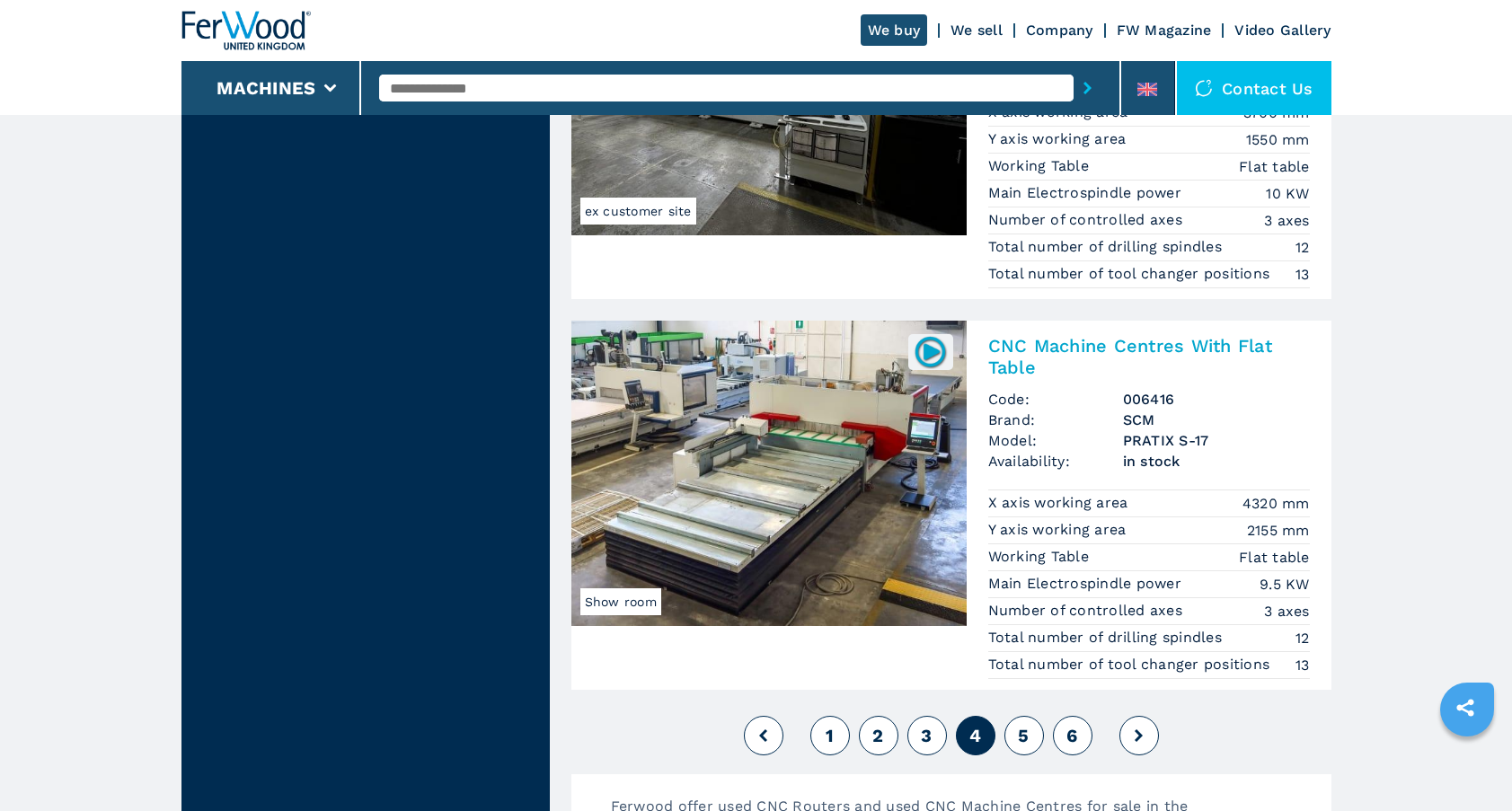
scroll to position [4223, 0]
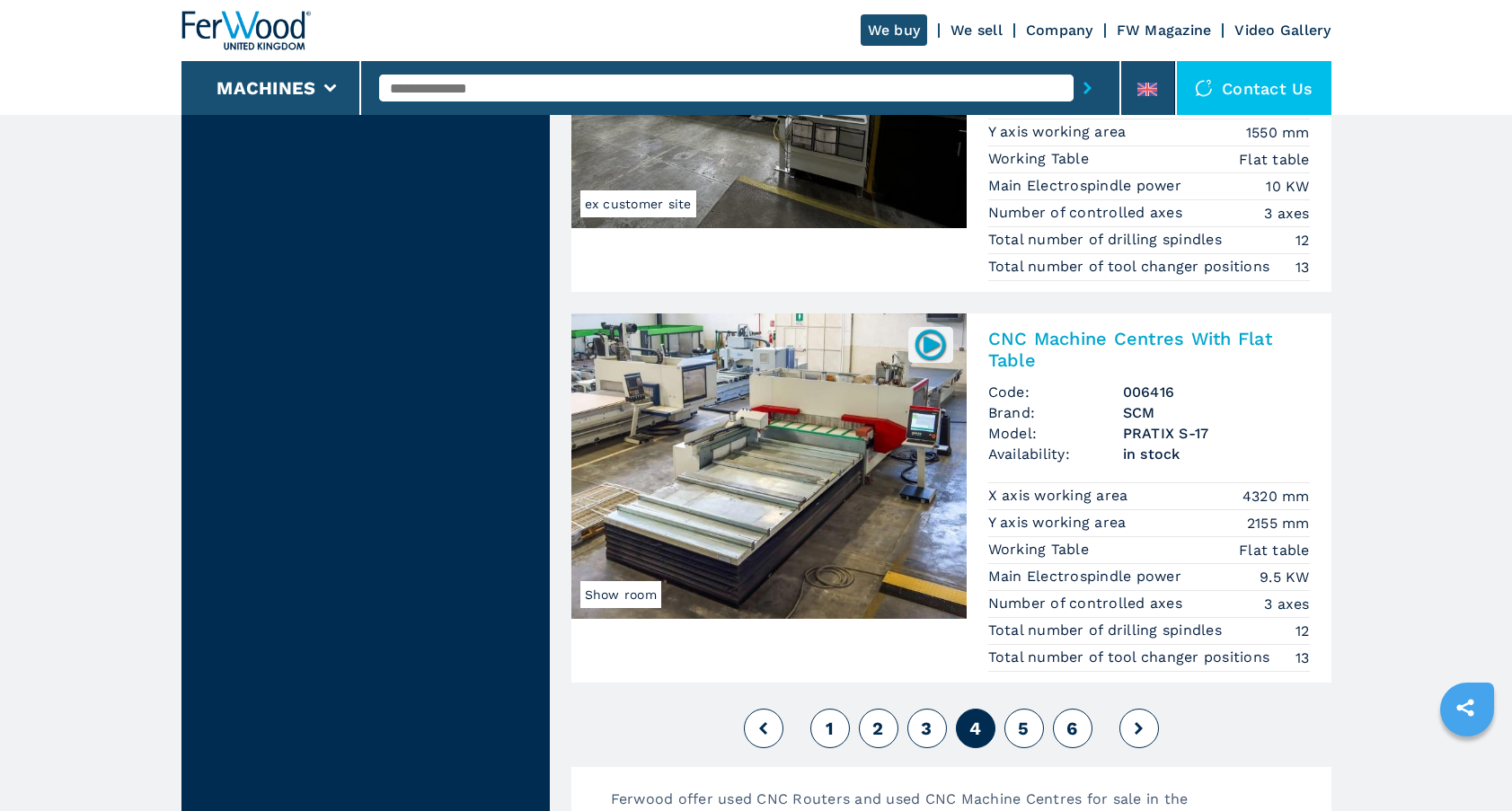
click at [924, 729] on span "3" at bounding box center [926, 728] width 11 height 21
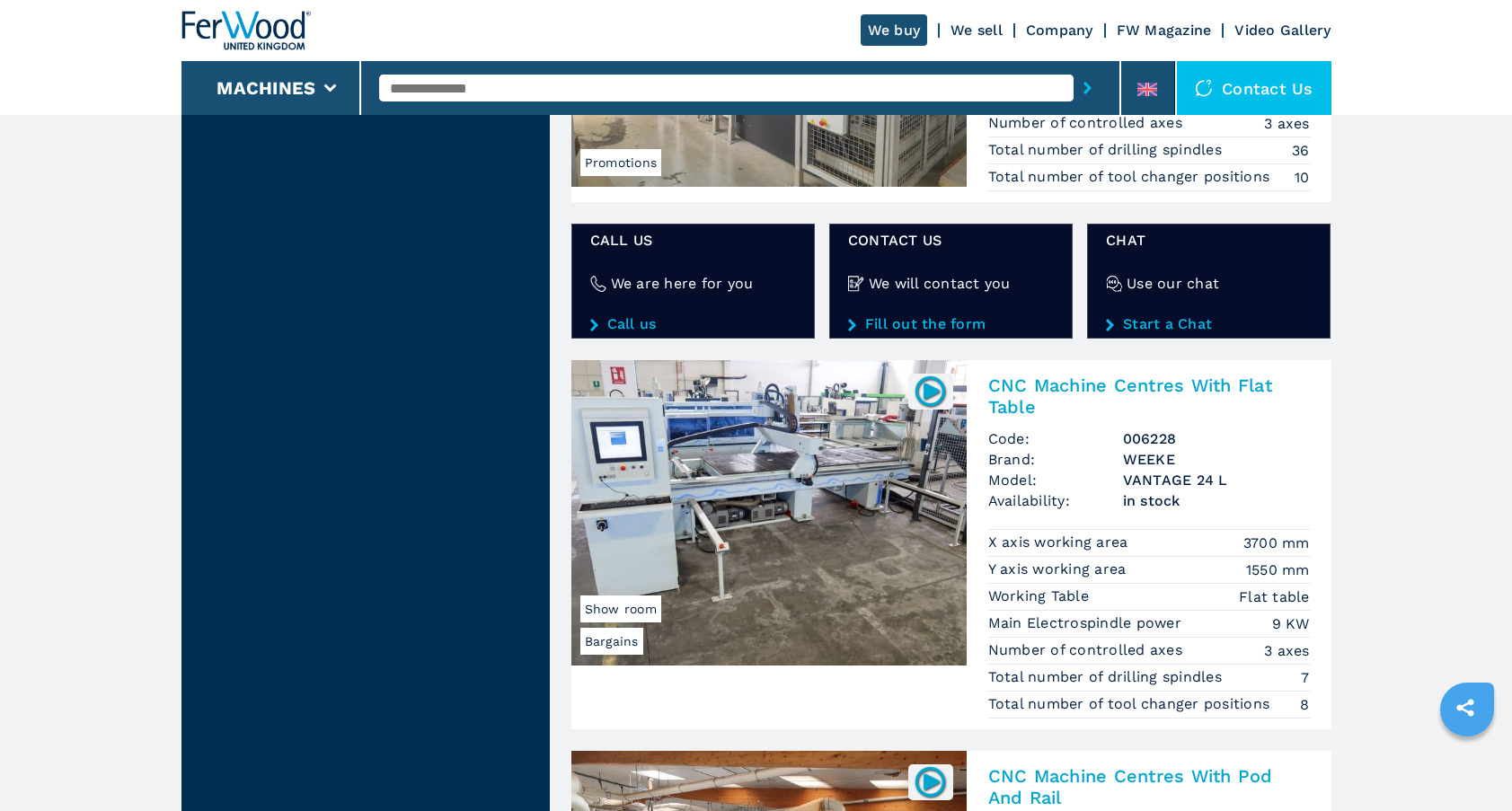
scroll to position [3028, 0]
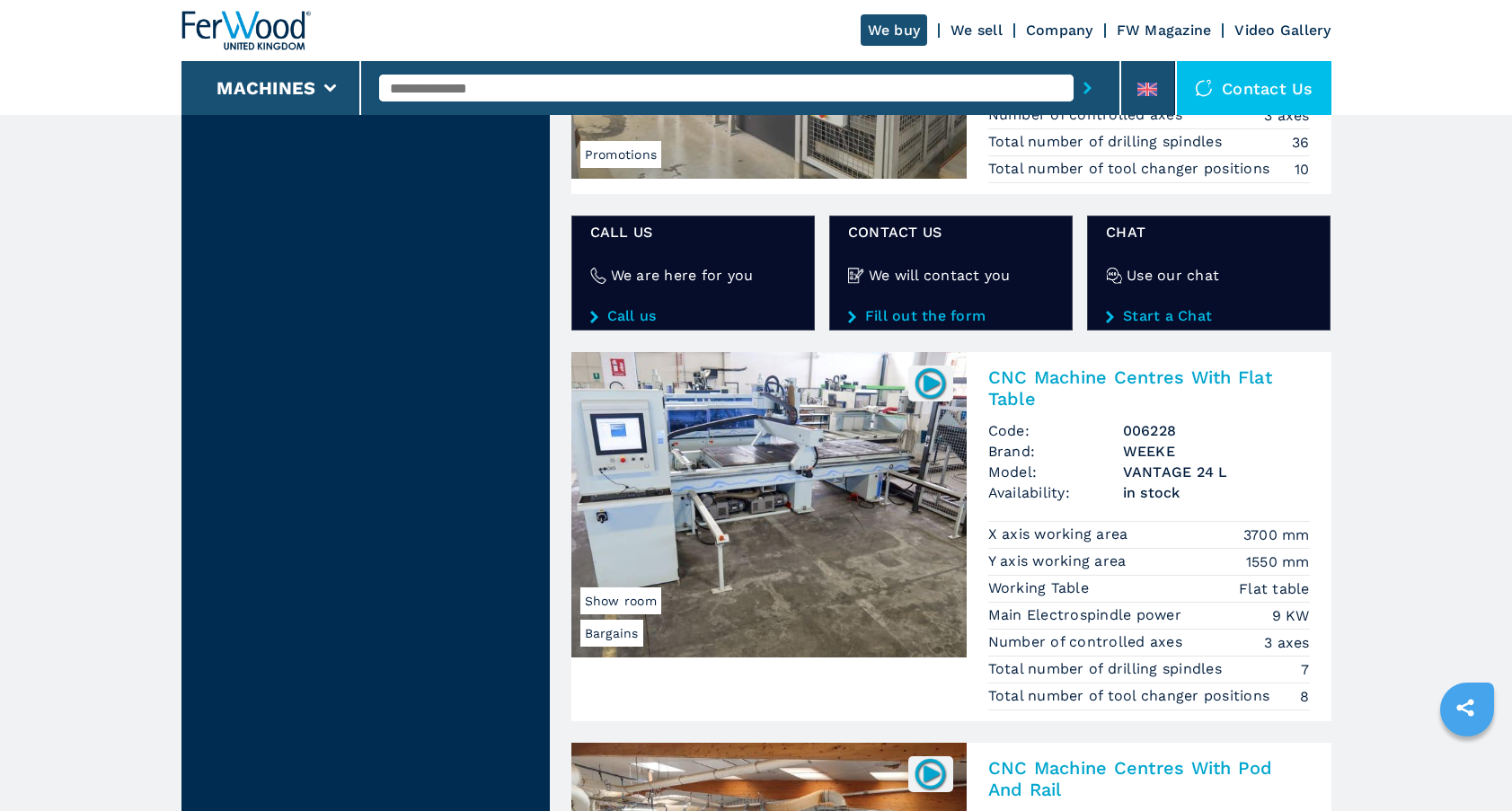
click at [1146, 377] on h2 "CNC Machine Centres With Flat Table" at bounding box center [1148, 388] width 321 height 43
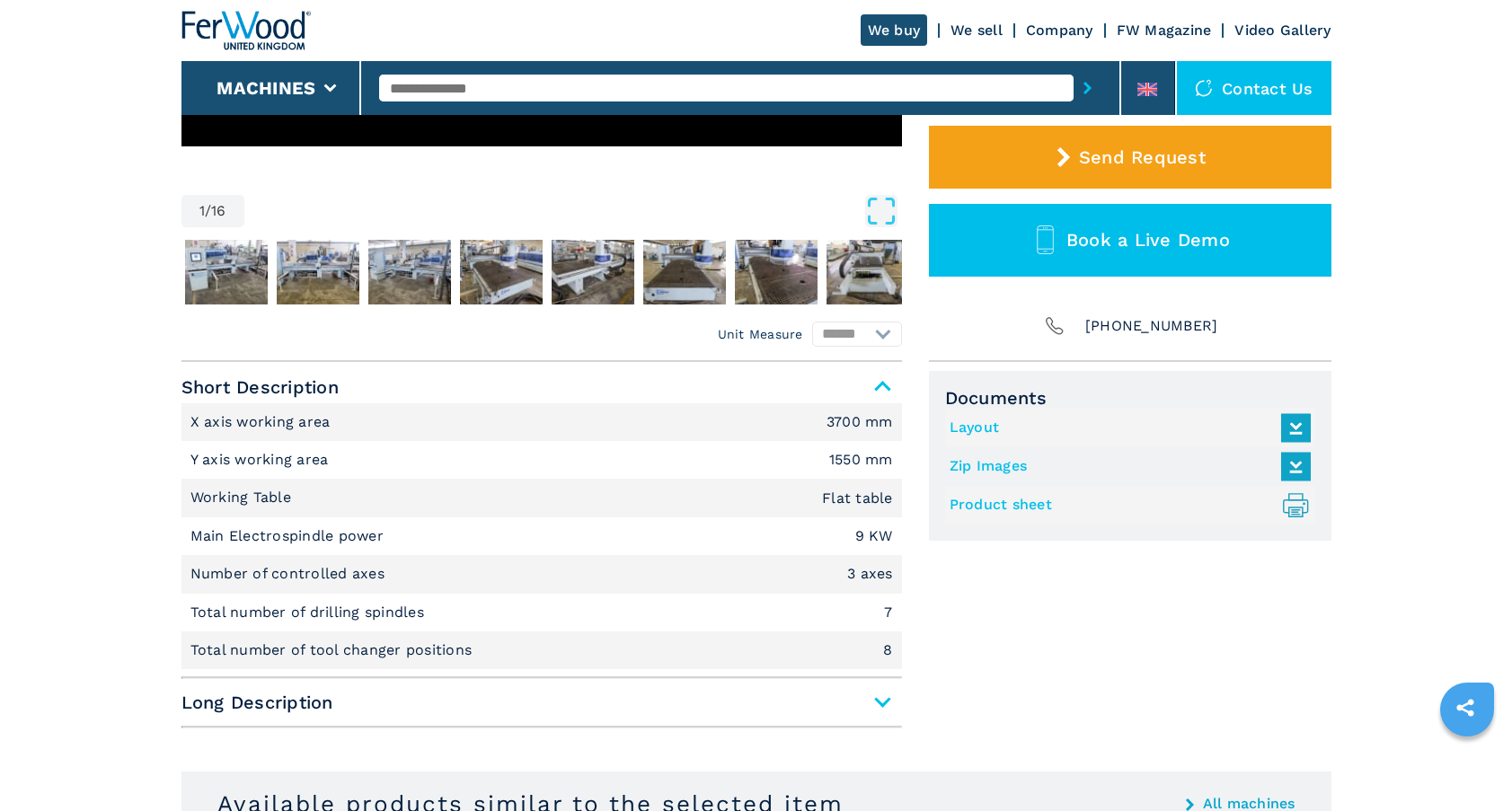
scroll to position [541, 0]
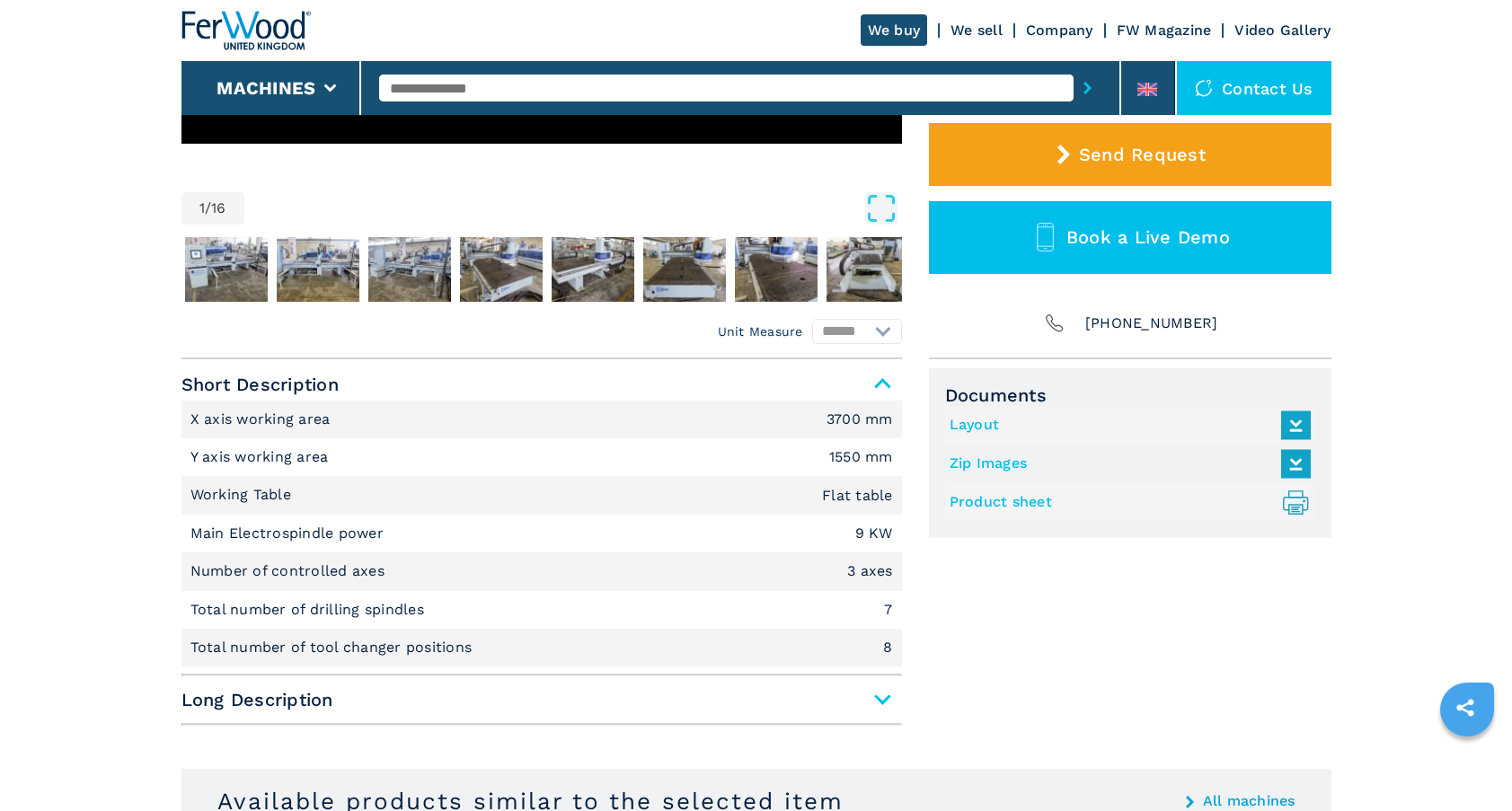
click at [875, 701] on span "Long Description" at bounding box center [542, 698] width 720 height 32
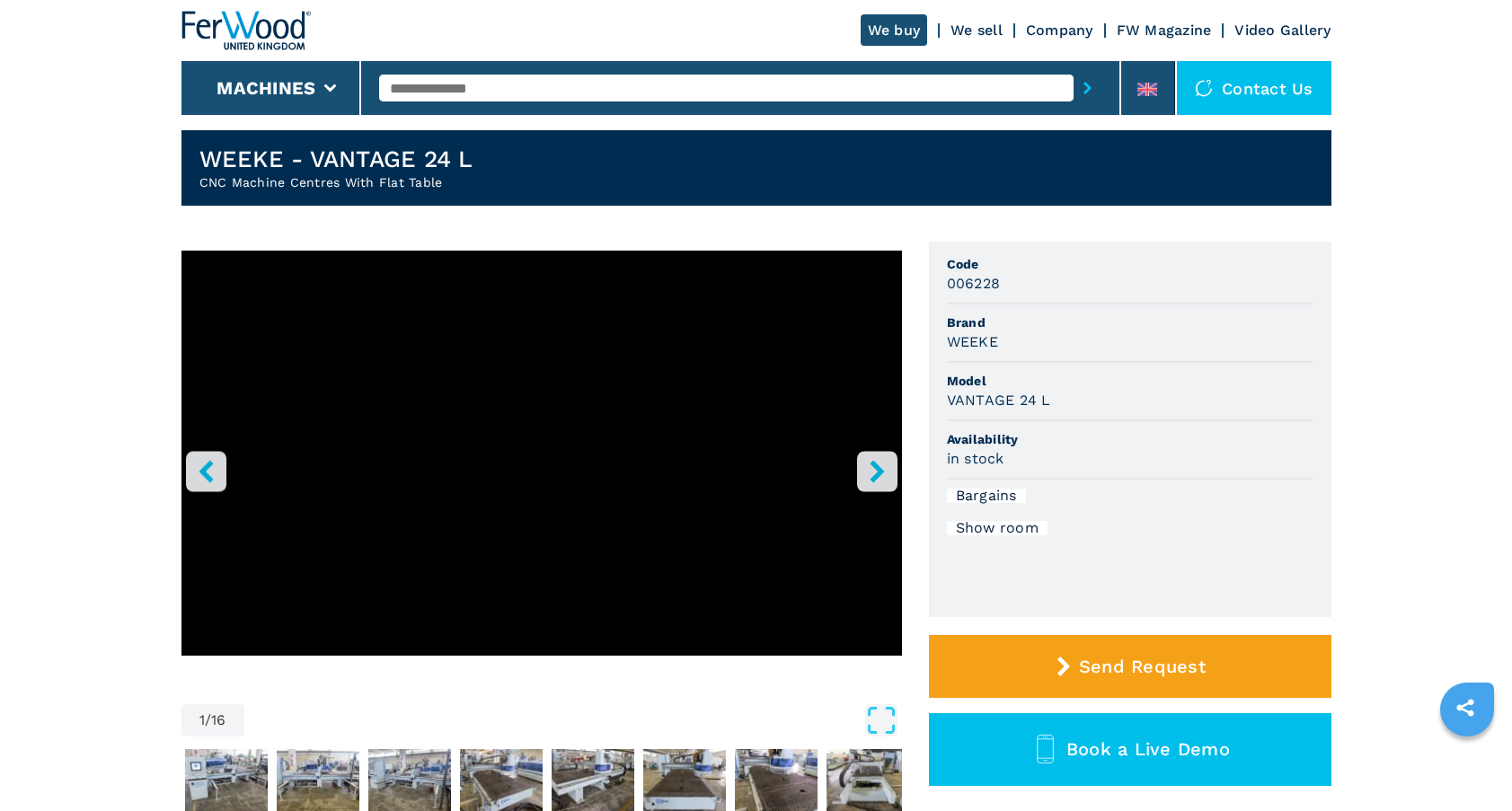
scroll to position [26, 0]
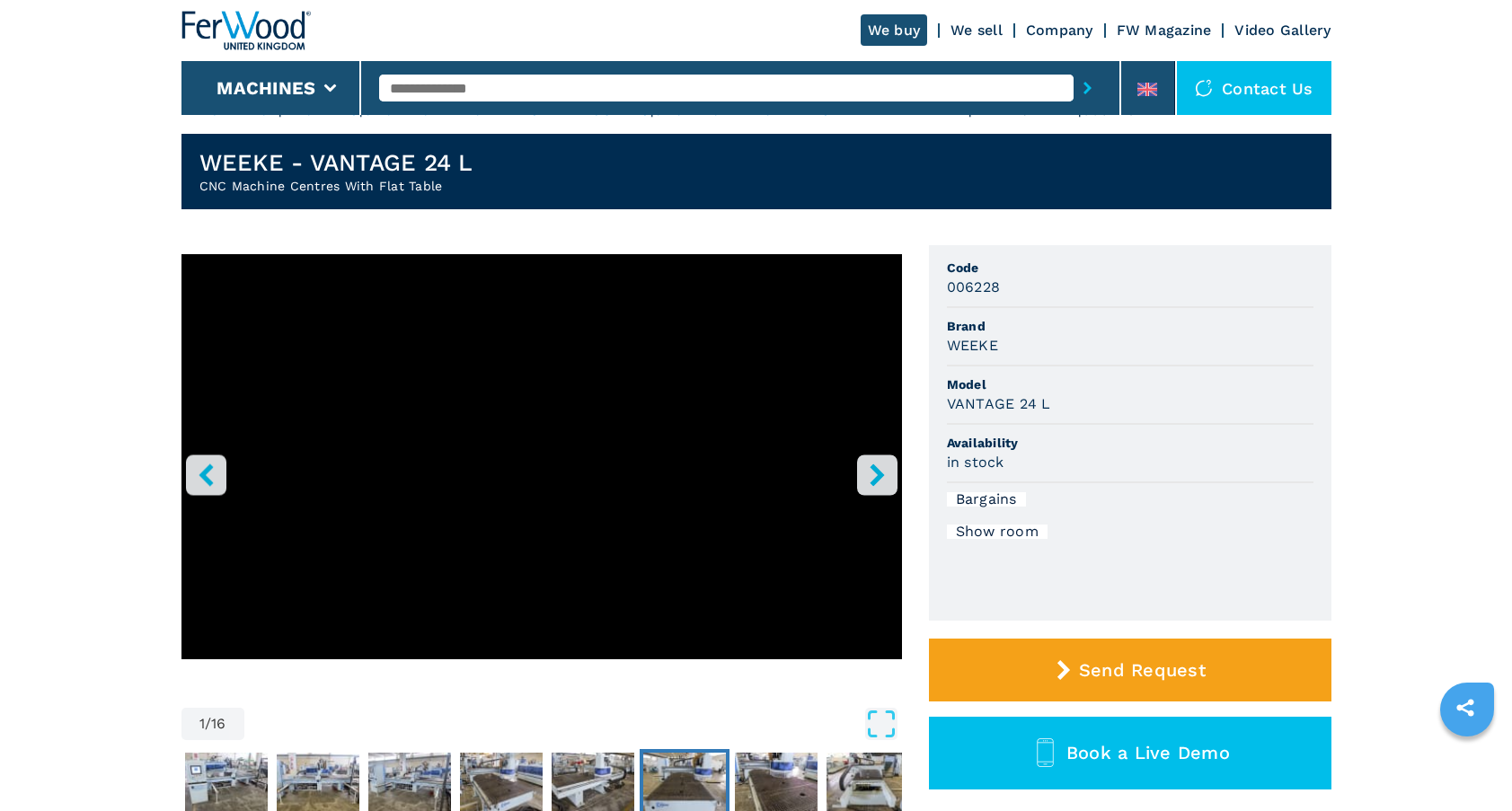
click at [680, 800] on img "Go to Slide 7" at bounding box center [684, 785] width 82 height 65
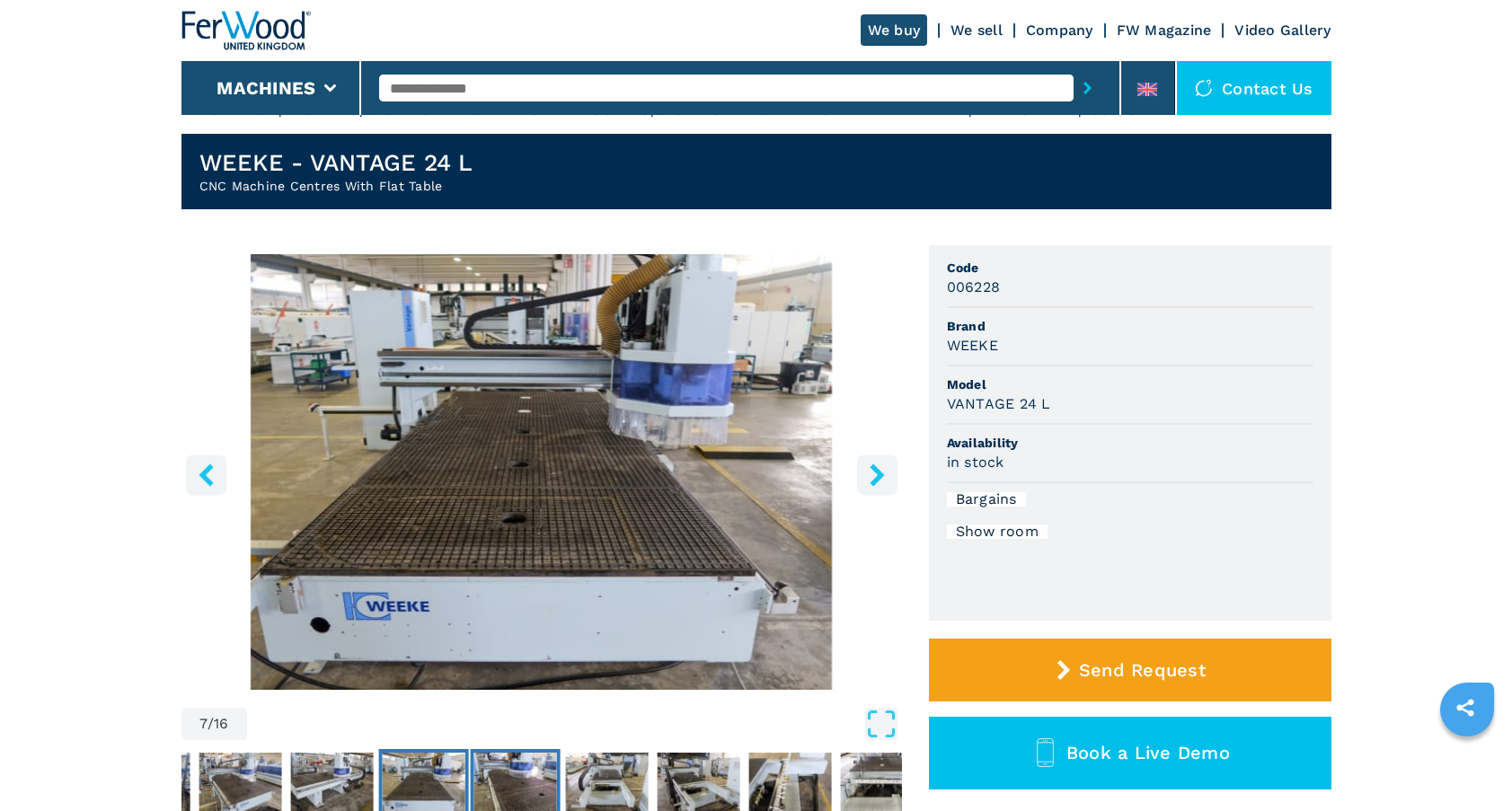
click at [506, 786] on img "Go to Slide 8" at bounding box center [514, 785] width 82 height 65
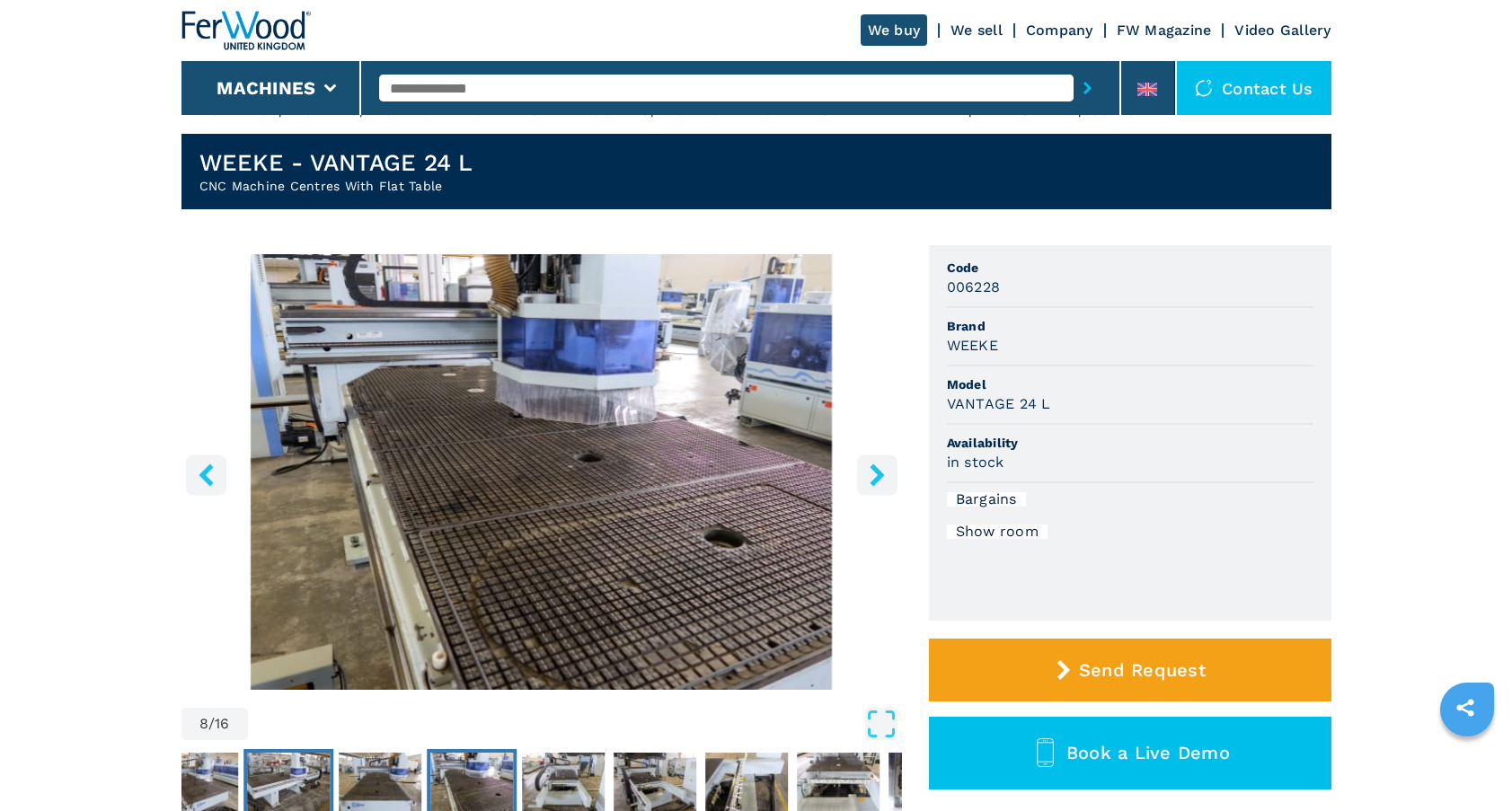
click at [304, 780] on img "Go to Slide 6" at bounding box center [287, 785] width 82 height 65
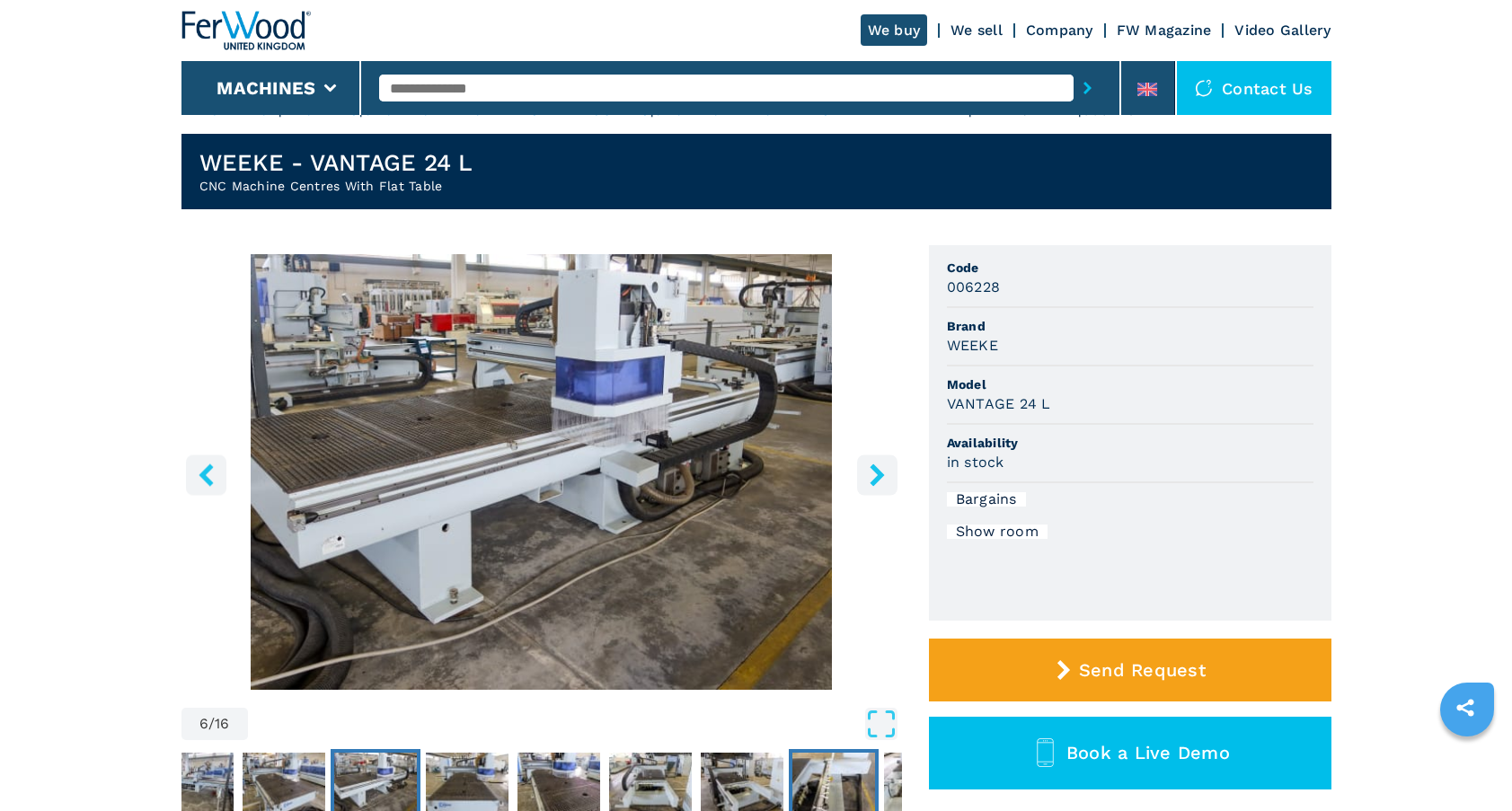
click at [813, 780] on img "Go to Slide 11" at bounding box center [833, 785] width 82 height 65
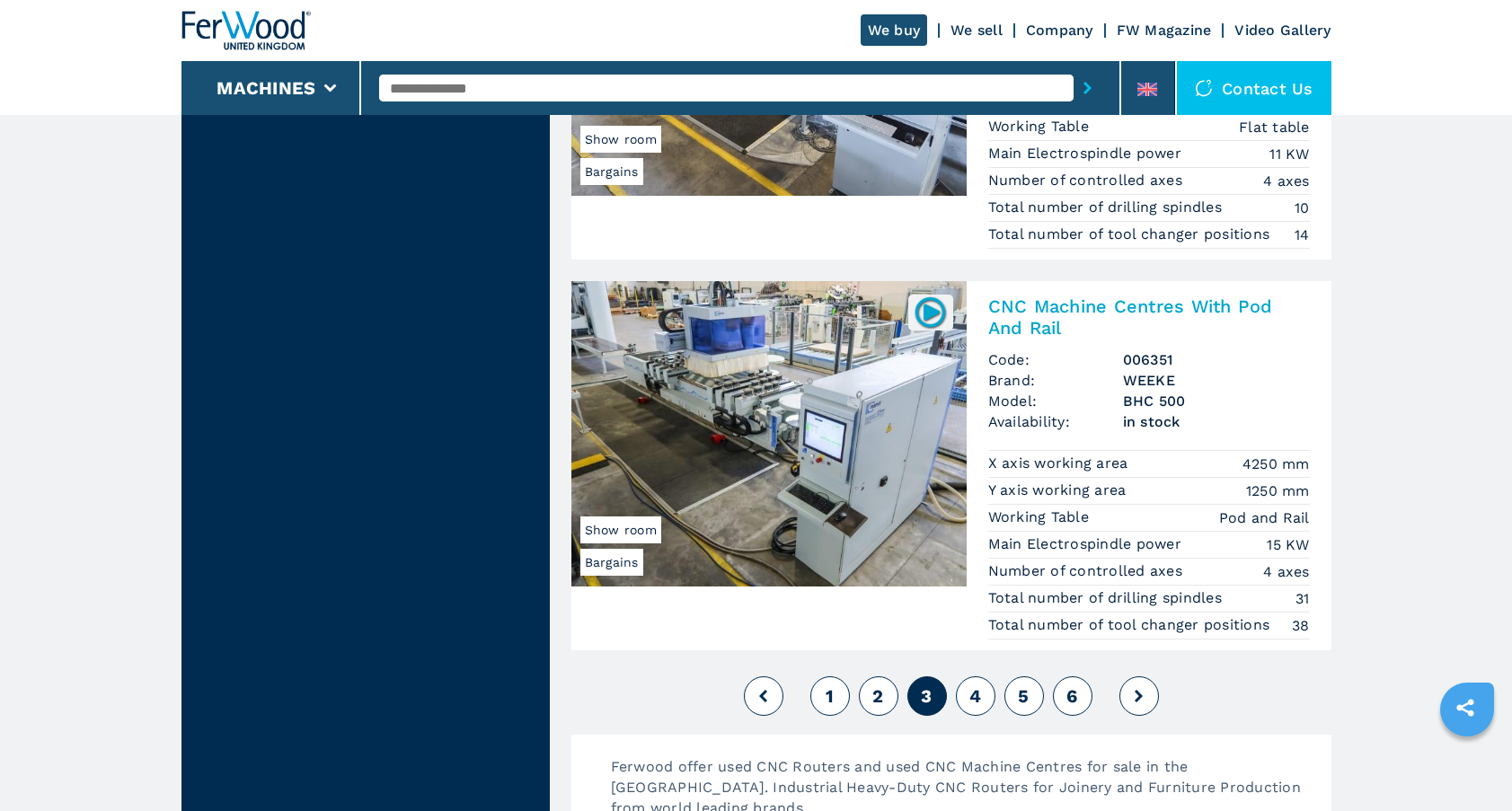
scroll to position [4277, 0]
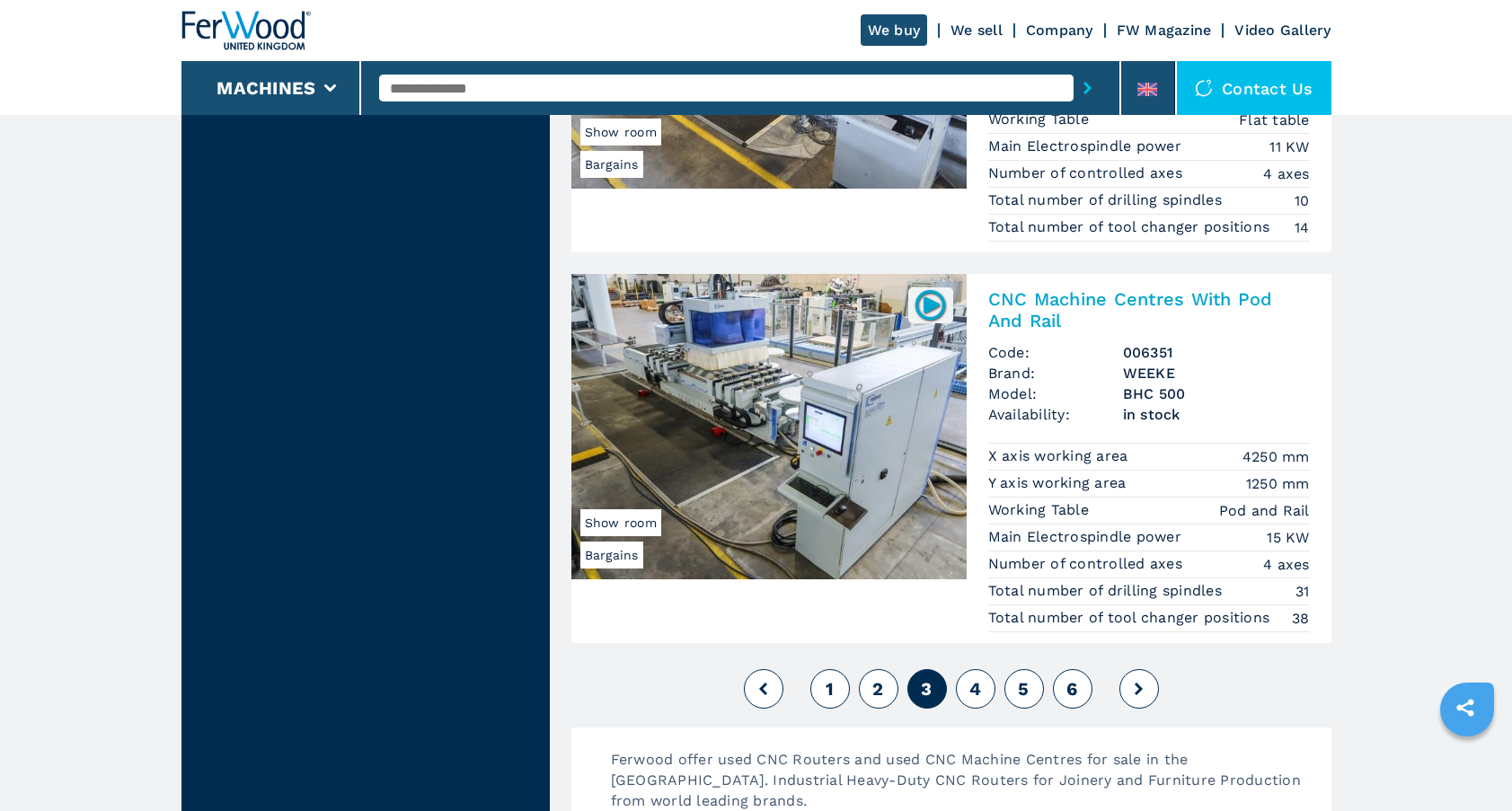
click at [970, 691] on span "4" at bounding box center [975, 689] width 12 height 21
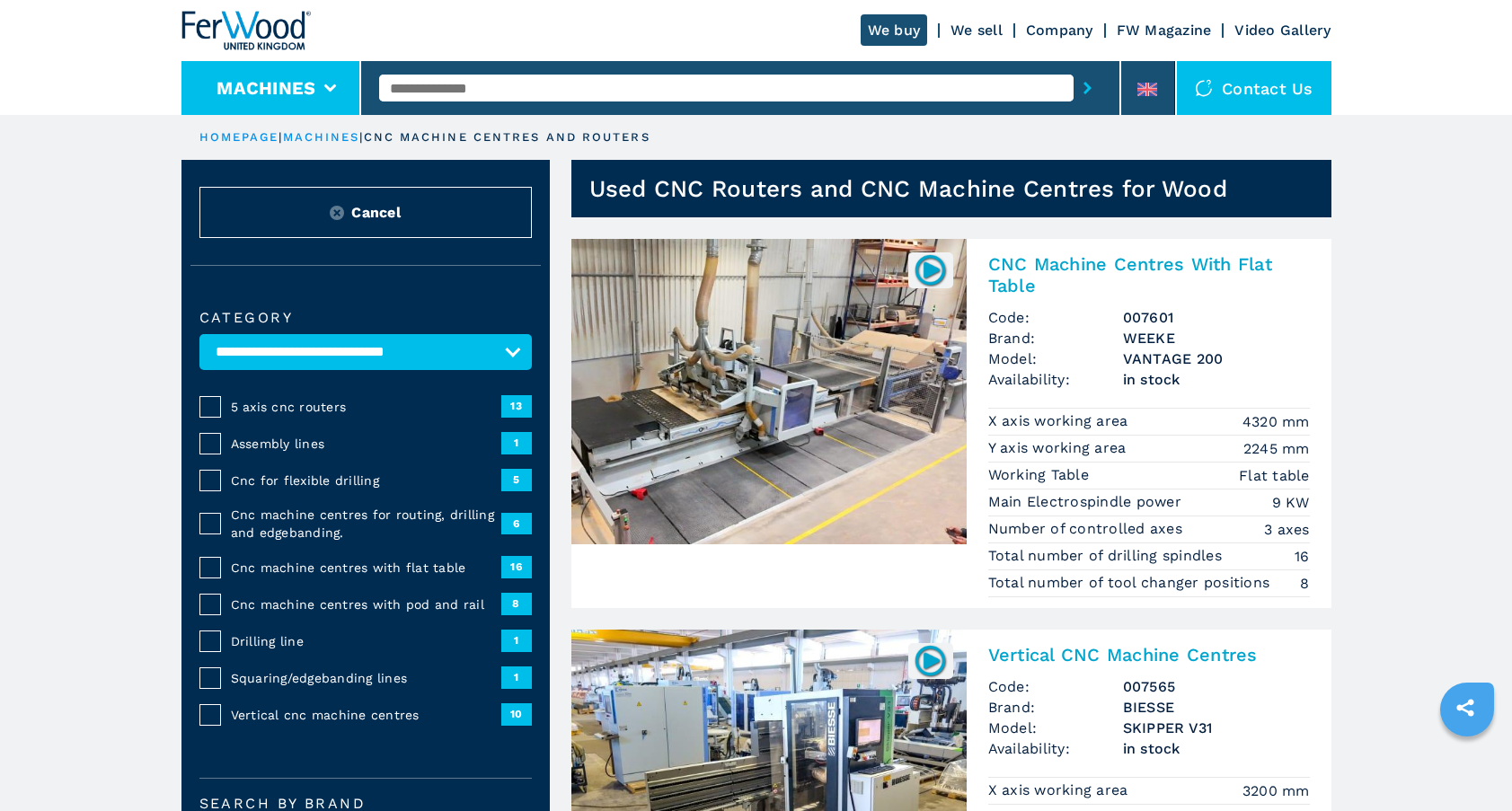
click at [319, 84] on li "Machines" at bounding box center [272, 88] width 181 height 54
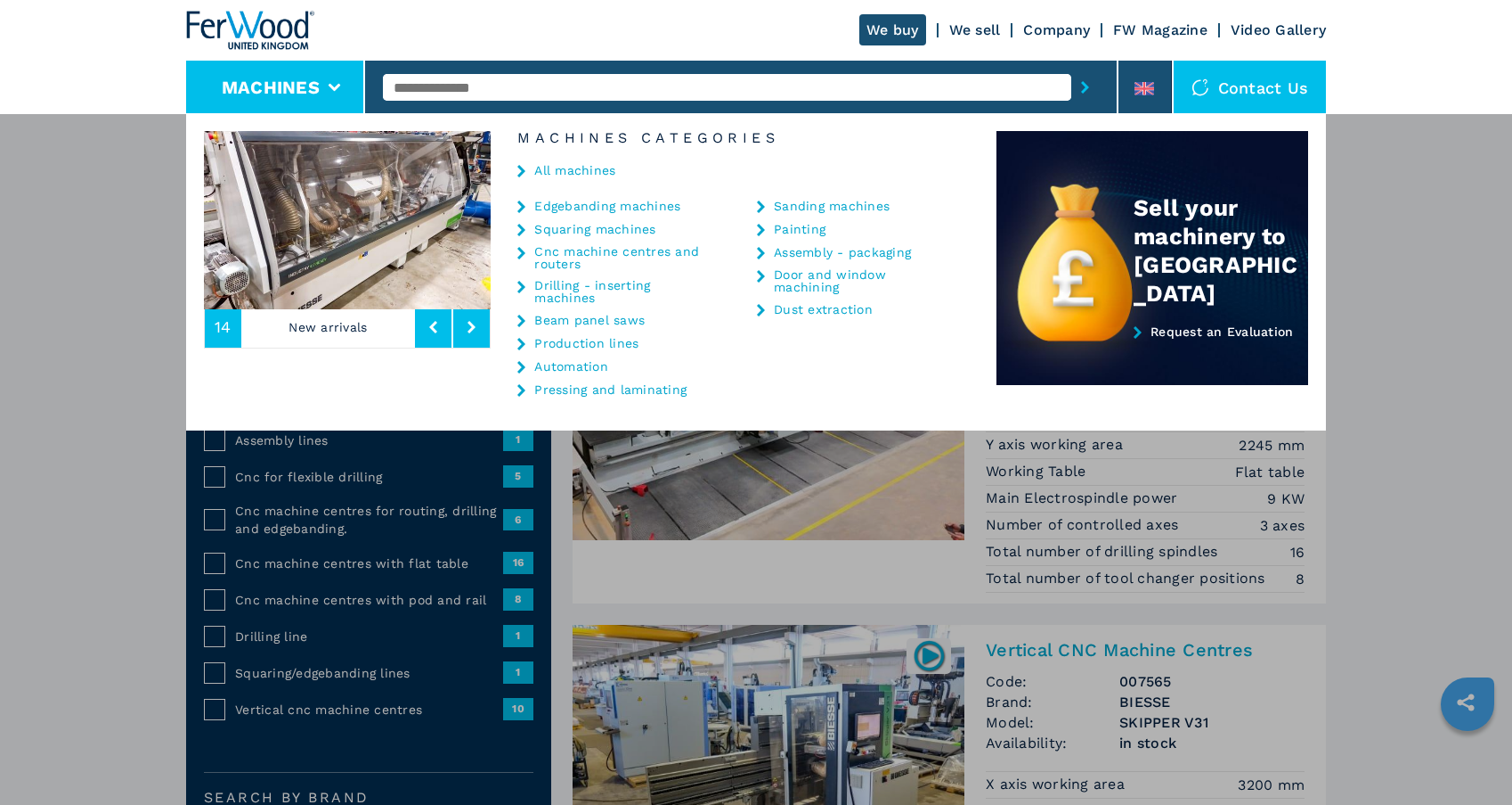
click at [557, 286] on link "Drilling - inserting machines" at bounding box center [623, 292] width 178 height 25
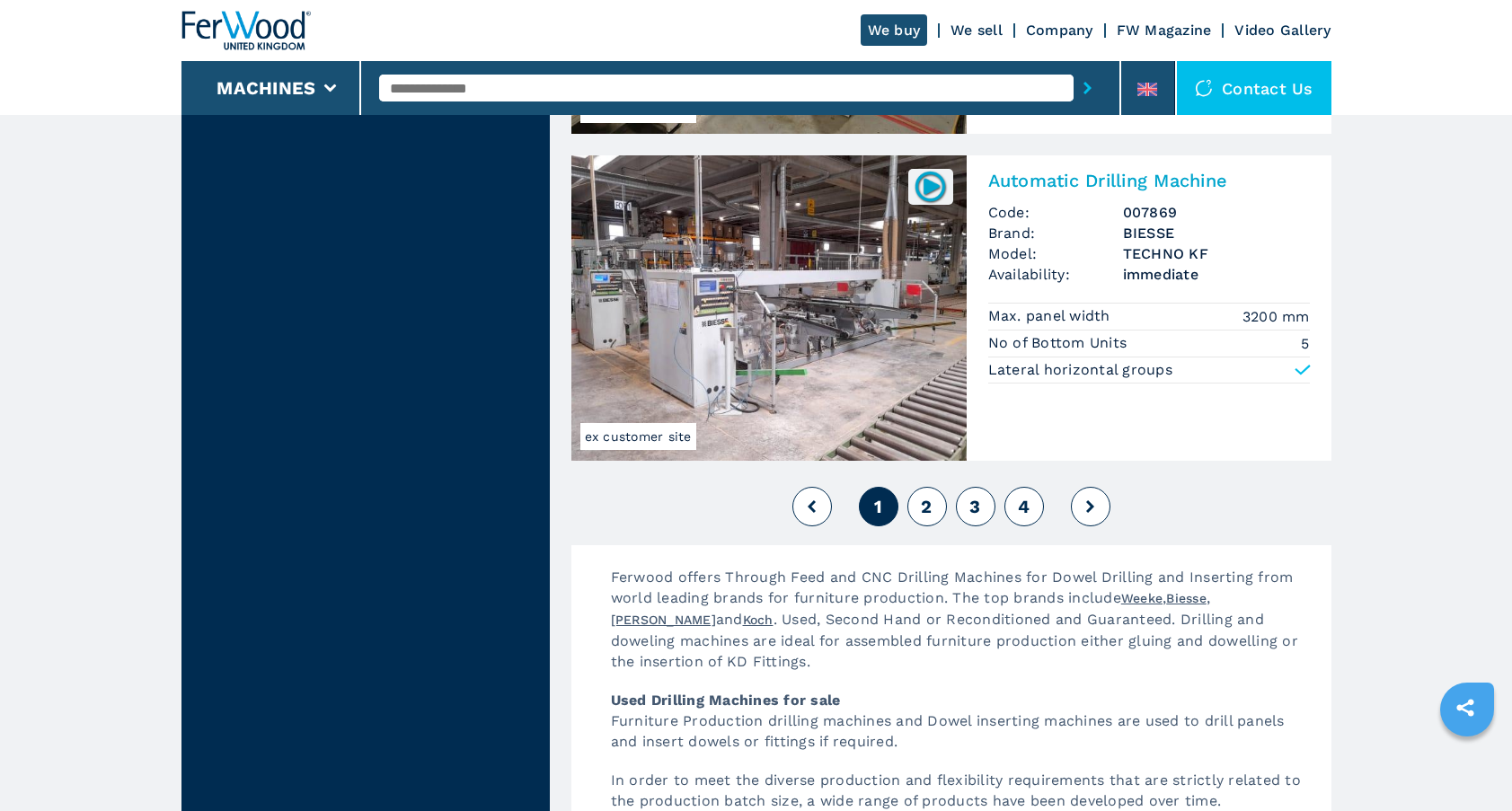
scroll to position [3909, 0]
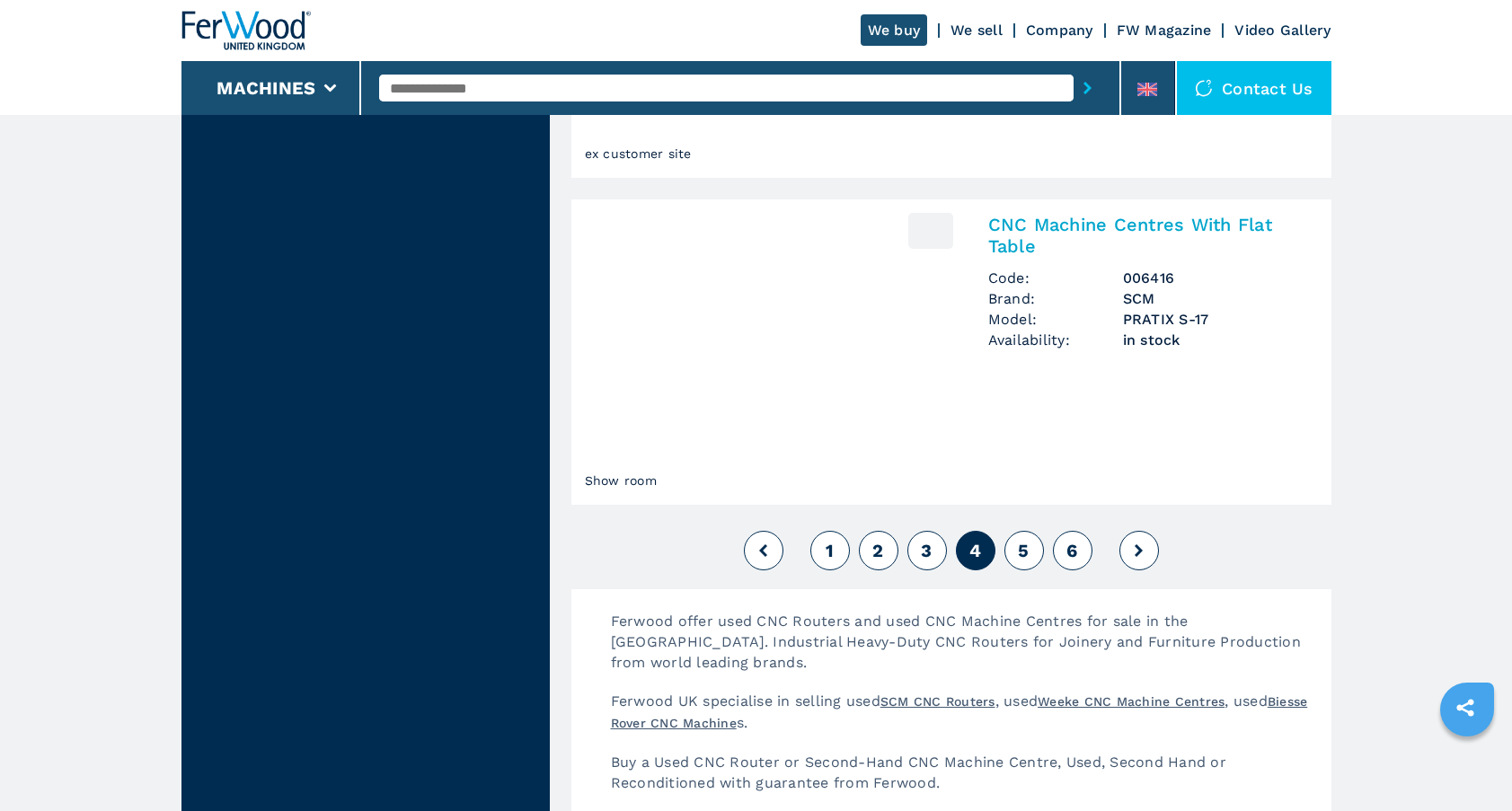
select select "**********"
